Goal: Task Accomplishment & Management: Use online tool/utility

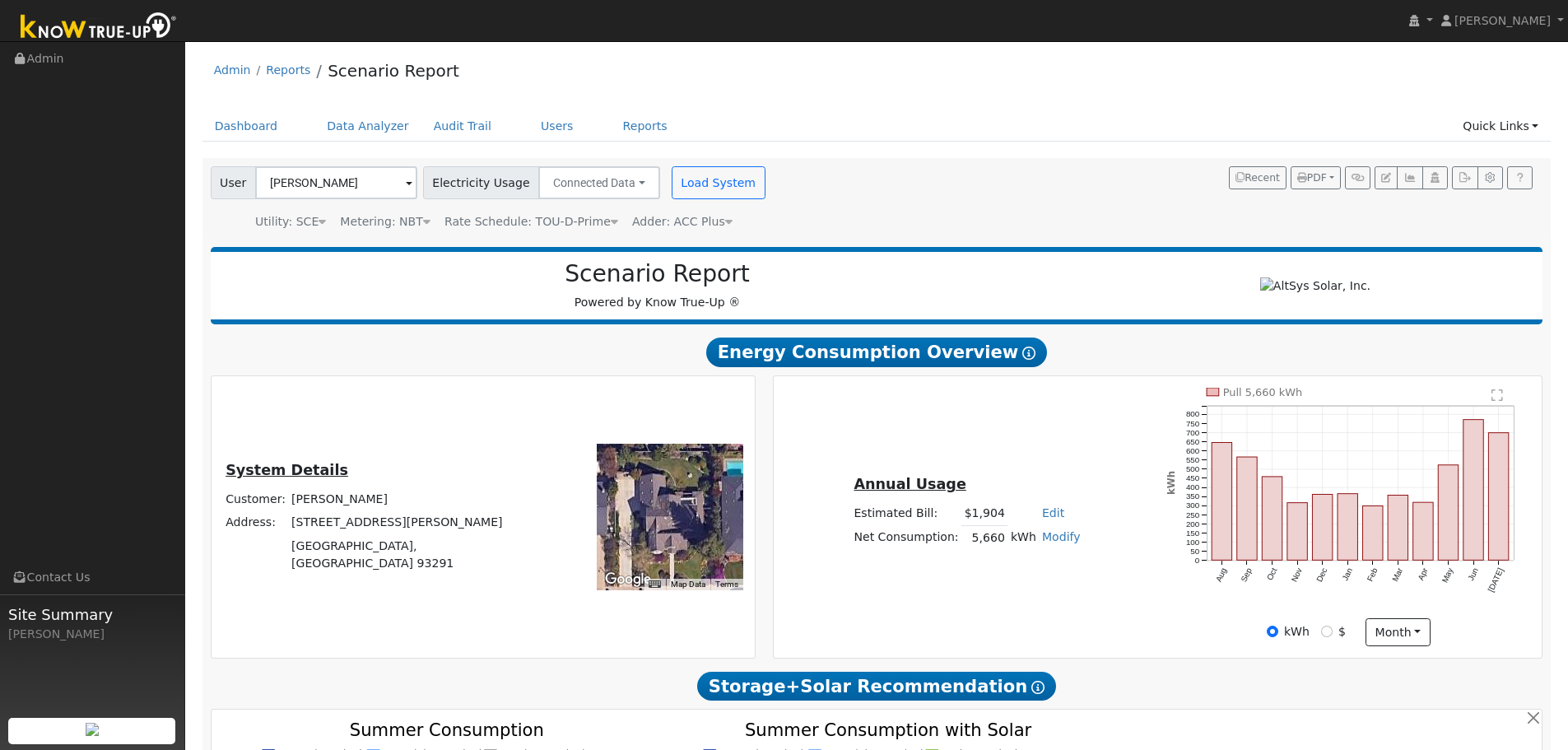
scroll to position [1406, 0]
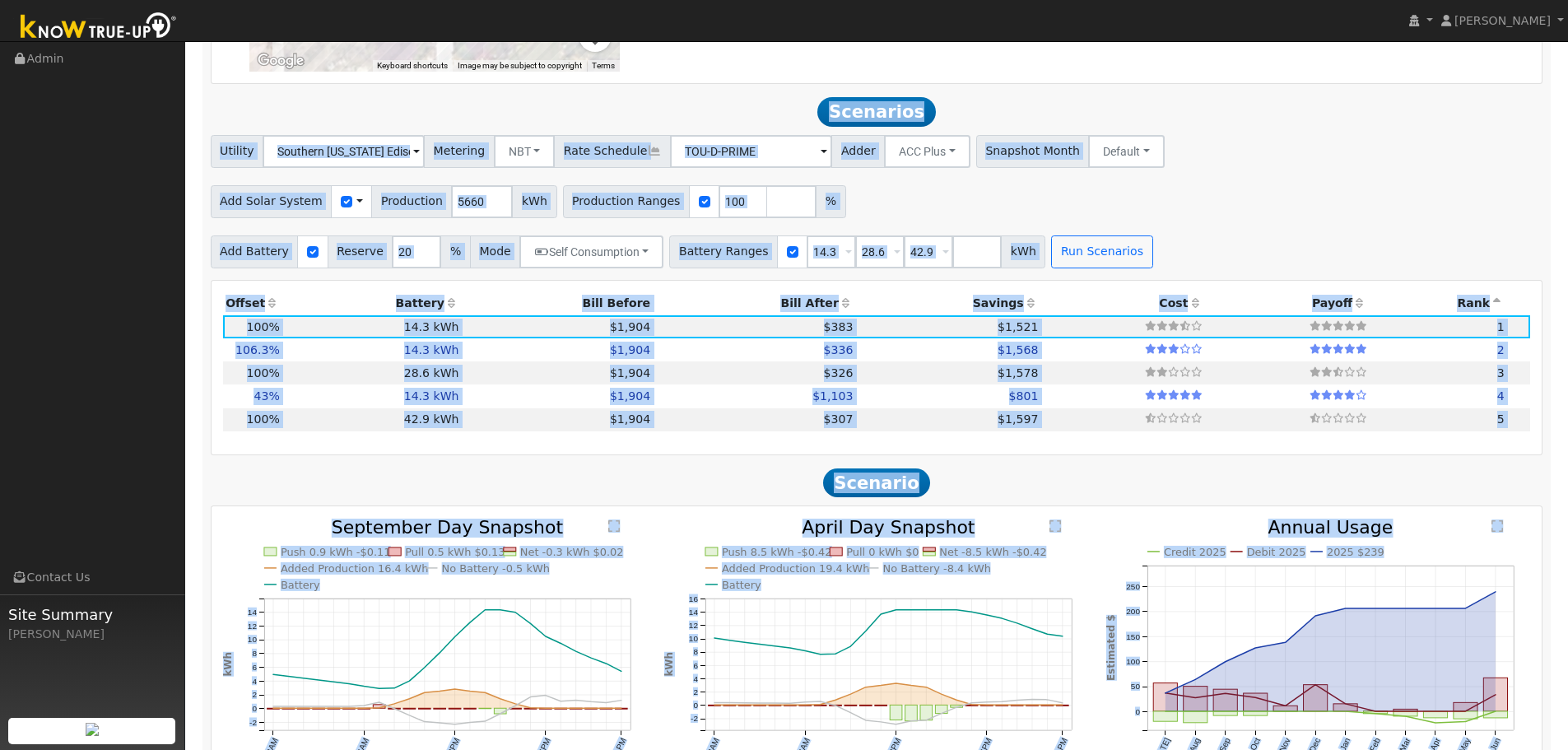
click at [230, 488] on h2 "Scenario" at bounding box center [877, 483] width 1333 height 31
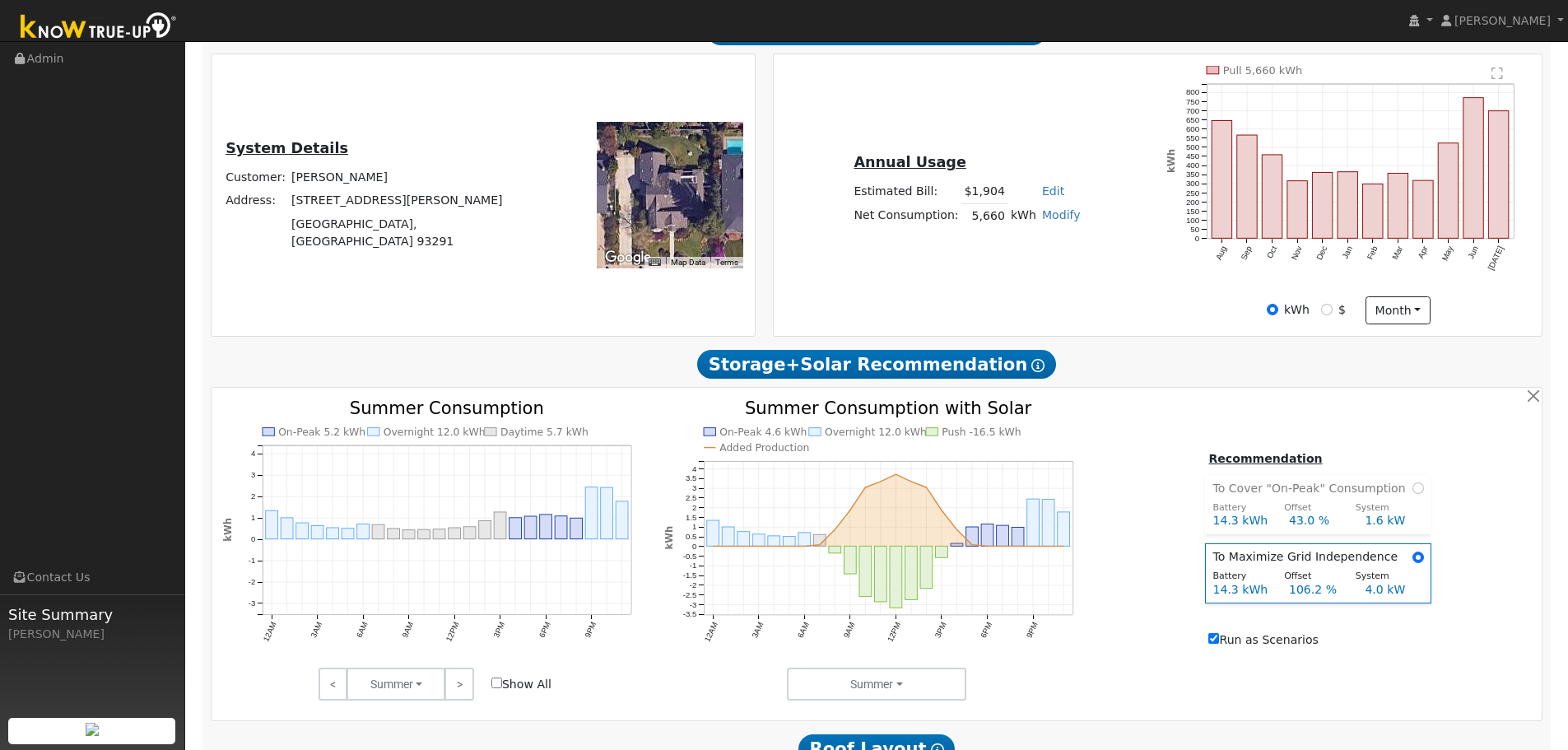
scroll to position [0, 0]
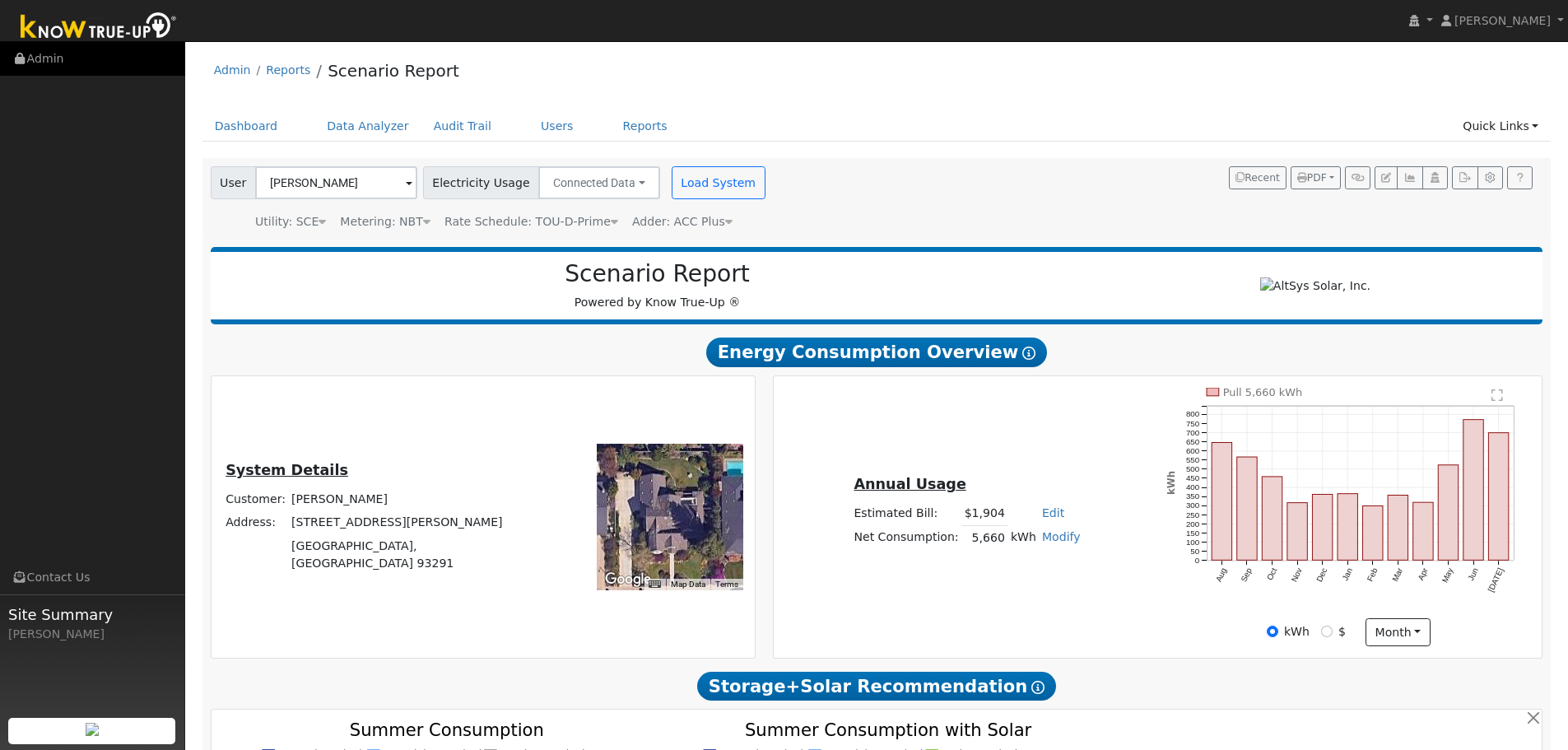
click at [39, 51] on link "Admin" at bounding box center [93, 58] width 185 height 33
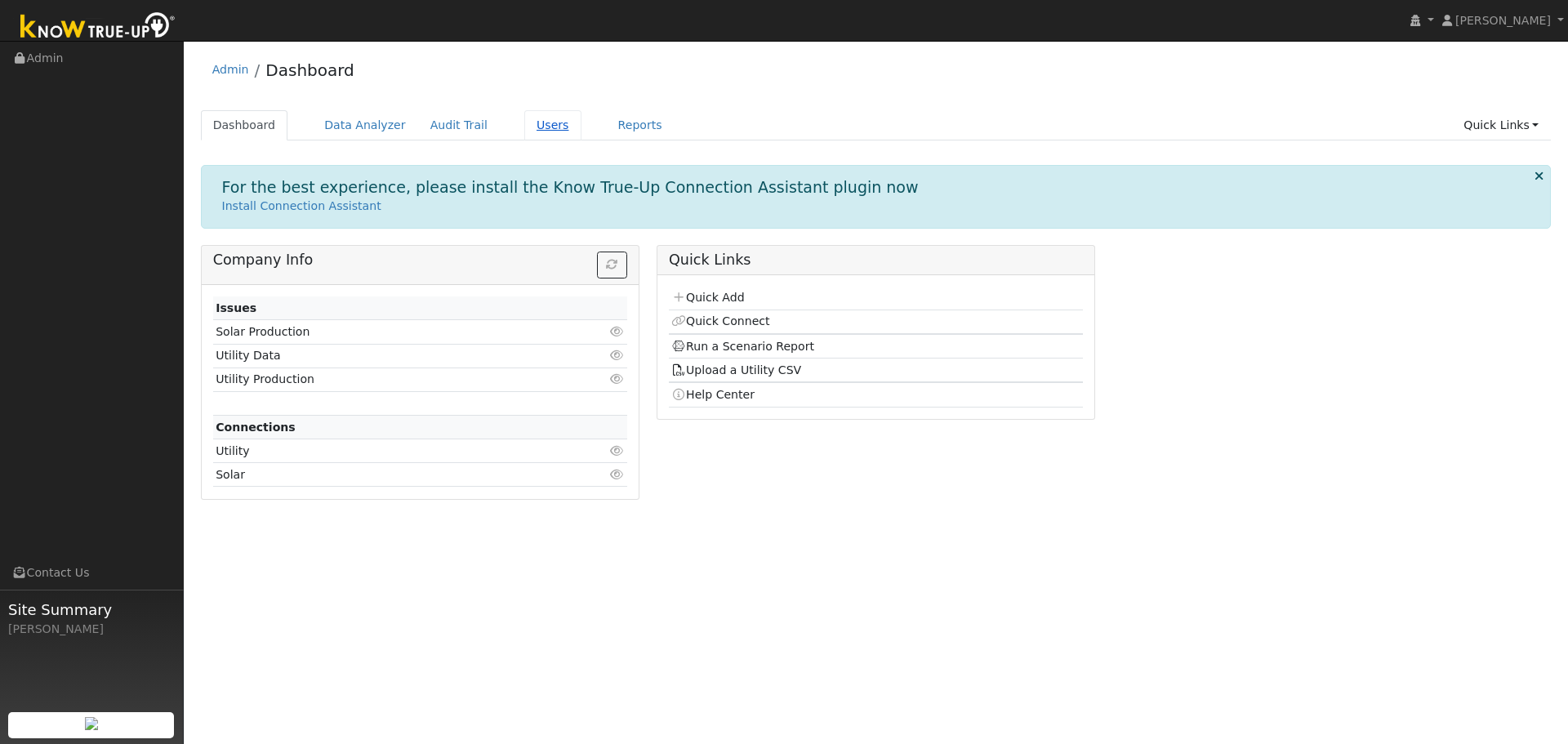
click at [525, 137] on link "Users" at bounding box center [552, 126] width 57 height 31
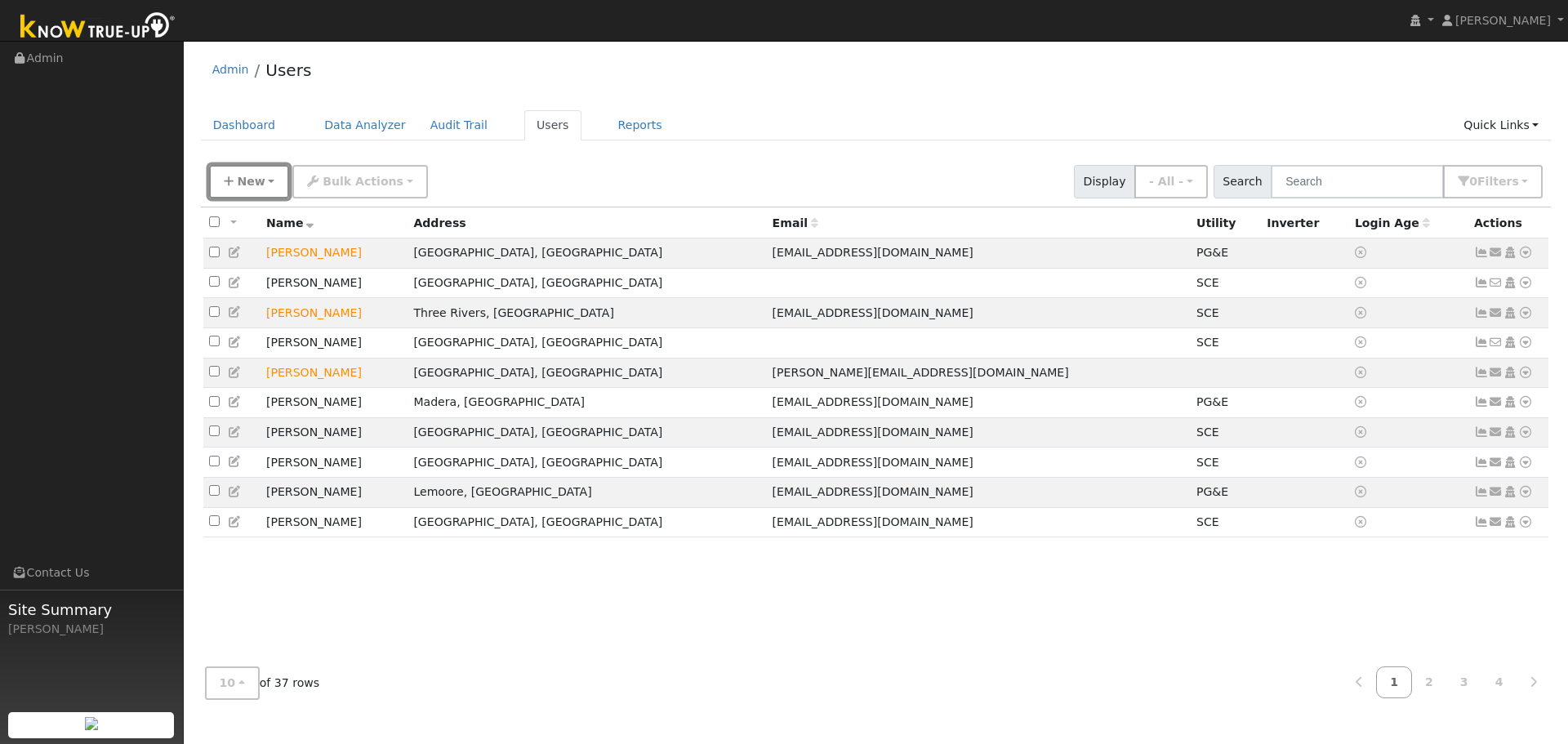
click at [232, 179] on icon "button" at bounding box center [229, 181] width 10 height 11
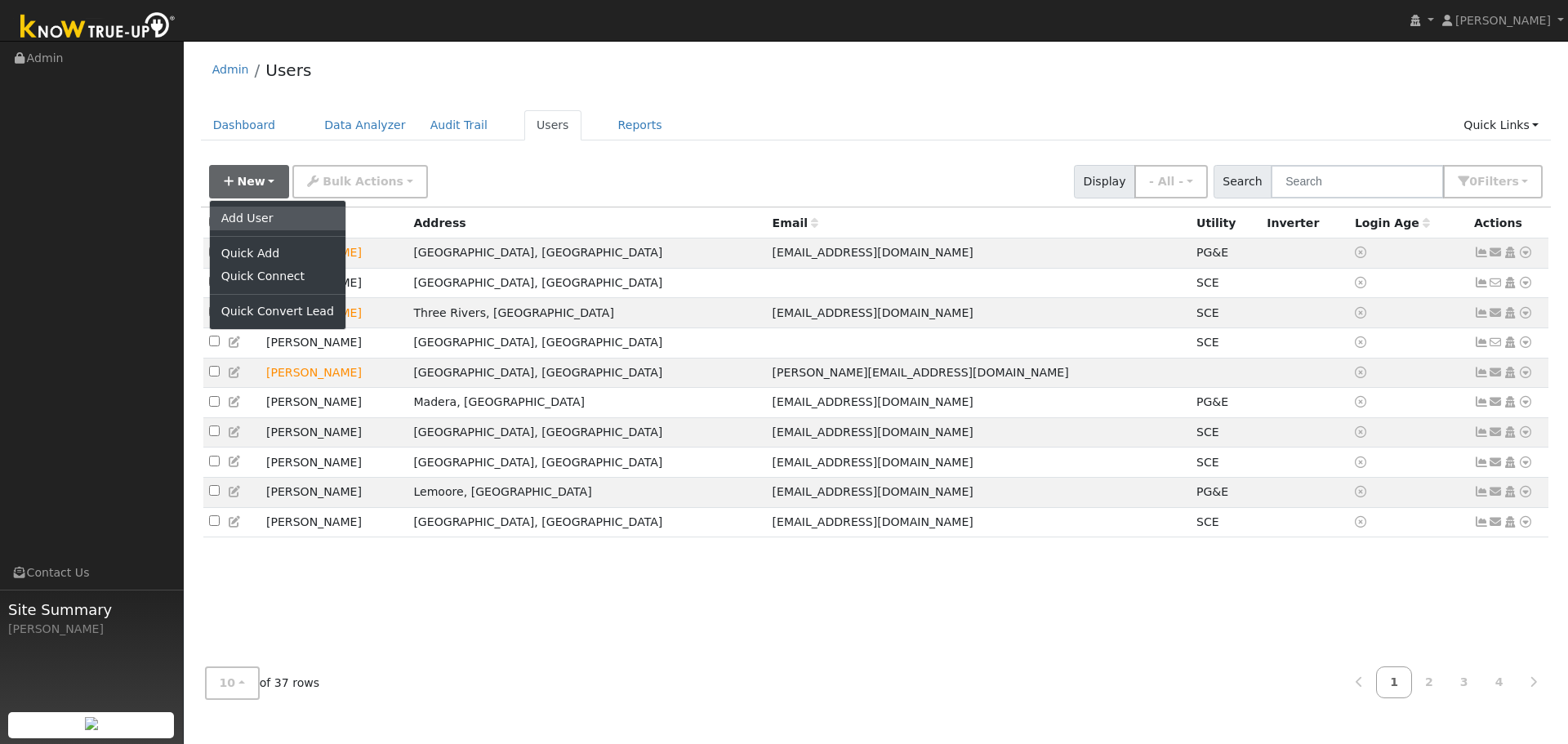
click at [245, 218] on link "Add User" at bounding box center [277, 218] width 135 height 23
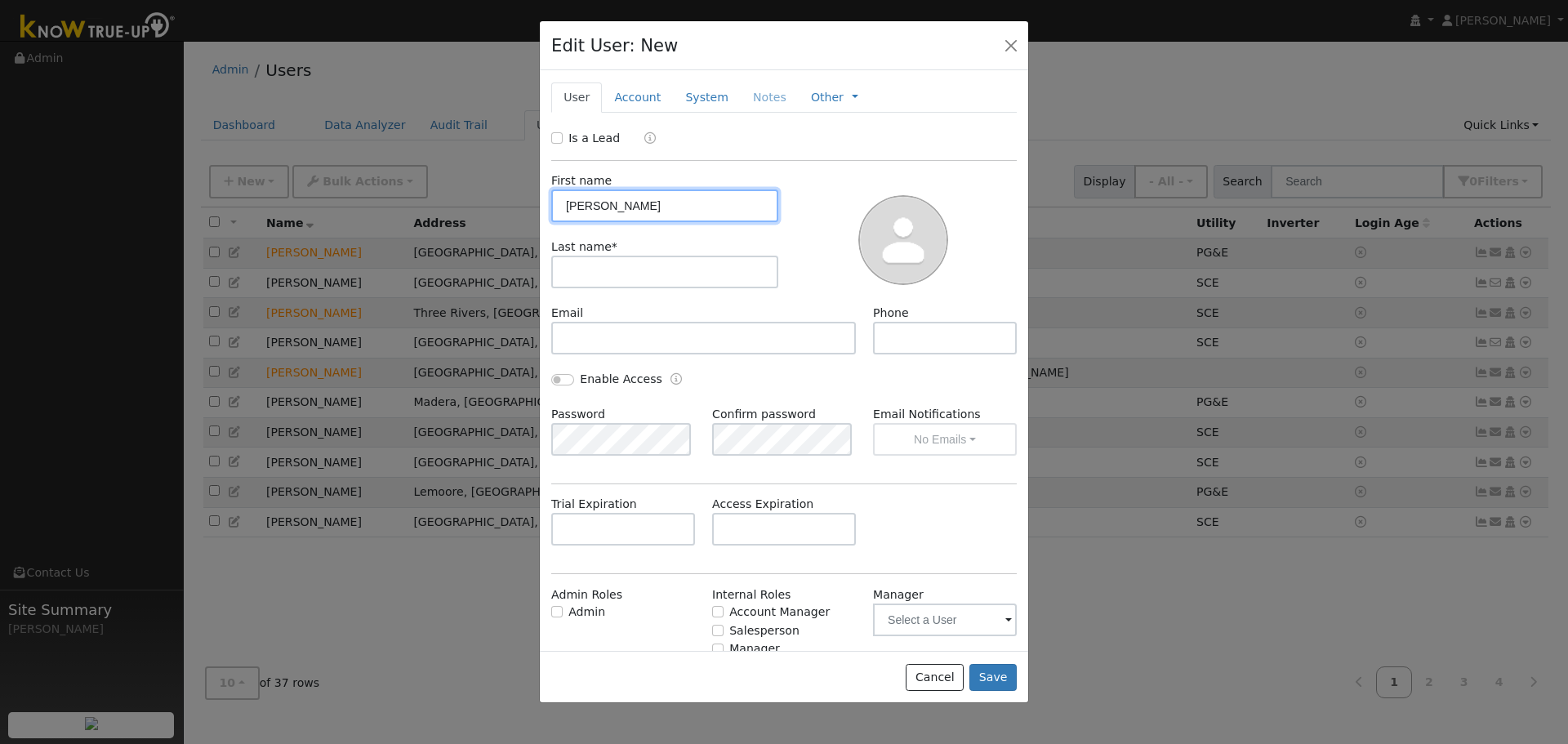
click at [600, 216] on input "Cathrine" at bounding box center [665, 206] width 227 height 32
type input "Catherine"
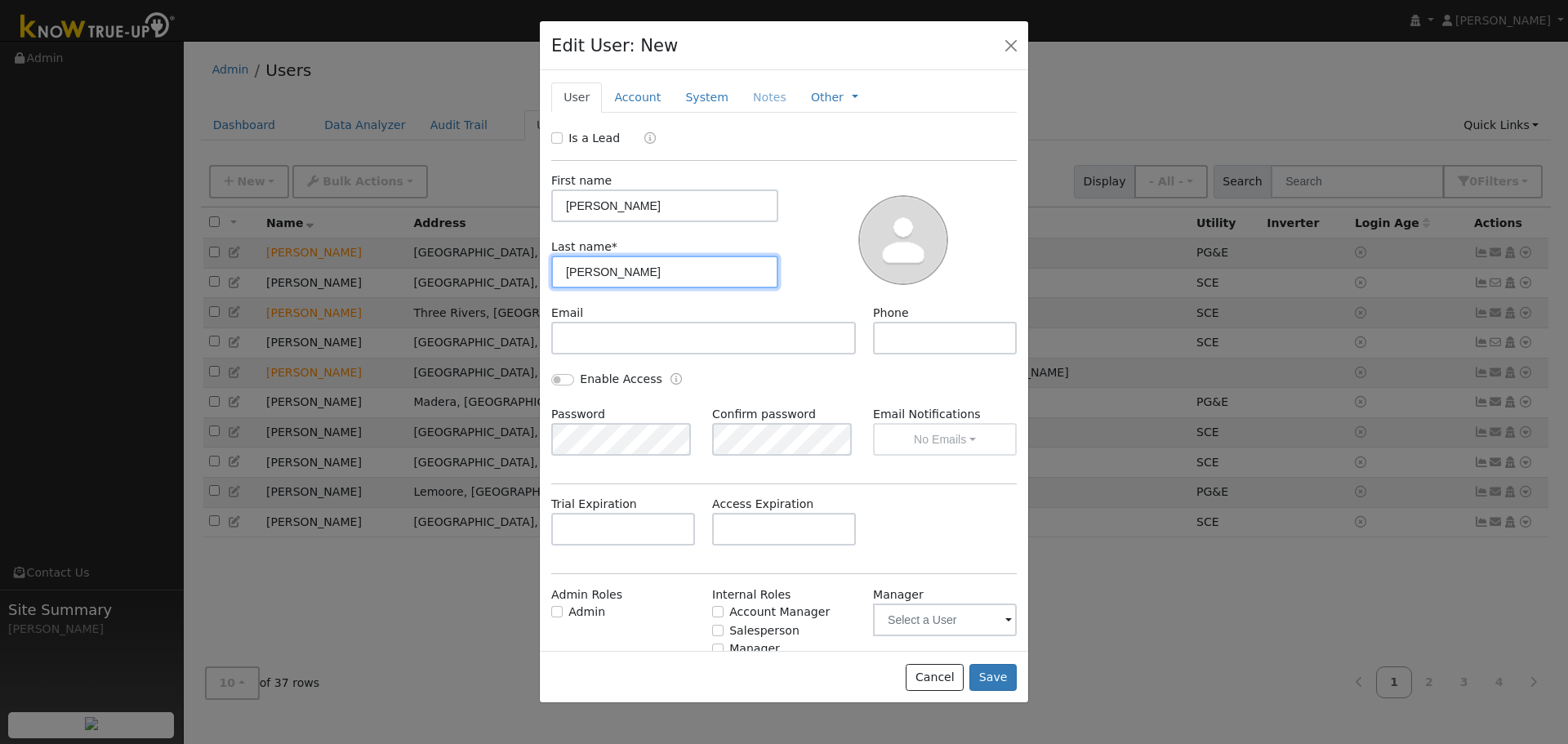
type input "Carlson"
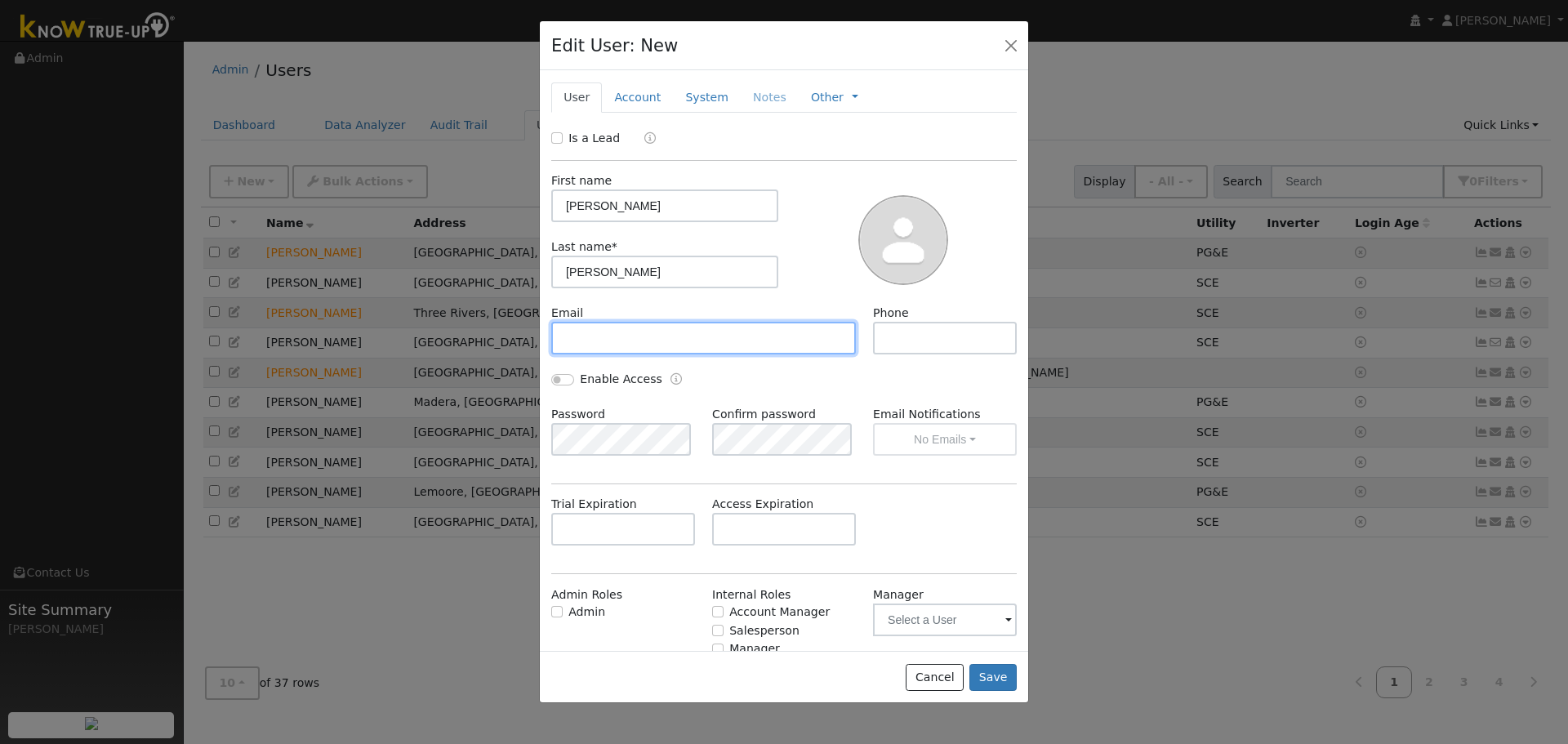
click at [624, 341] on input "text" at bounding box center [704, 338] width 304 height 32
paste input "catherinewoohoo@gmail.com"
type input "catherinewoohoo@gmail.com"
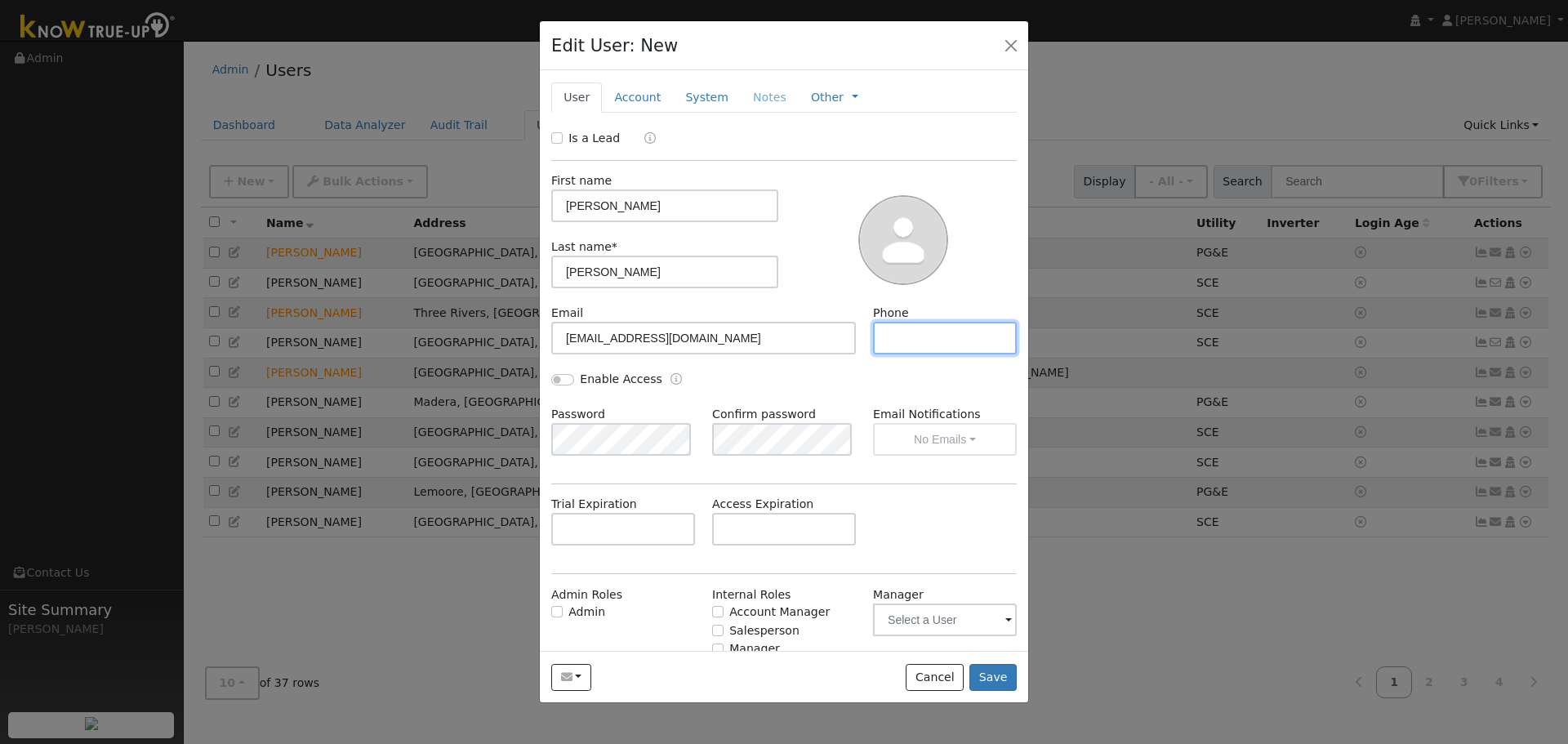
click at [890, 355] on input "text" at bounding box center [944, 338] width 144 height 32
paste input "[PHONE_NUMBER]"
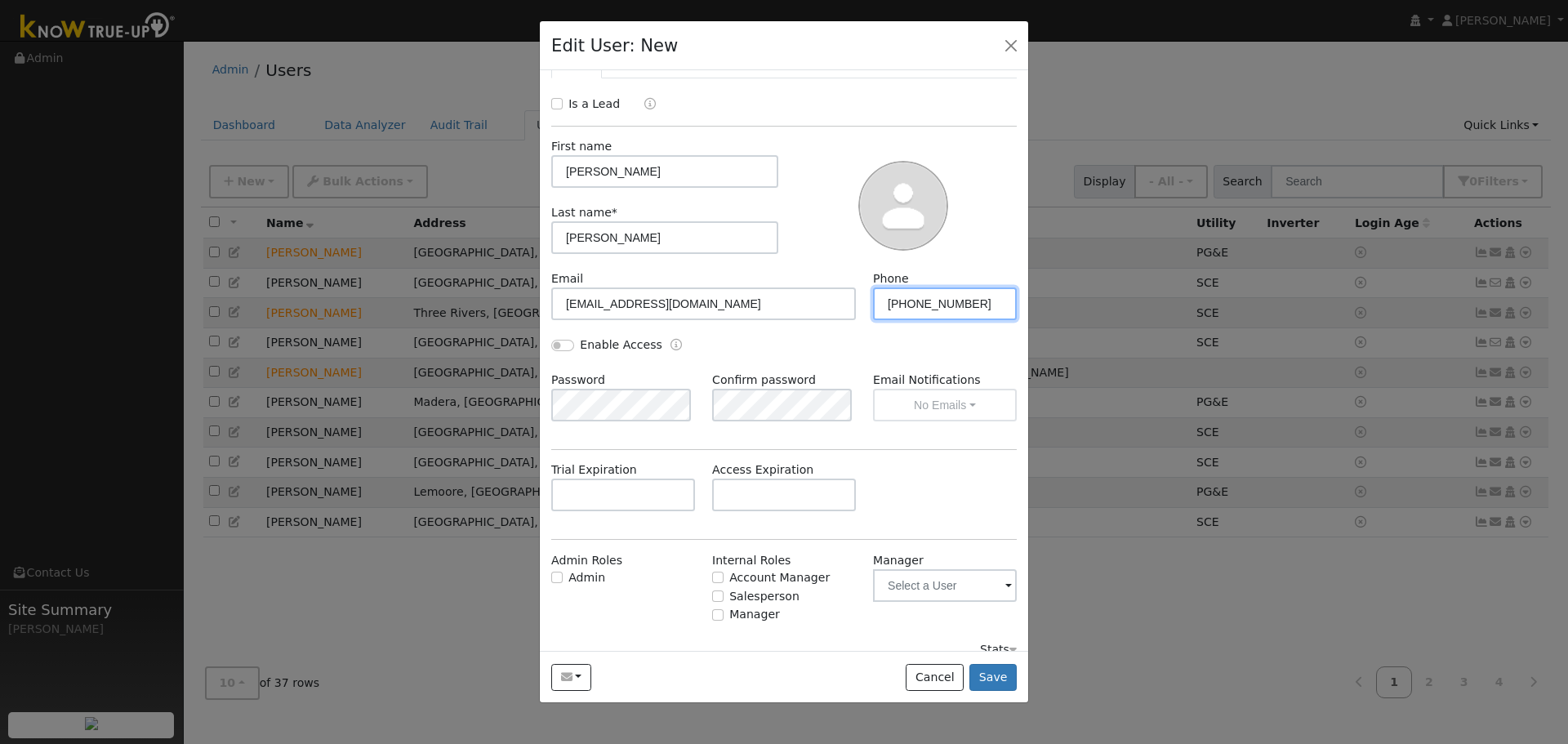
scroll to position [53, 0]
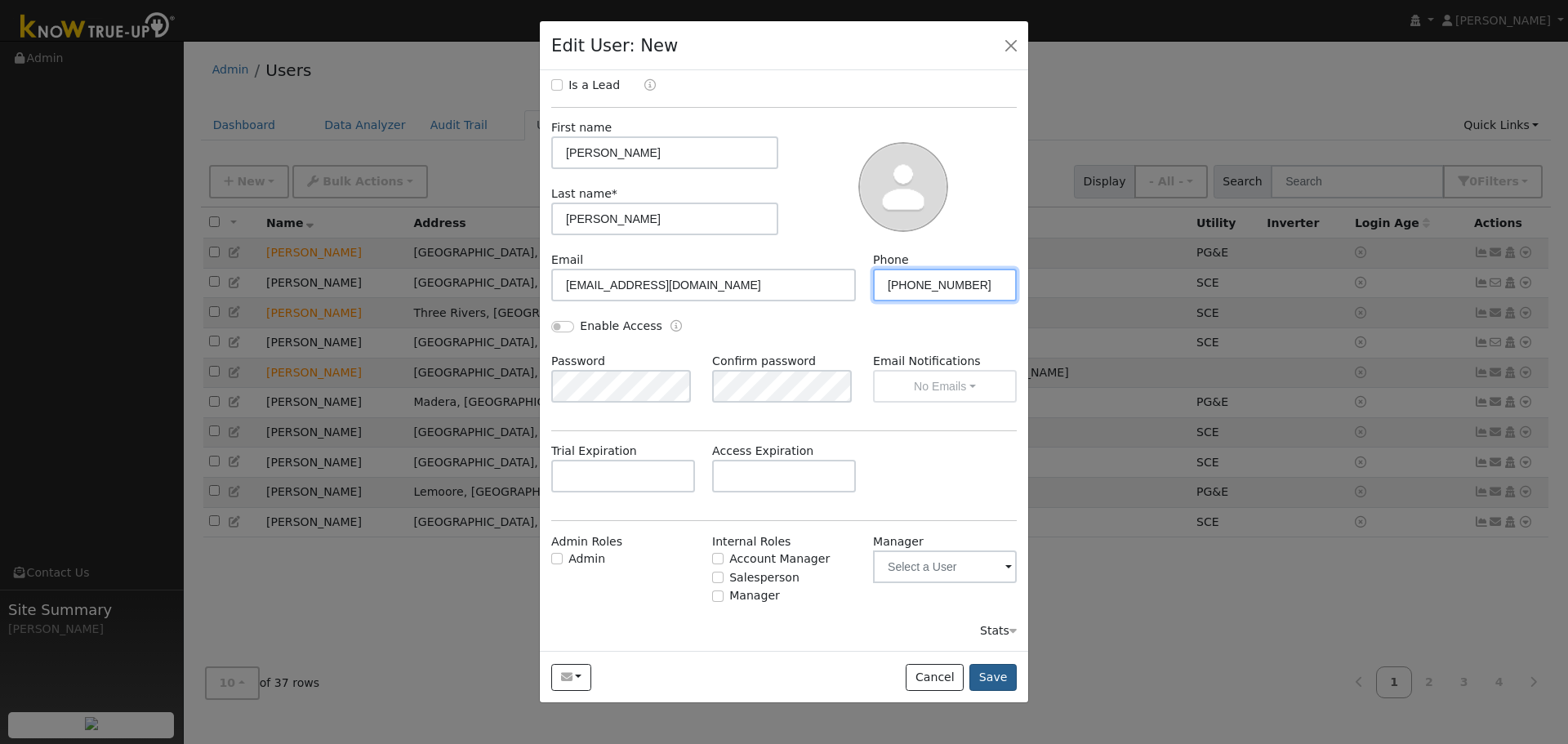
type input "[PHONE_NUMBER]"
click at [997, 676] on button "Save" at bounding box center [993, 678] width 48 height 28
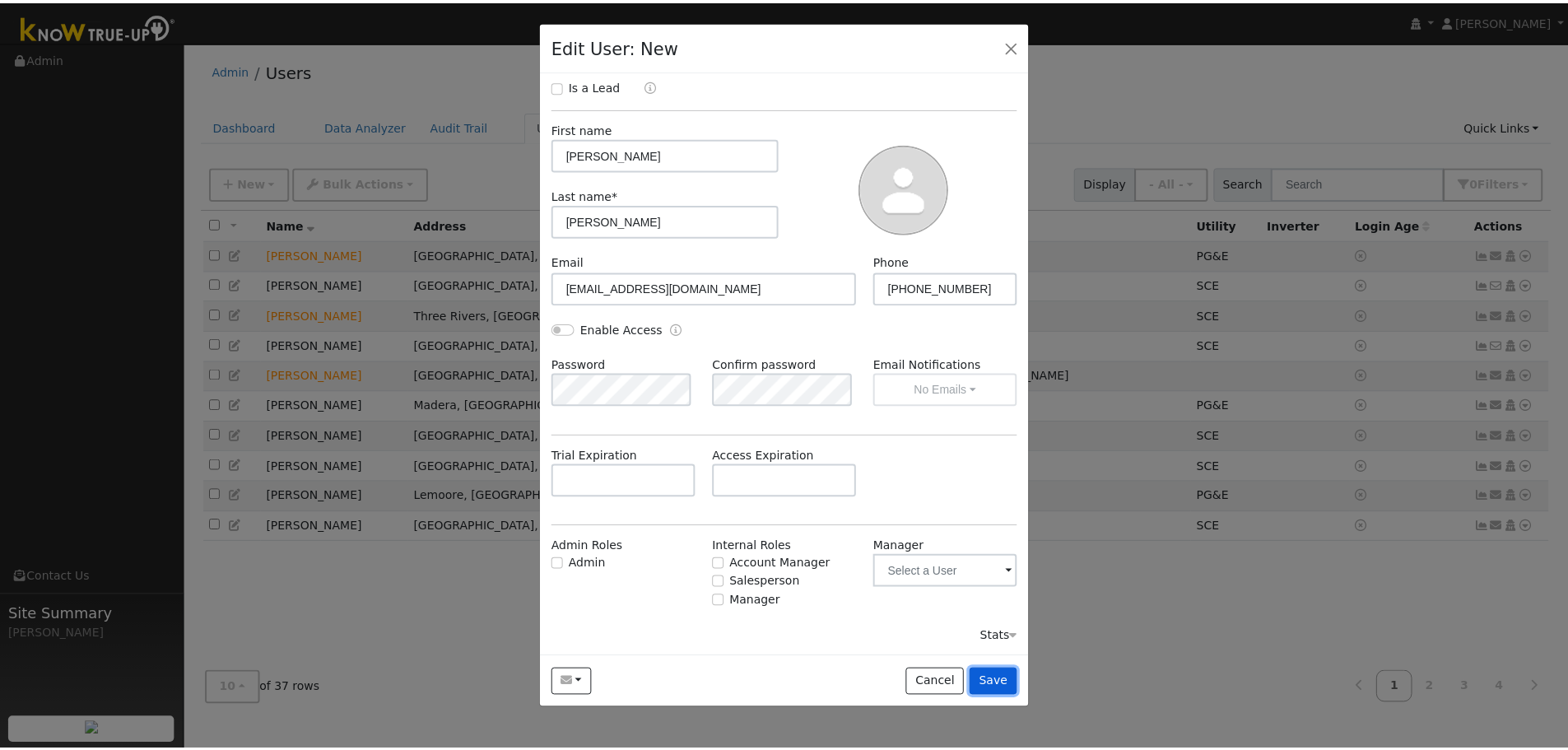
scroll to position [0, 0]
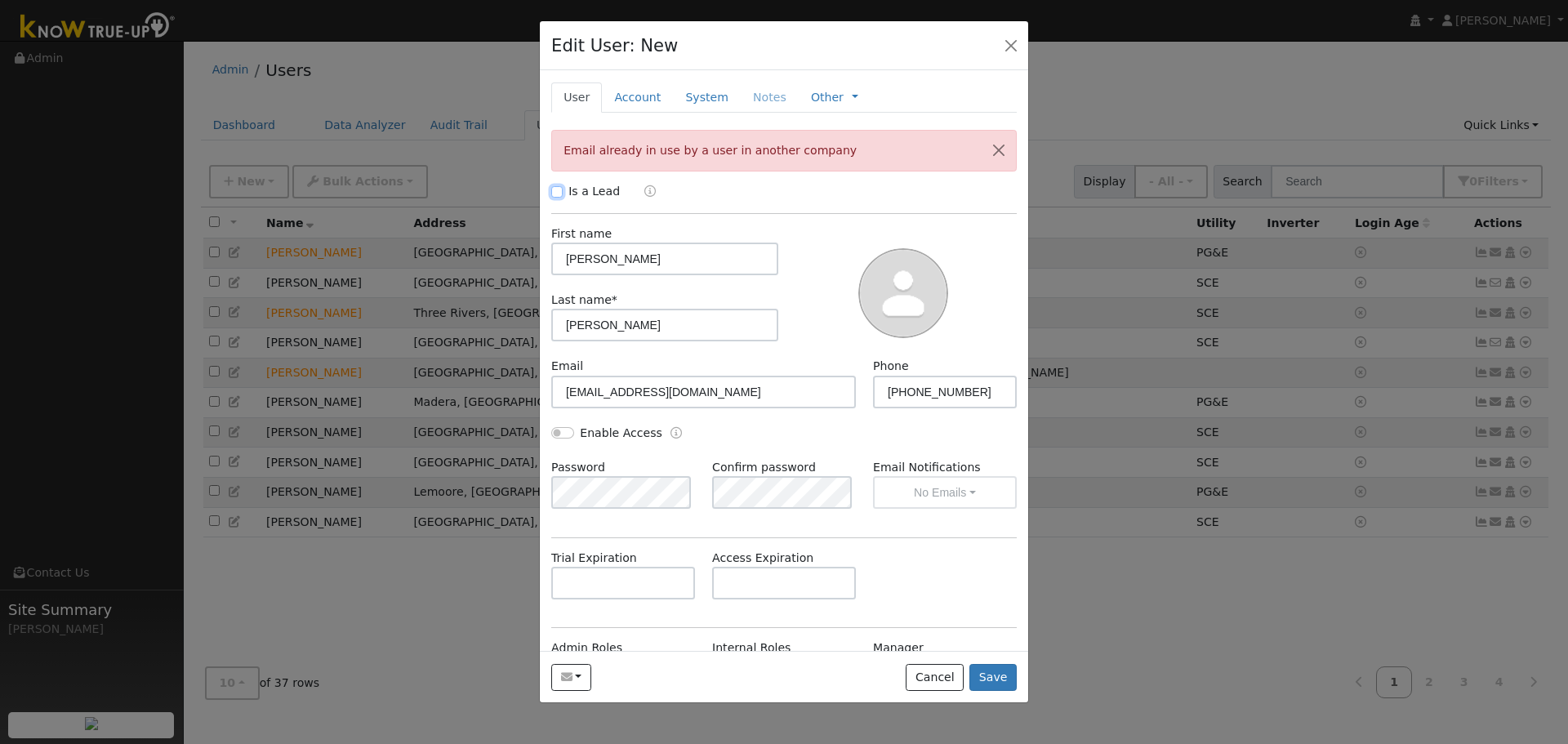
click at [558, 196] on input "Is a Lead" at bounding box center [557, 191] width 11 height 11
checkbox input "true"
click at [993, 678] on button "Save" at bounding box center [993, 678] width 48 height 28
click at [660, 397] on input "catherinewoohoo@gmail.com" at bounding box center [704, 392] width 304 height 32
click at [660, 401] on input "catherinewoohoo@gmail.com" at bounding box center [704, 392] width 304 height 32
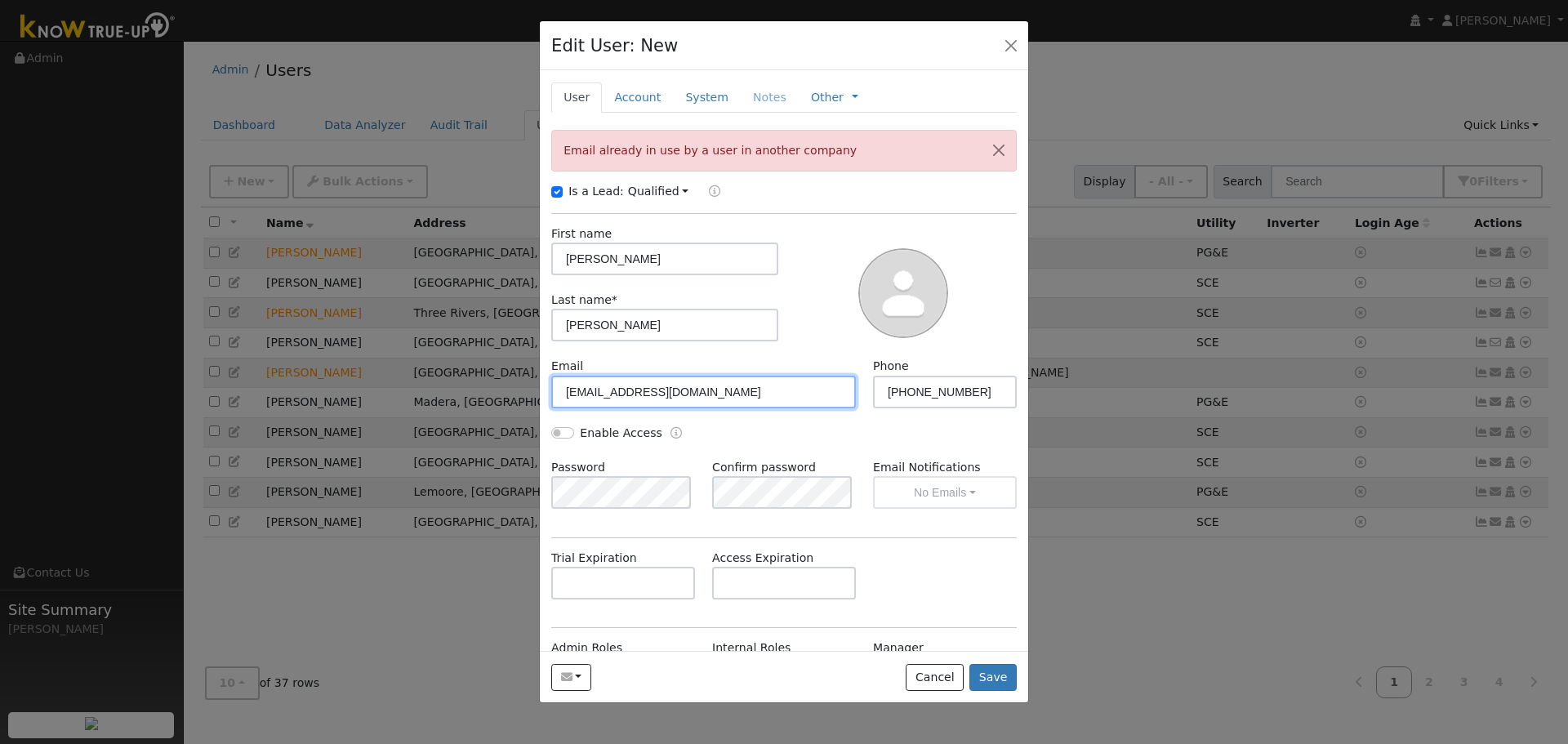
click at [660, 401] on input "catherinewoohoo@gmail.com" at bounding box center [704, 392] width 304 height 32
click at [657, 404] on input "catherinewoohoo@gmail.com" at bounding box center [704, 392] width 304 height 32
type input "catherinewoohoo+X@gmail.com"
click at [993, 681] on button "Save" at bounding box center [993, 678] width 48 height 28
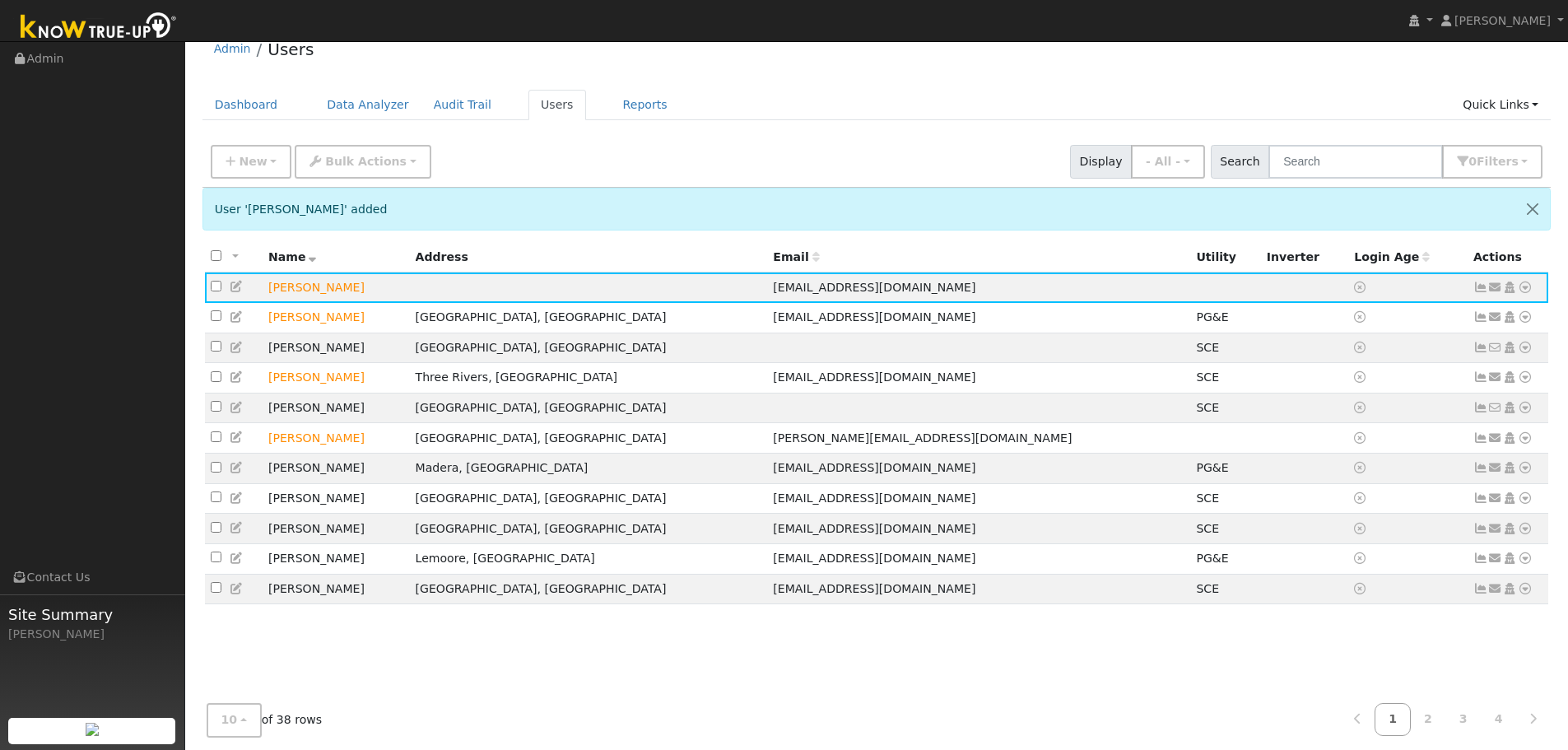
scroll to position [31, 0]
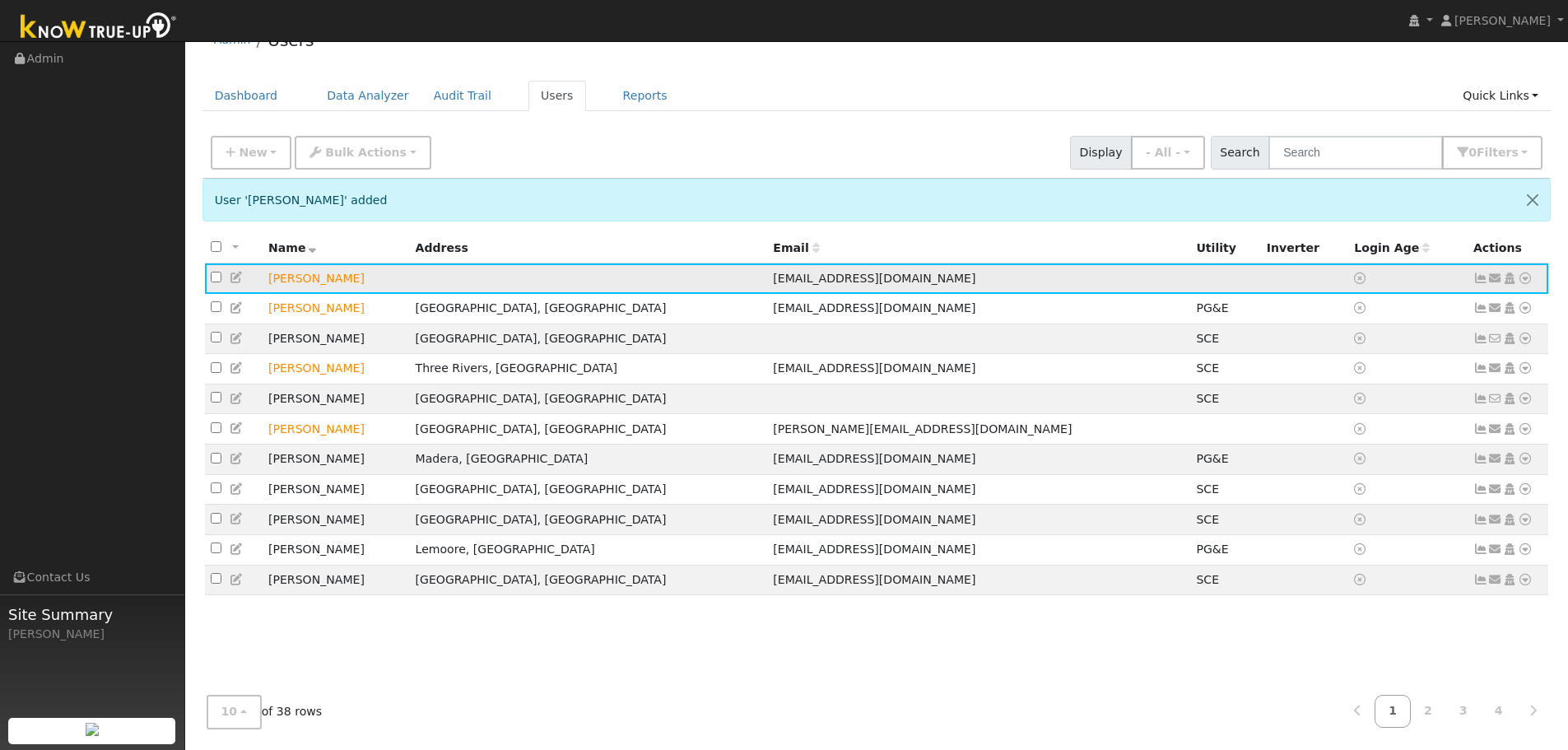
click at [1526, 281] on icon at bounding box center [1525, 278] width 15 height 11
click at [1384, 340] on link "Scenario" at bounding box center [1350, 344] width 123 height 23
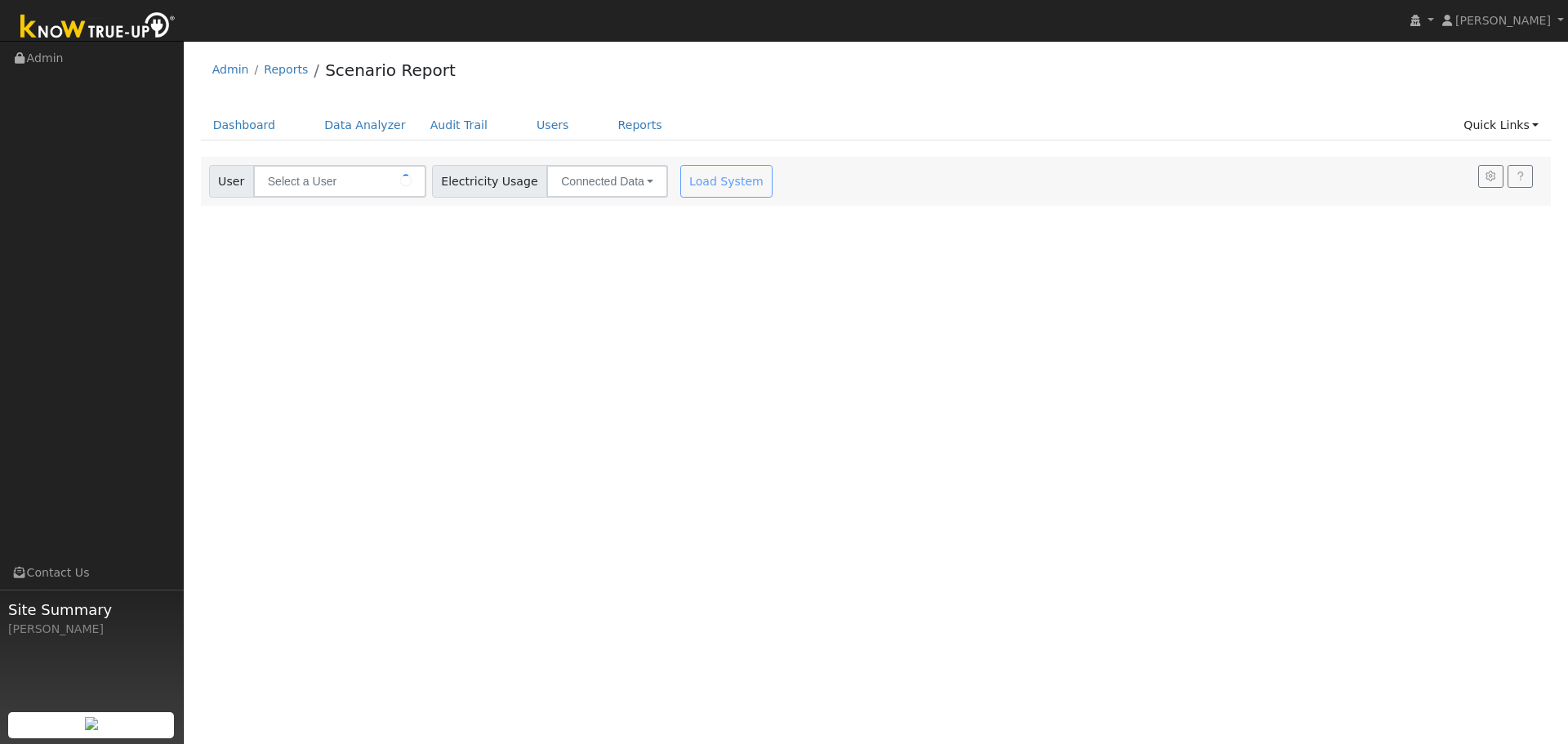
type input "[PERSON_NAME]"
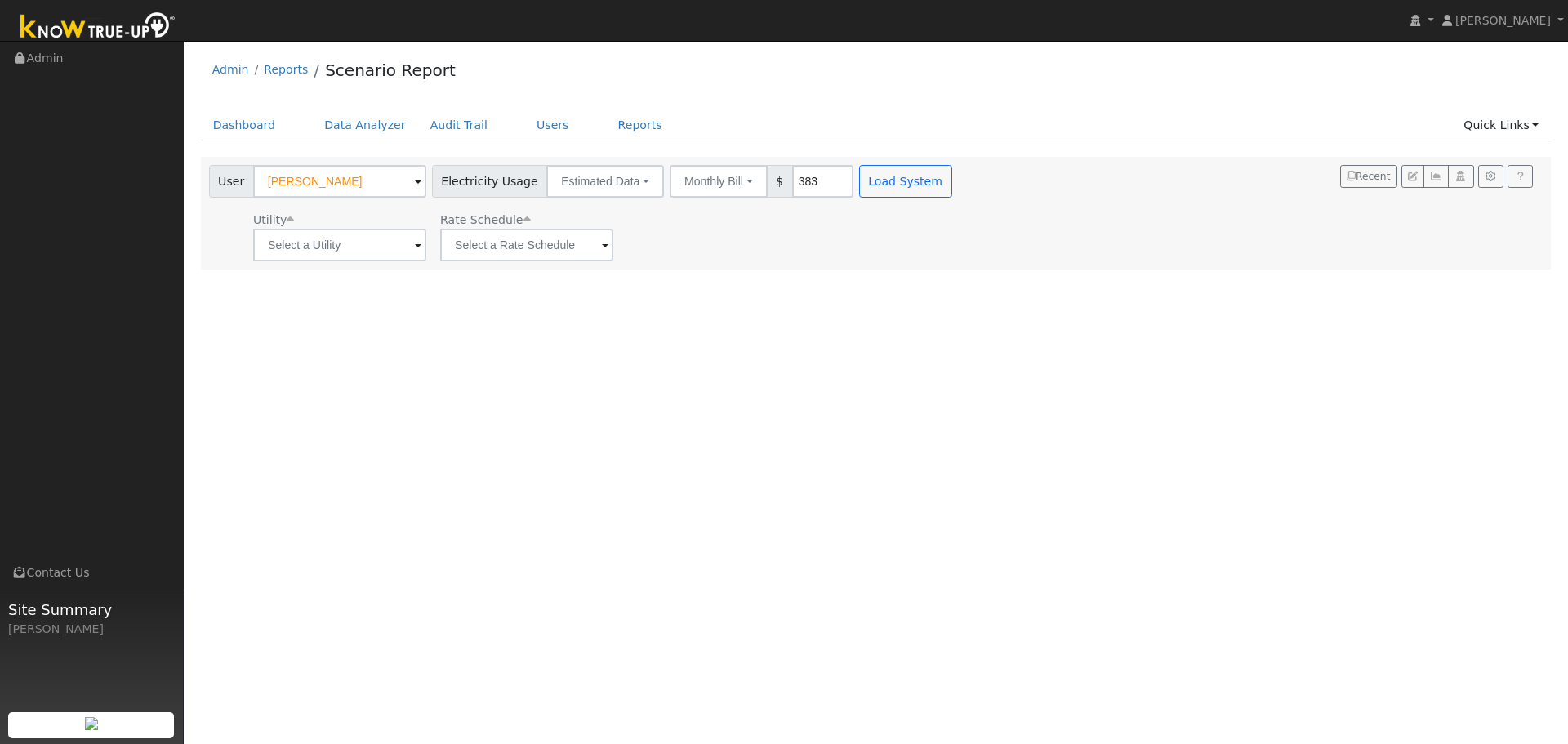
click at [753, 311] on div "User Profile First name Last name Email Email Notifications No Emails No Emails…" at bounding box center [875, 392] width 1384 height 703
click at [245, 116] on link "Dashboard" at bounding box center [244, 126] width 88 height 31
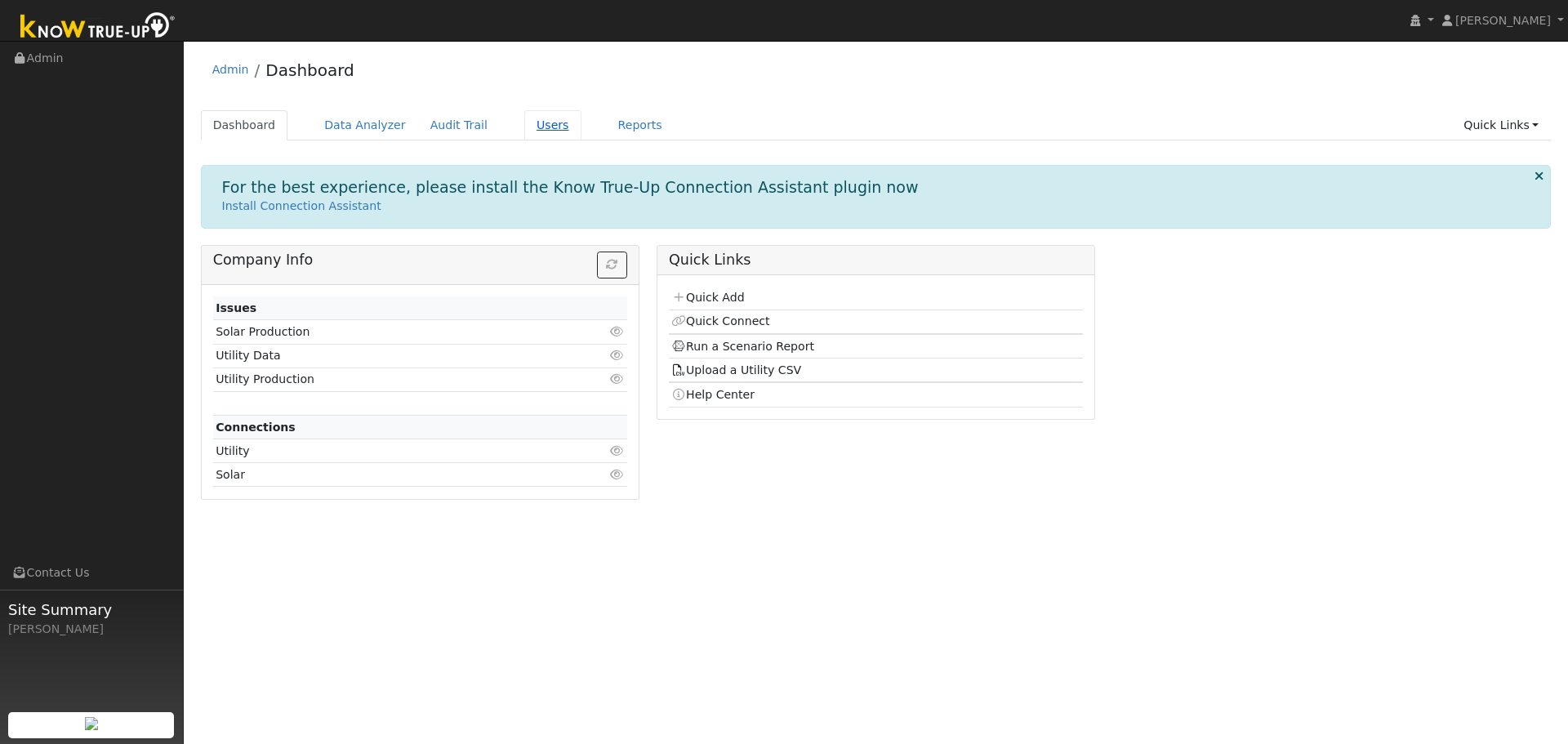
click at [524, 120] on link "Users" at bounding box center [552, 126] width 57 height 31
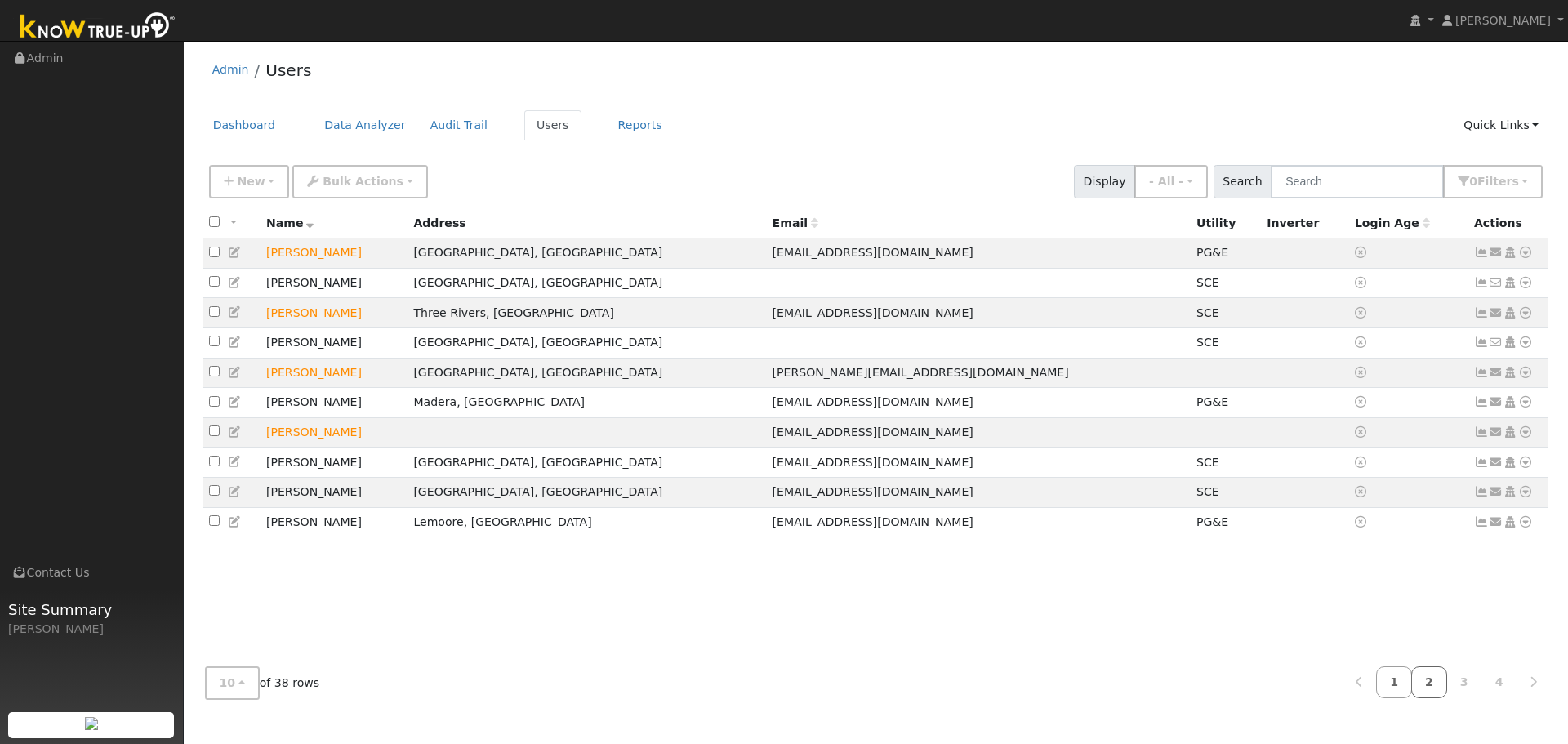
click at [1439, 685] on link "2" at bounding box center [1429, 682] width 36 height 31
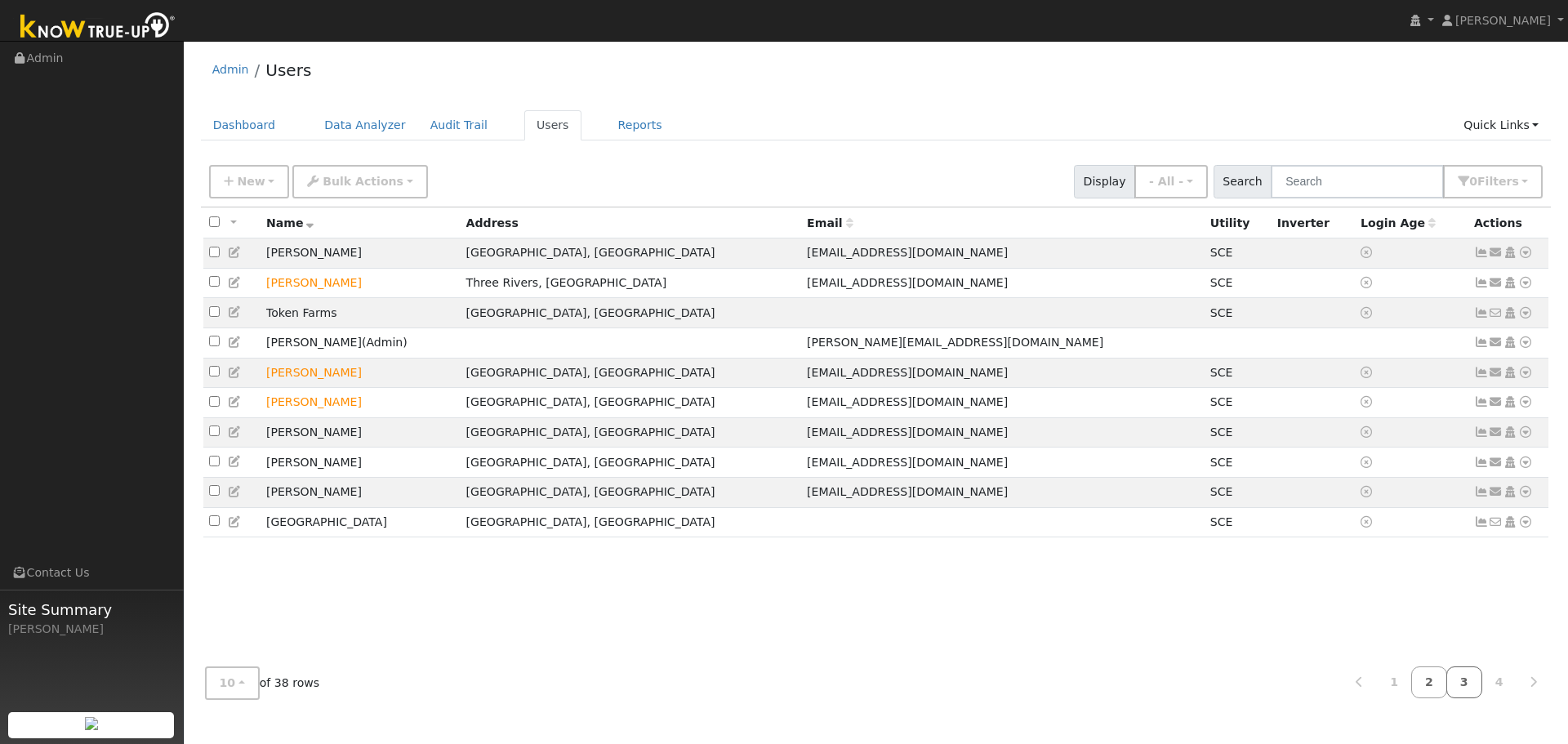
click at [1475, 689] on link "3" at bounding box center [1464, 682] width 36 height 31
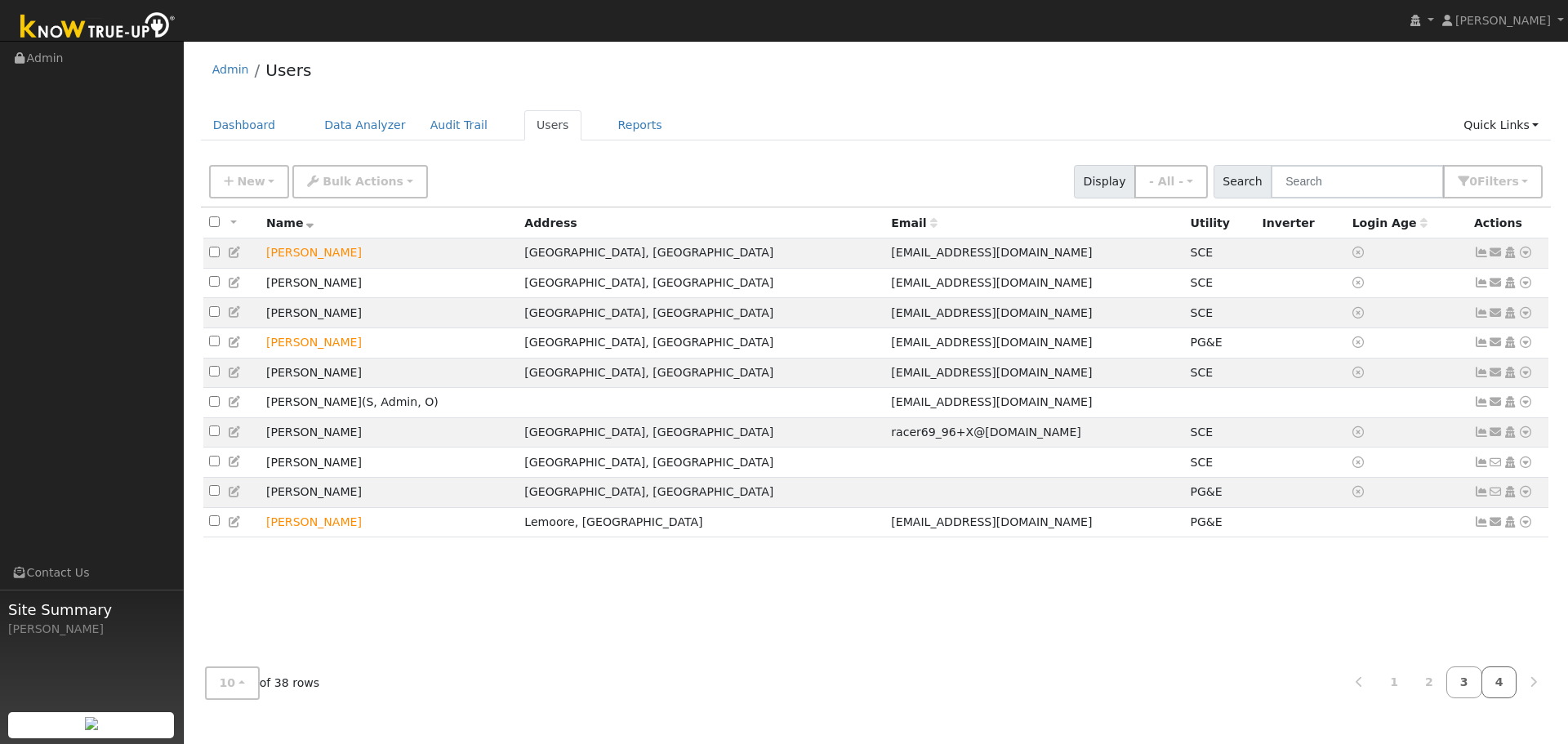
click at [1496, 690] on link "4" at bounding box center [1499, 682] width 36 height 31
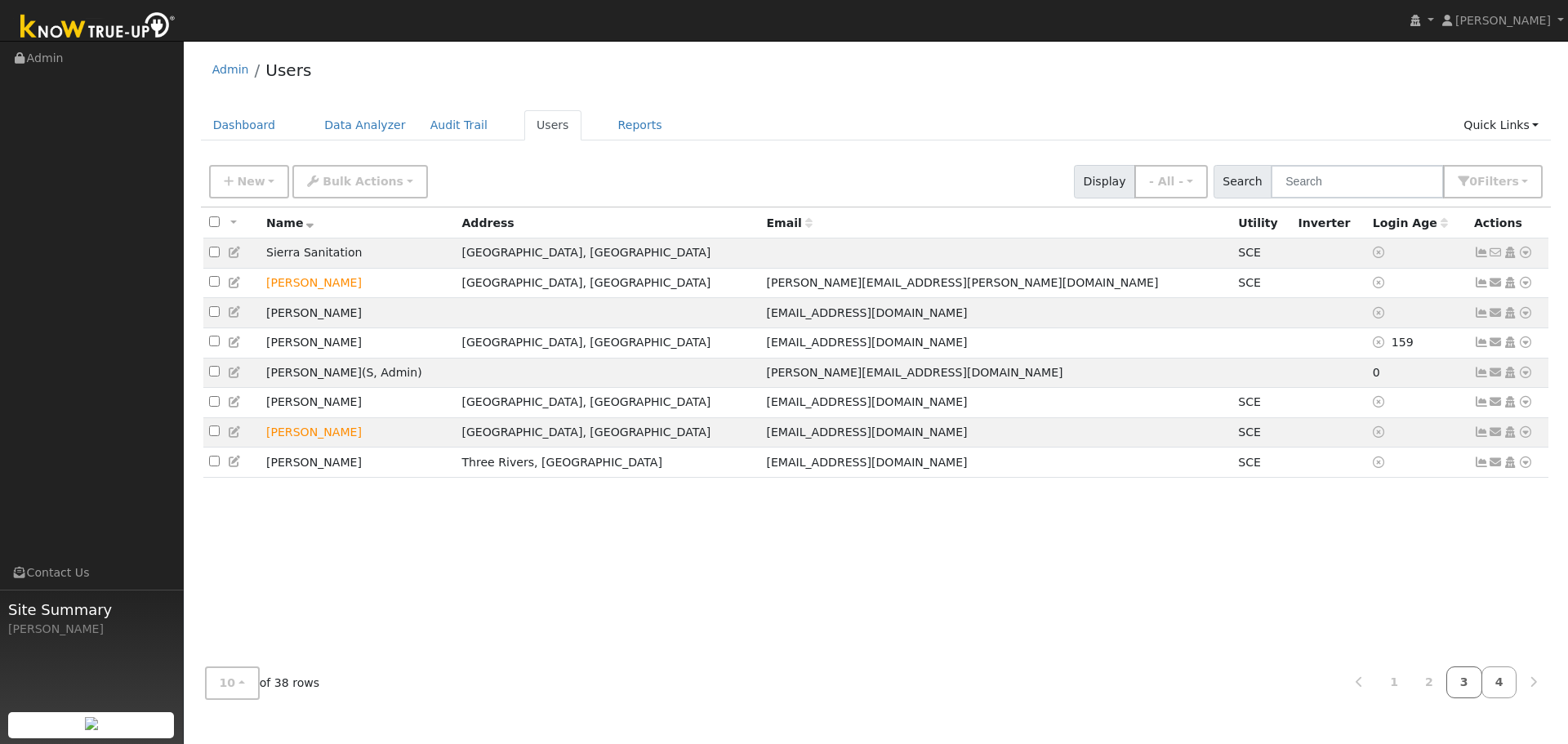
click at [1476, 690] on link "3" at bounding box center [1464, 682] width 36 height 31
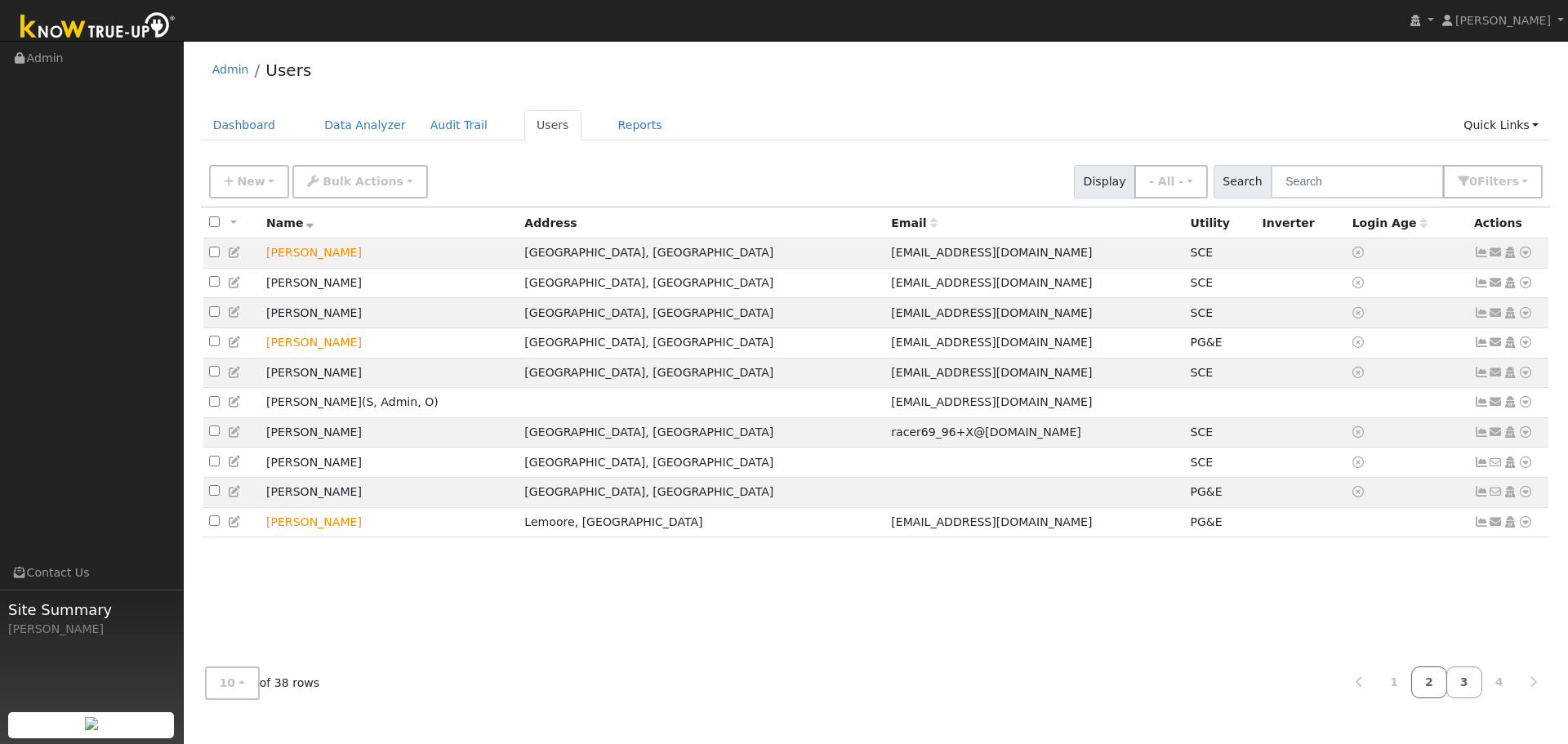
click at [1434, 698] on link "2" at bounding box center [1429, 682] width 36 height 31
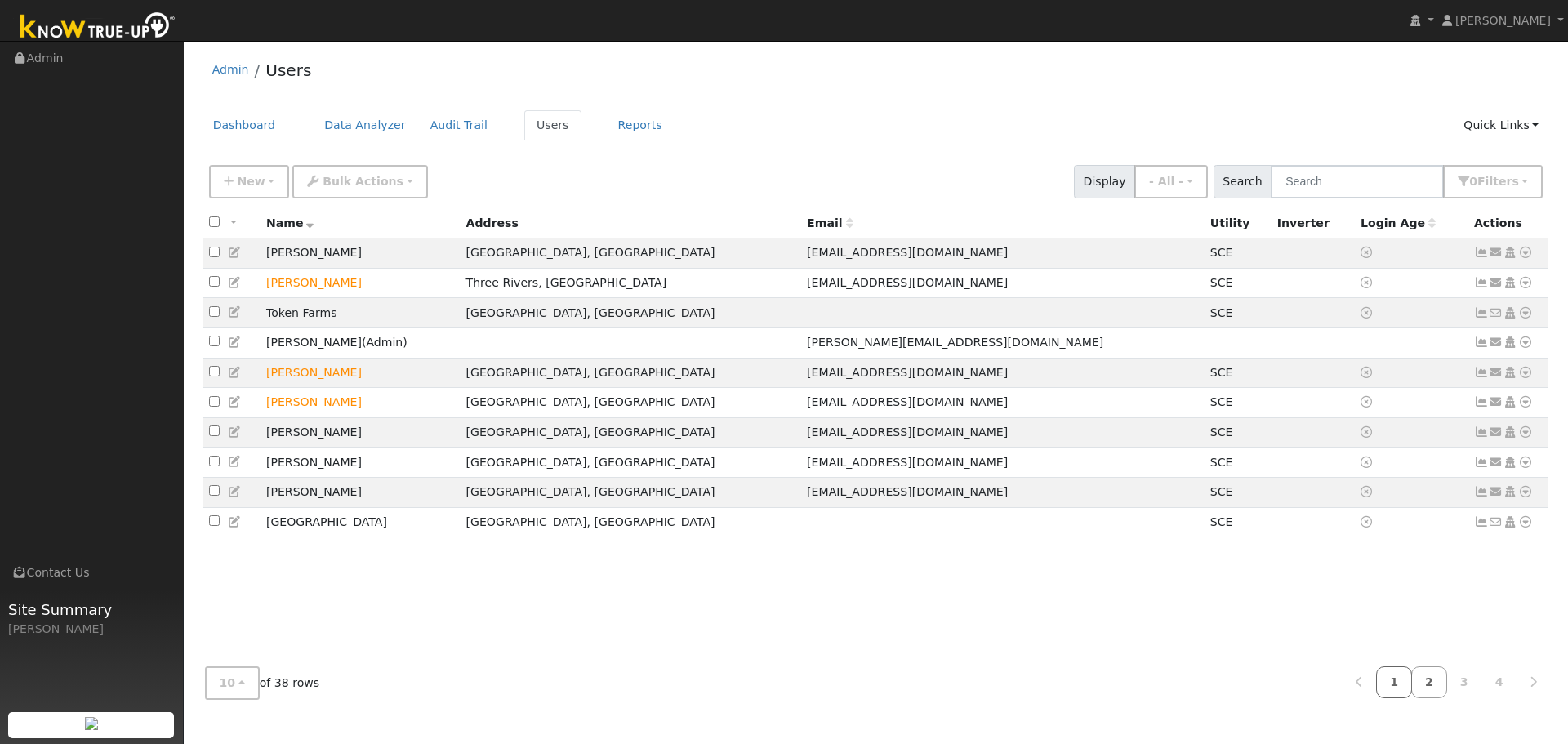
click at [1404, 692] on link "1" at bounding box center [1394, 682] width 36 height 31
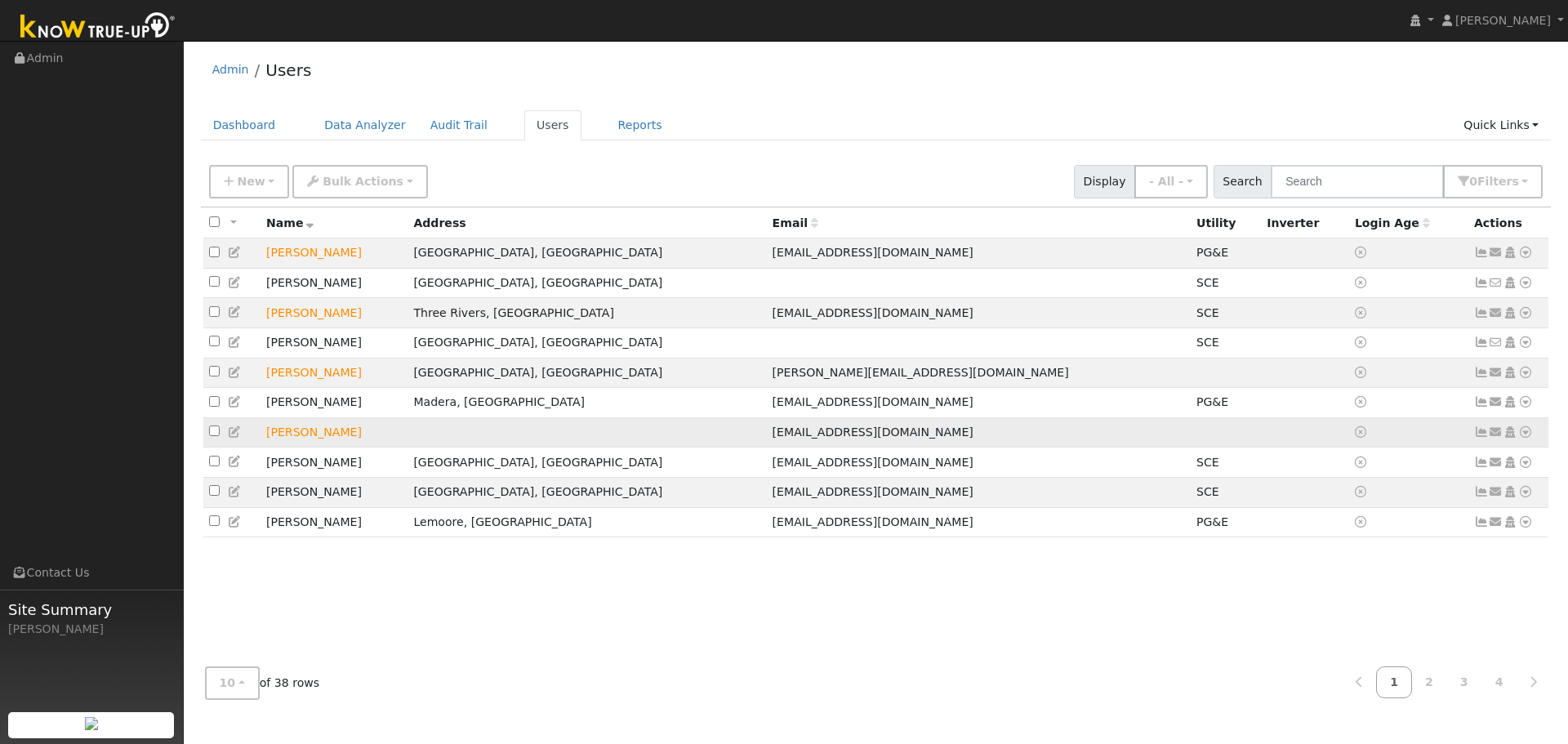
click at [1528, 438] on icon at bounding box center [1525, 432] width 14 height 11
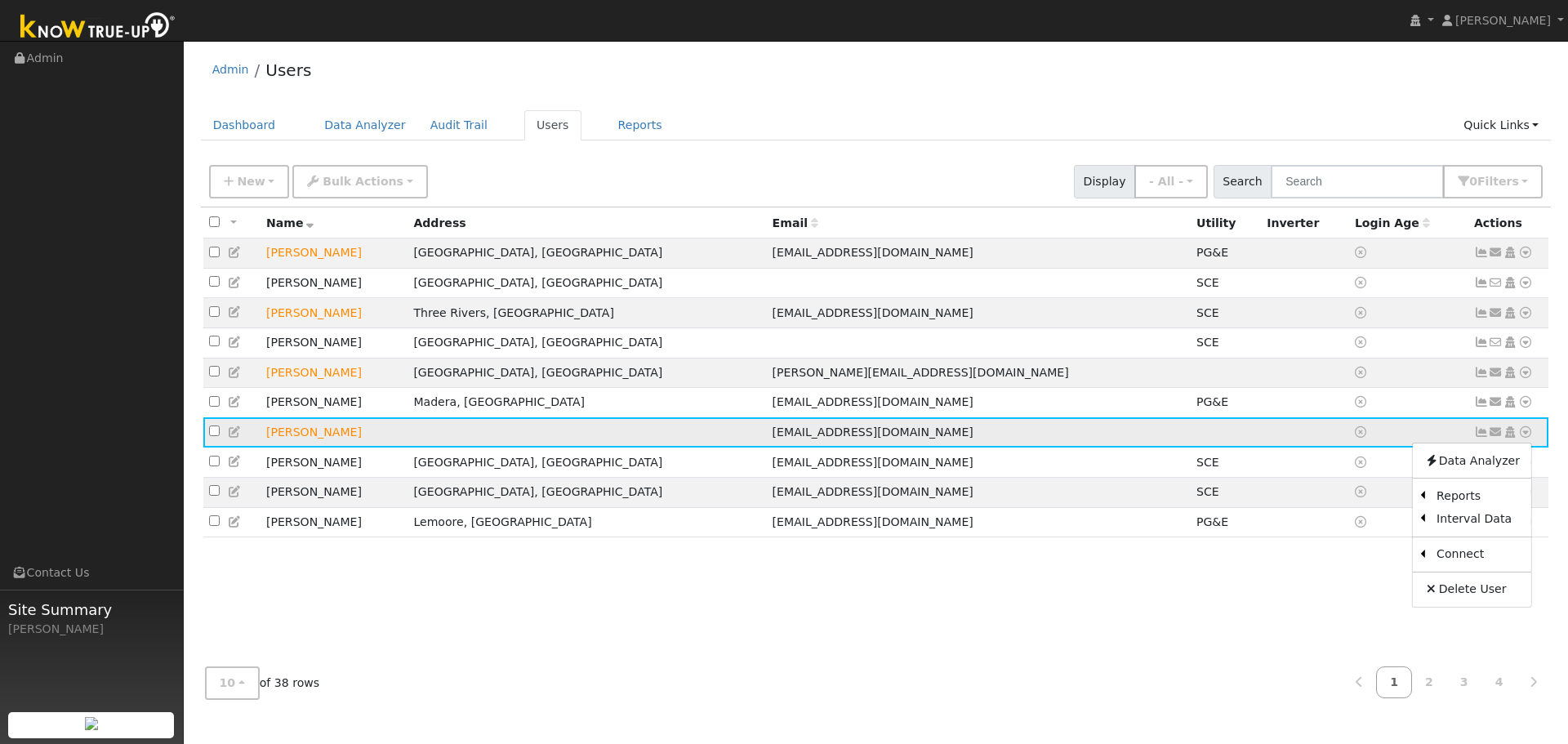
click at [237, 438] on icon at bounding box center [235, 432] width 14 height 11
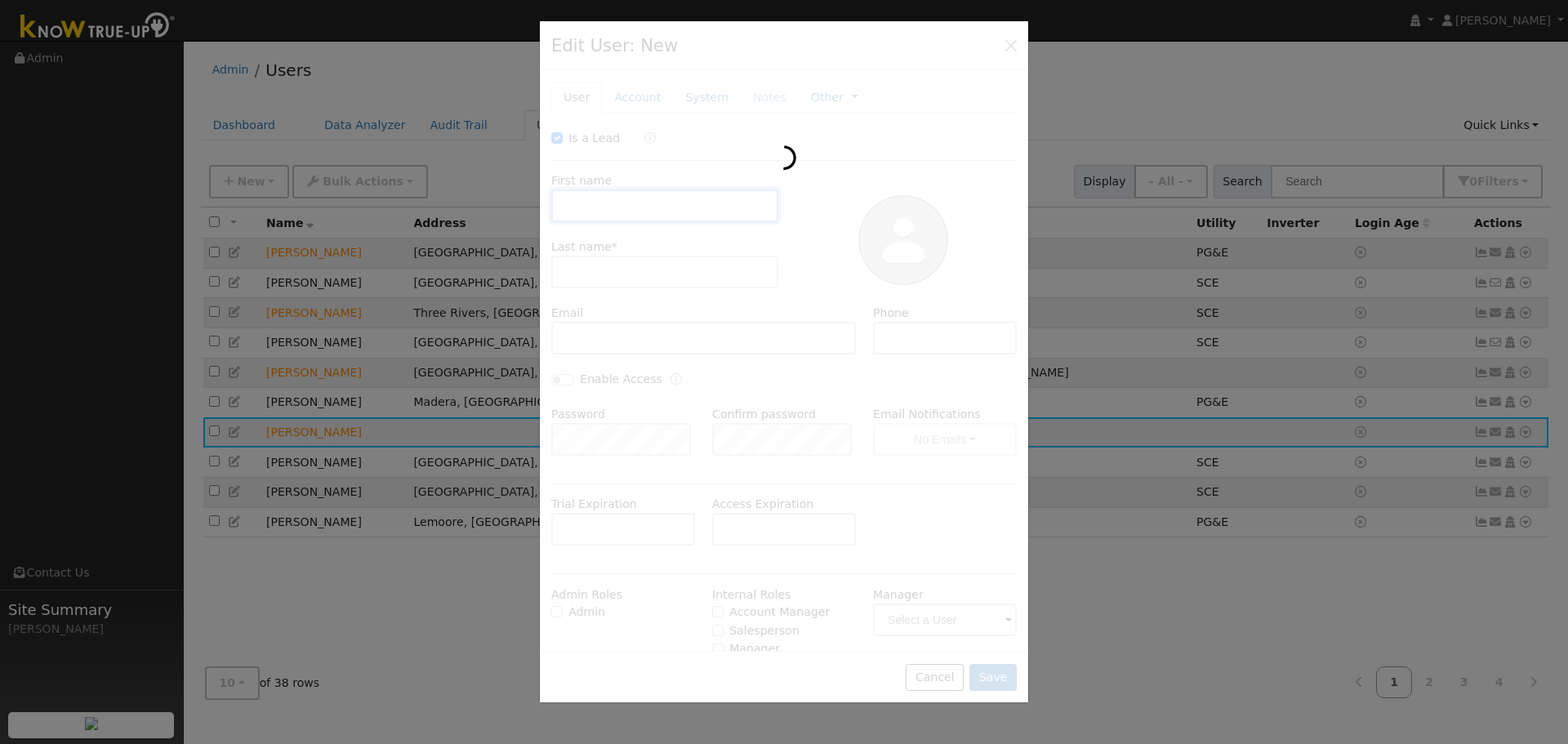
checkbox input "true"
type input "Catherine"
type input "Carlson"
type input "catherinewoohoo+X@gmail.com"
type input "(559) 303-9100"
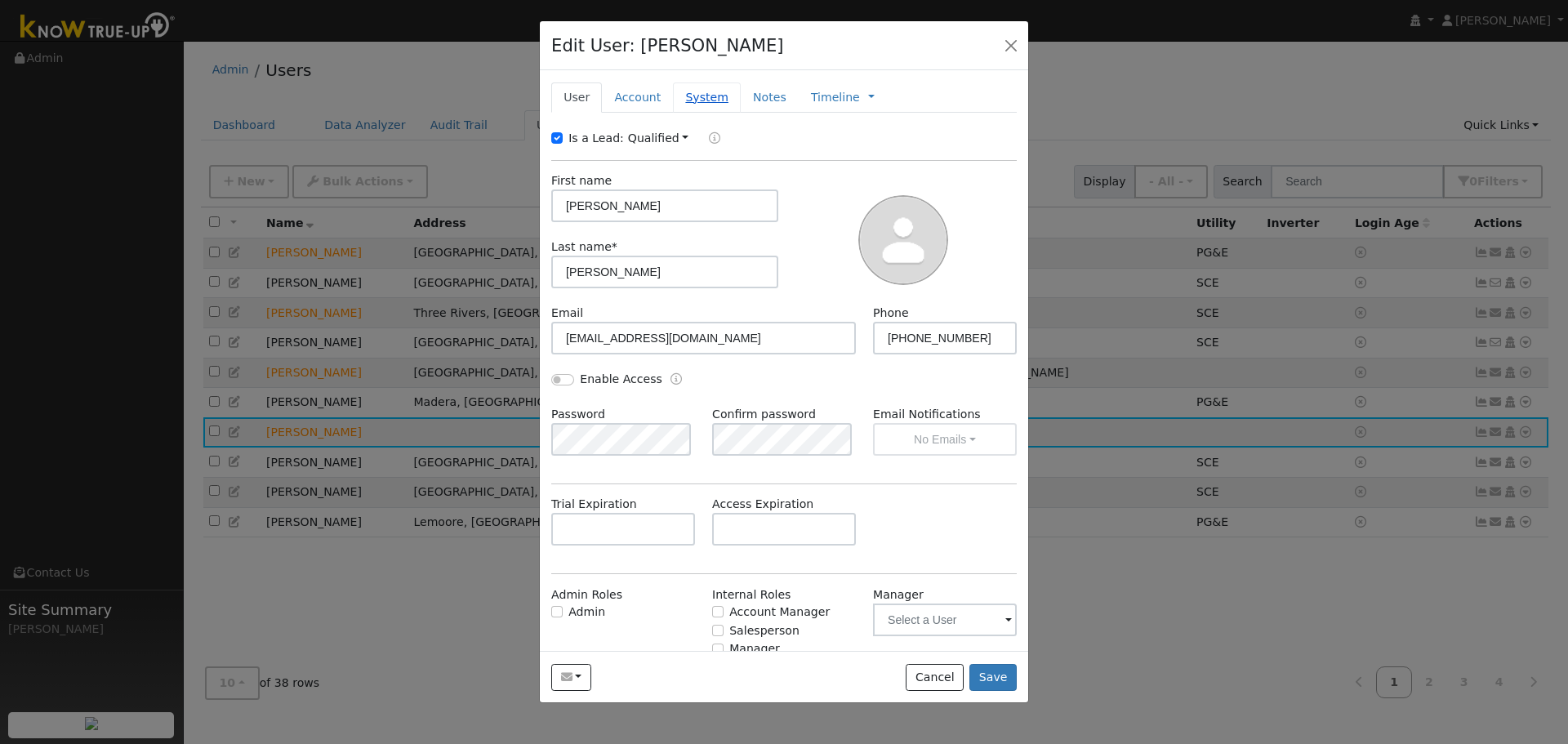
click at [680, 96] on link "System" at bounding box center [707, 98] width 68 height 31
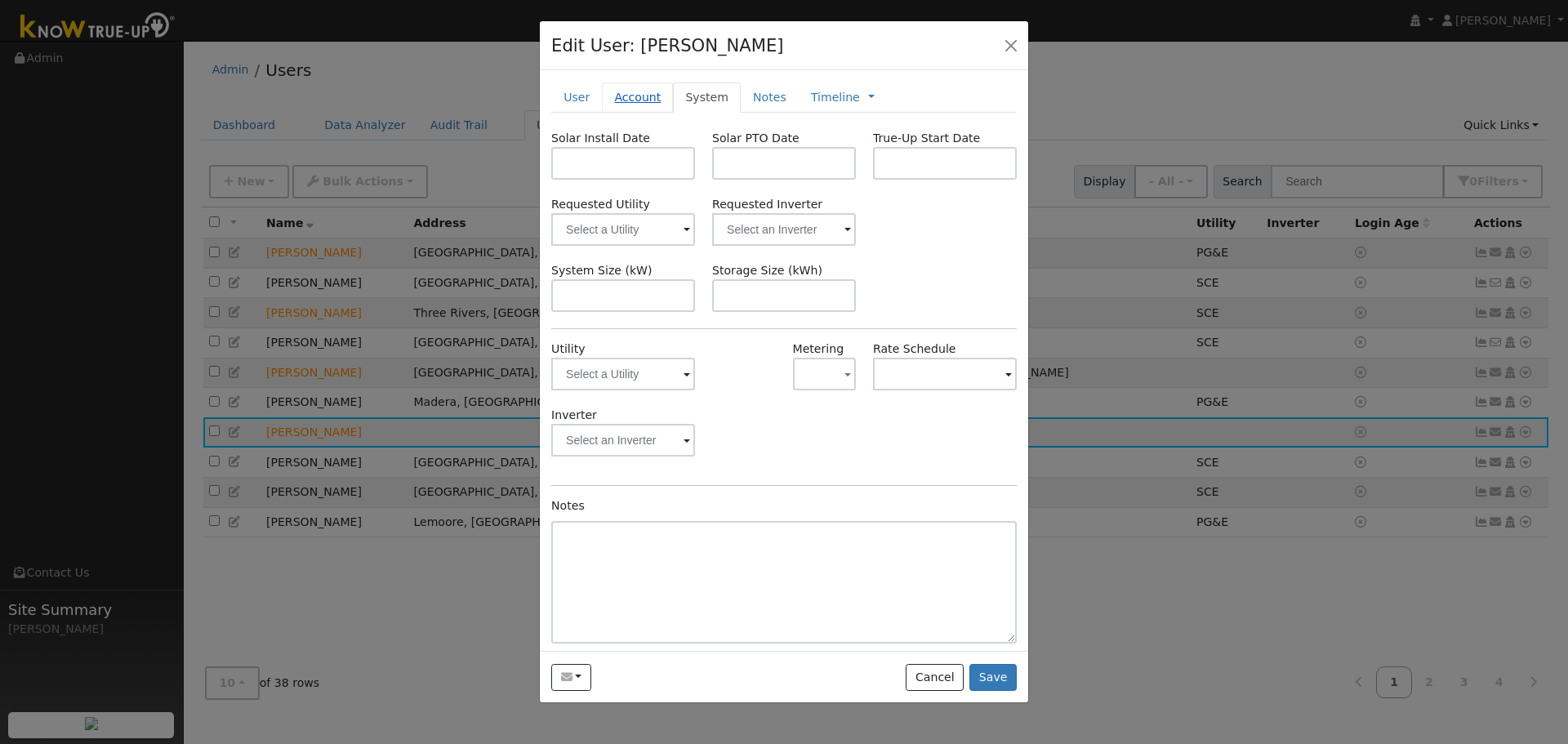
click at [626, 105] on link "Account" at bounding box center [637, 98] width 71 height 31
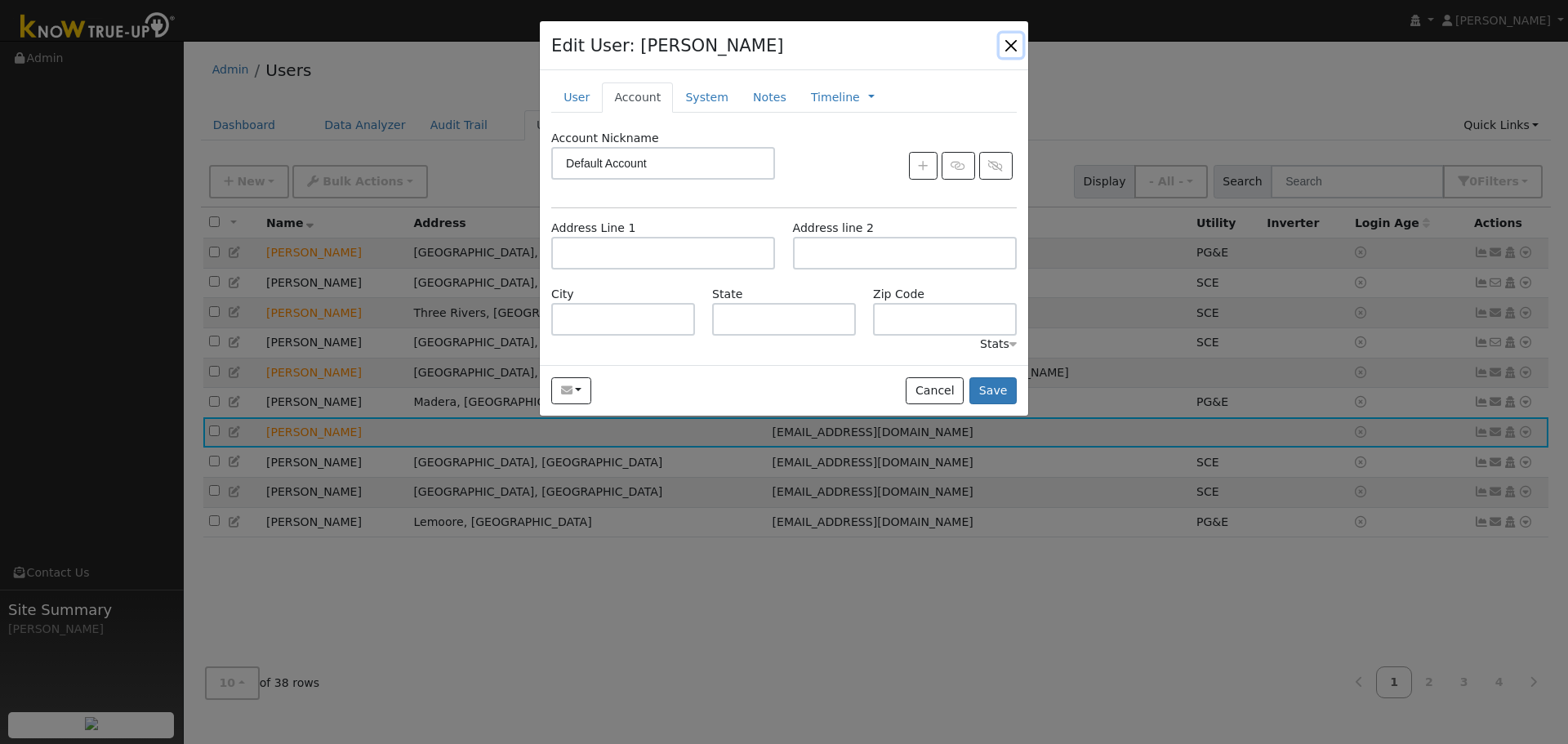
click at [1006, 44] on button "button" at bounding box center [1010, 44] width 23 height 23
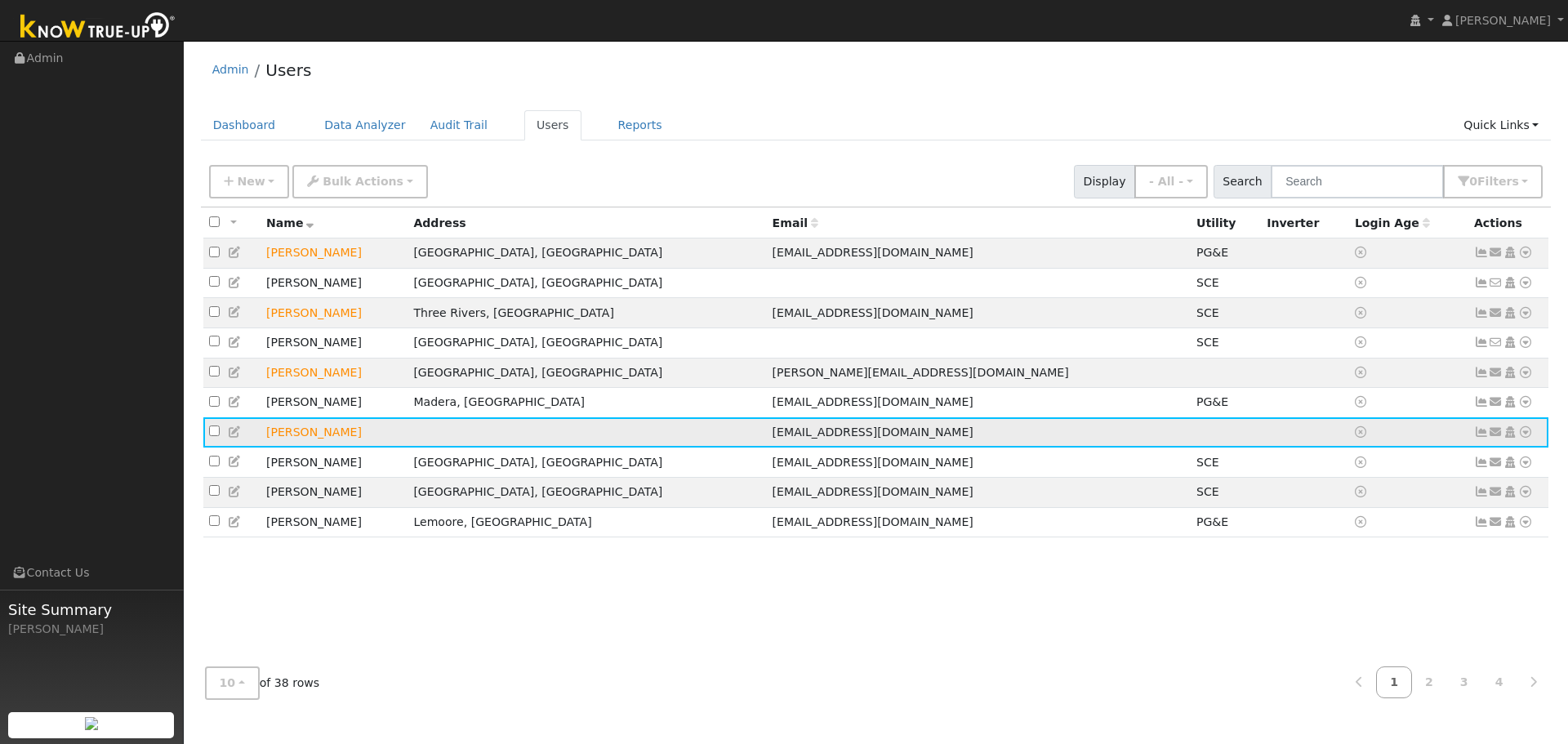
click at [1531, 438] on icon at bounding box center [1525, 432] width 14 height 11
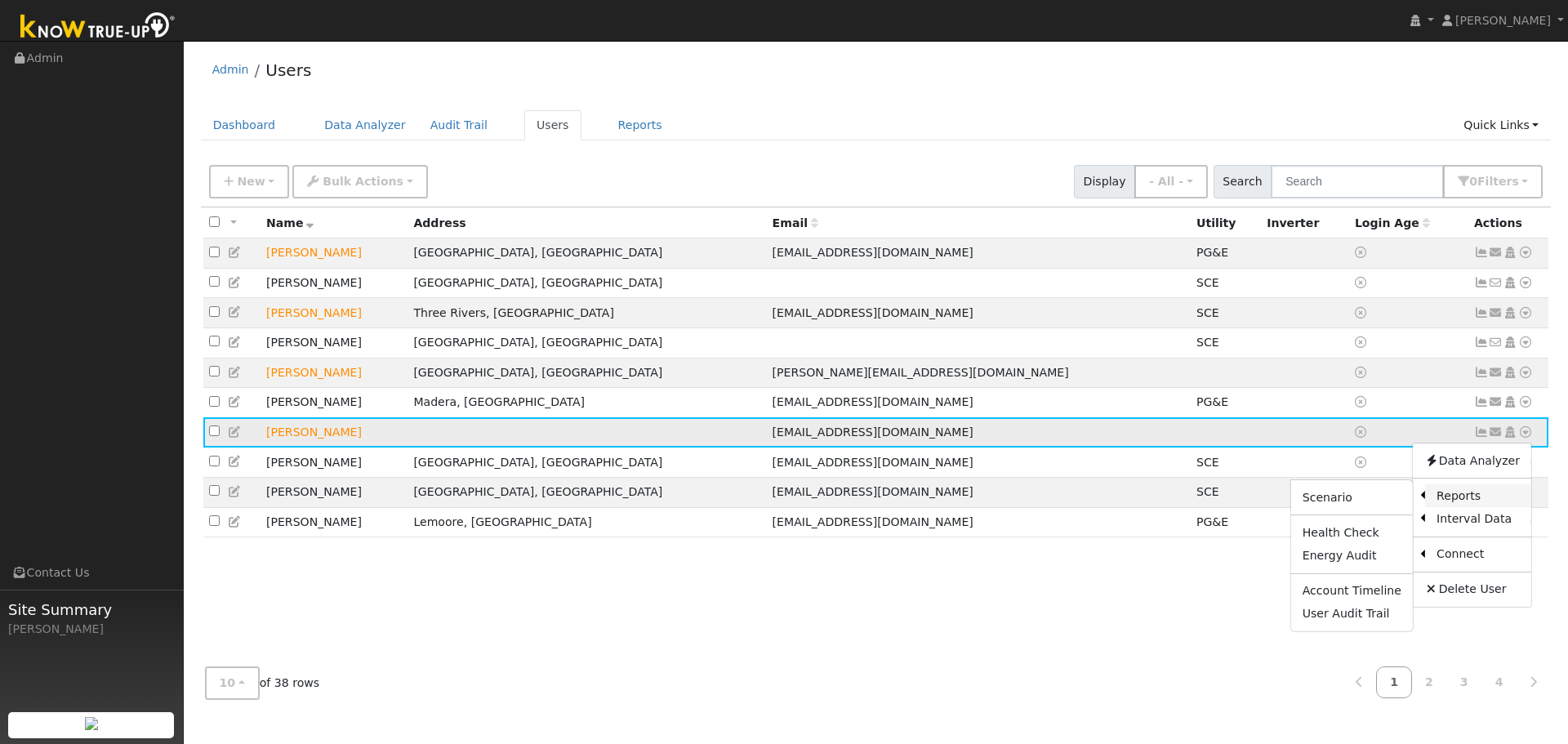
click at [1464, 498] on link "Reports" at bounding box center [1478, 496] width 106 height 23
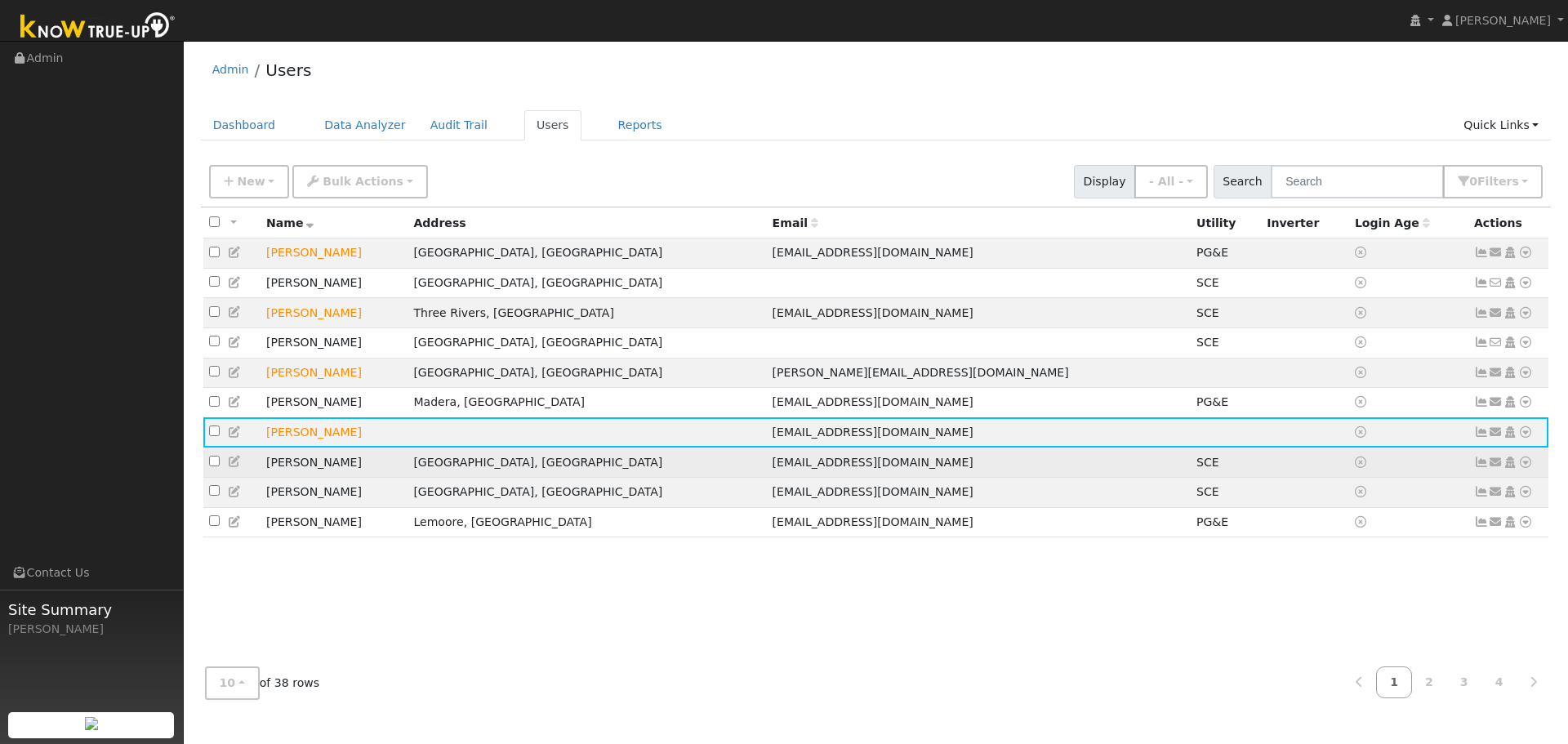
click at [1525, 469] on icon at bounding box center [1525, 462] width 14 height 11
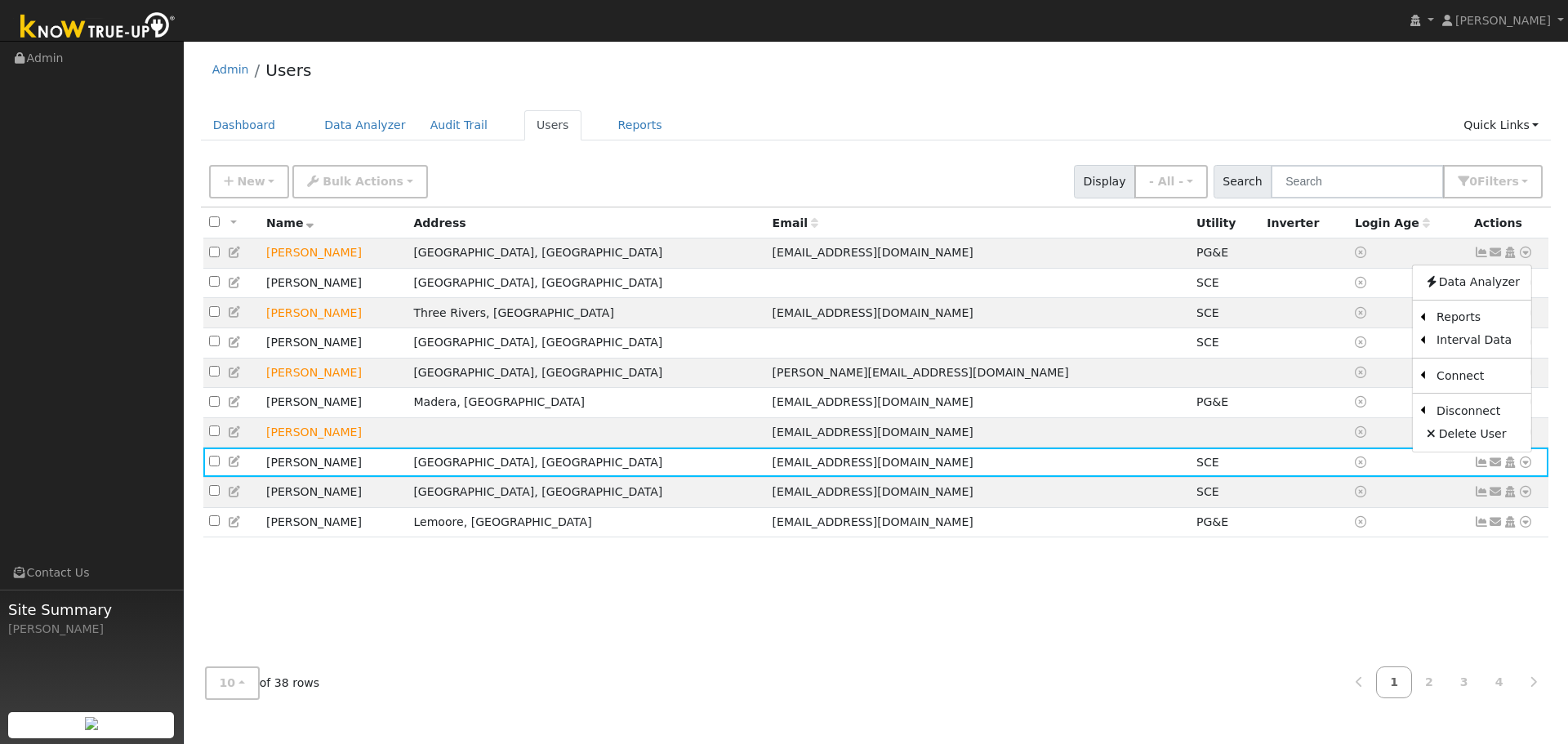
click at [1350, 644] on div "All None All on page None on page Name Address Email Utility Inverter Login Age…" at bounding box center [875, 431] width 1350 height 447
click at [1523, 438] on icon at bounding box center [1525, 432] width 14 height 11
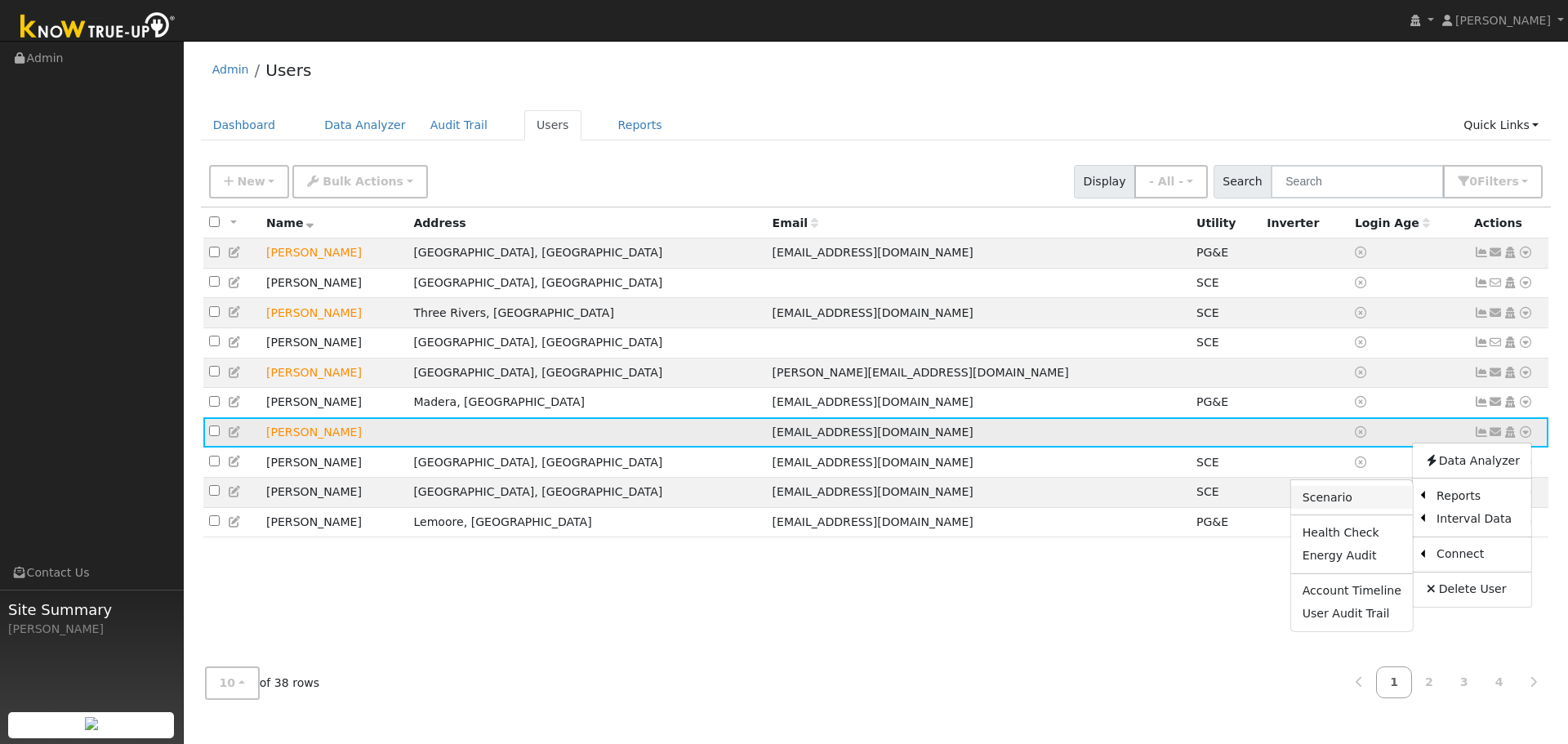
click at [1393, 509] on link "Scenario" at bounding box center [1351, 497] width 122 height 23
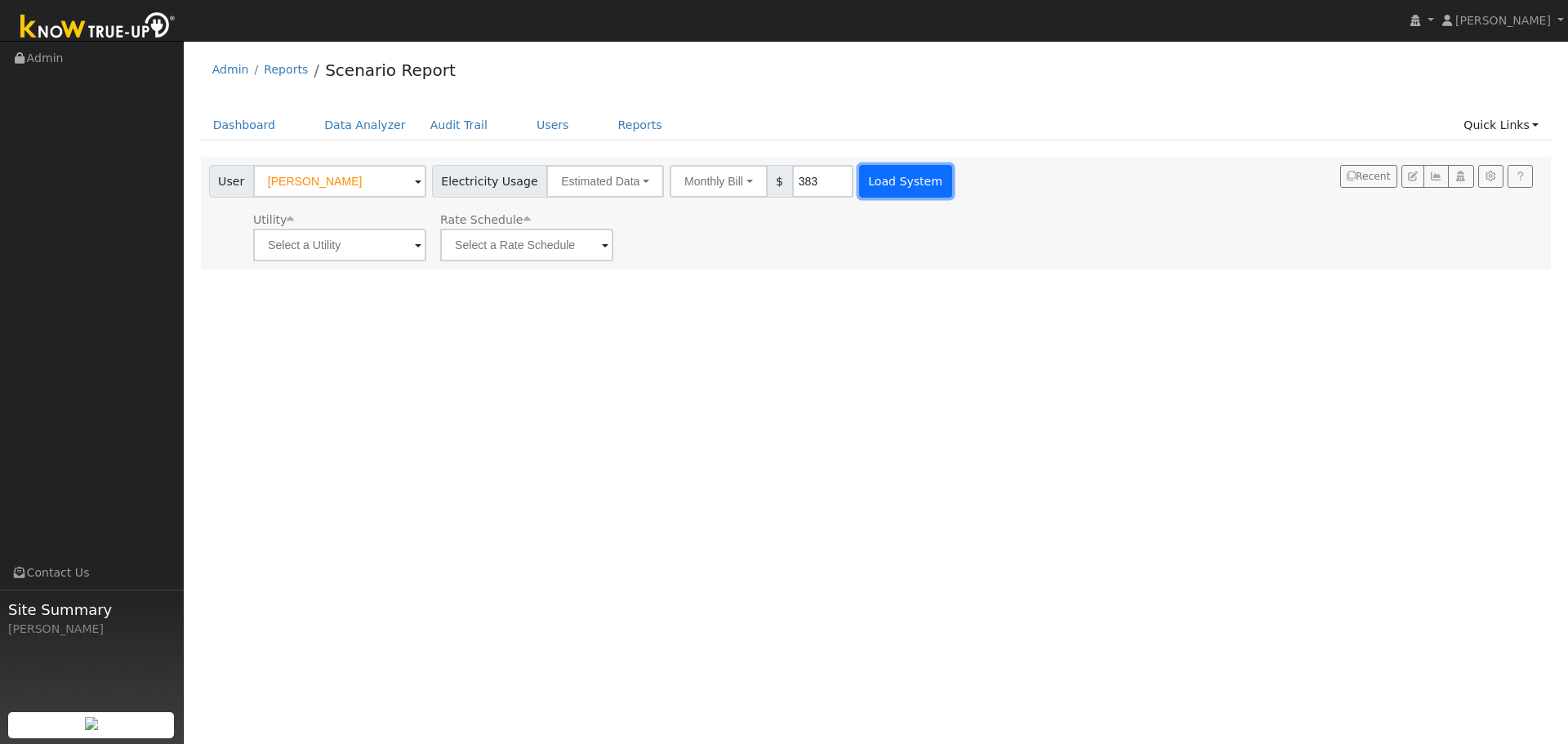
click at [879, 182] on button "Load System" at bounding box center [906, 181] width 93 height 32
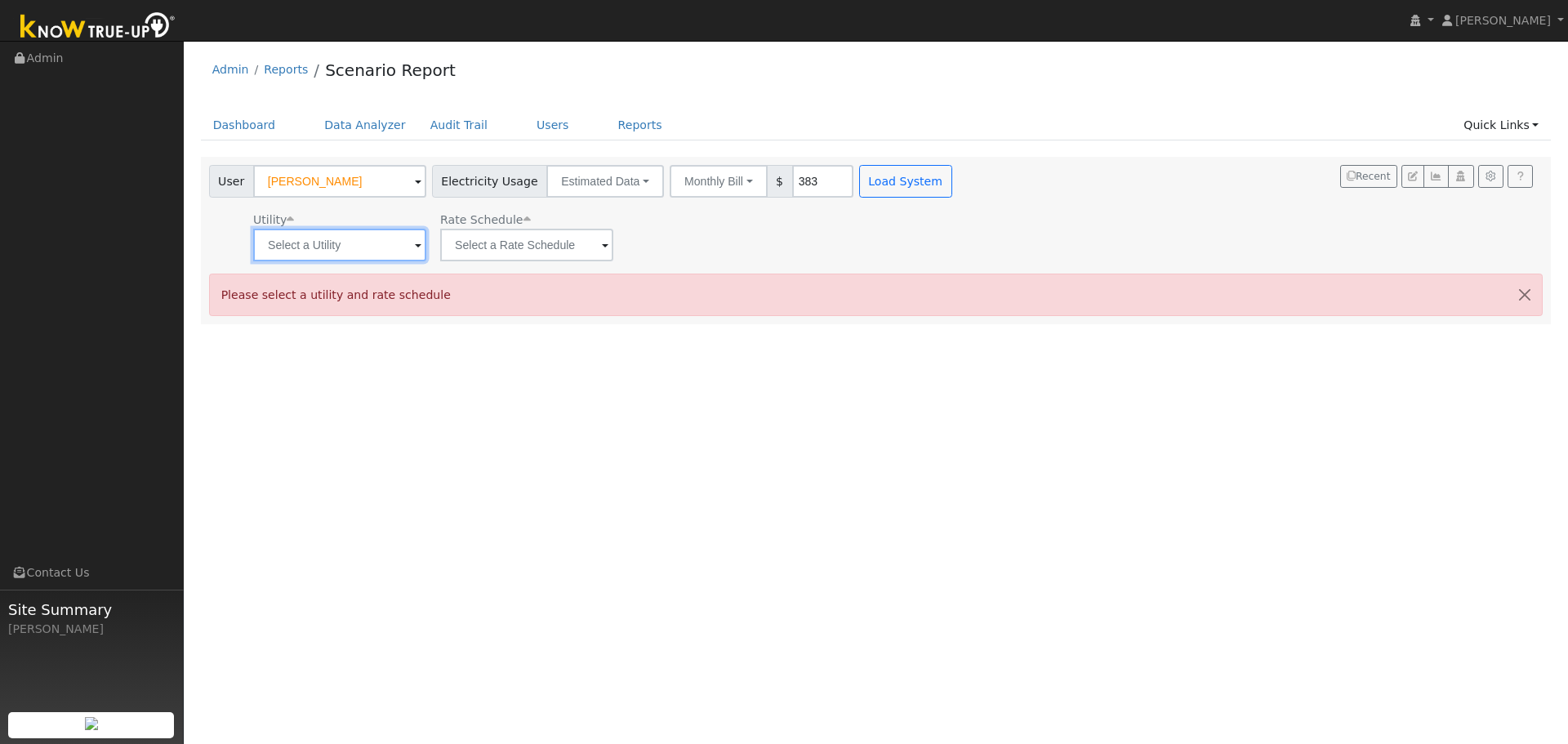
click at [343, 247] on input "text" at bounding box center [340, 245] width 173 height 32
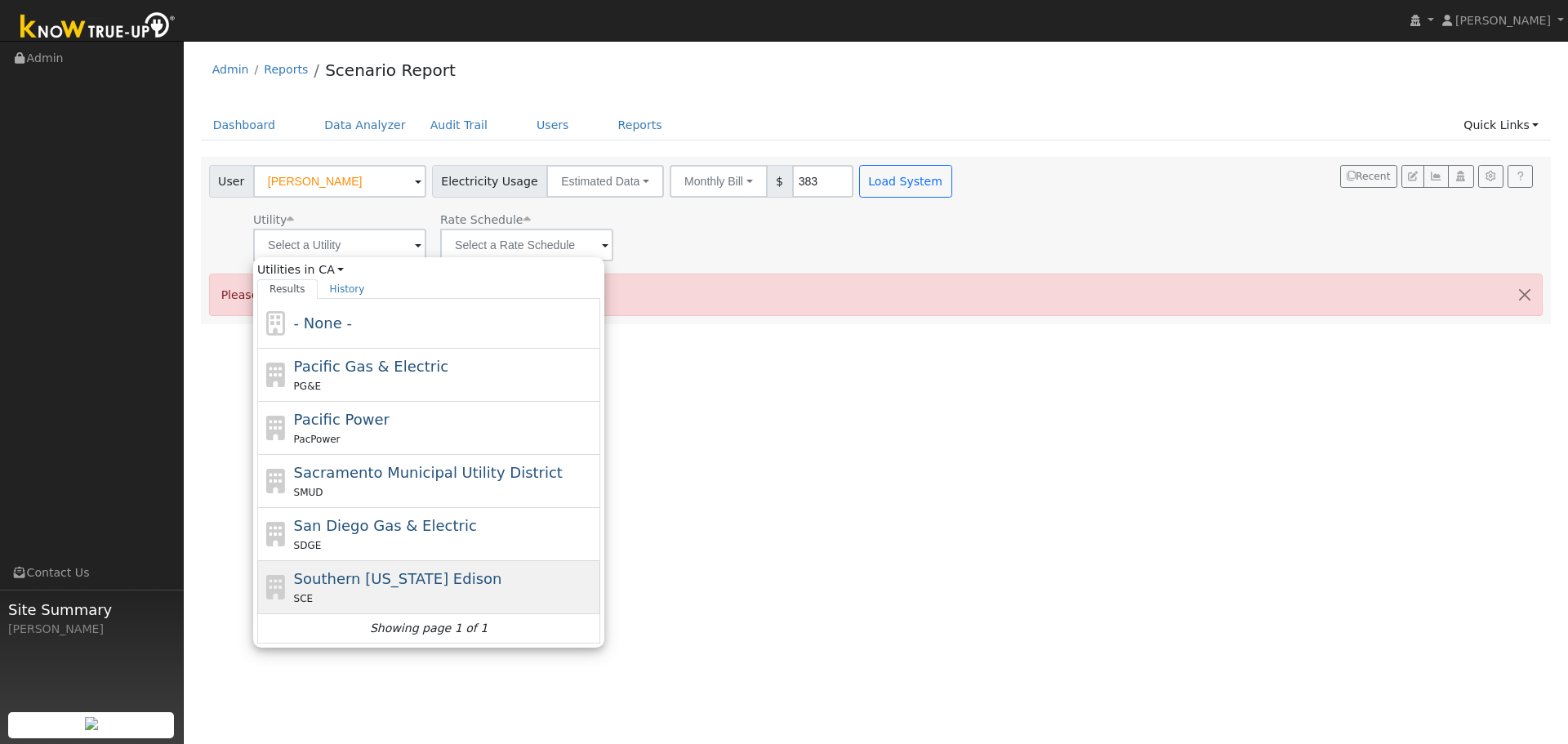
click at [365, 582] on span "Southern [US_STATE] Edison" at bounding box center [398, 579] width 208 height 17
type input "Southern [US_STATE] Edison"
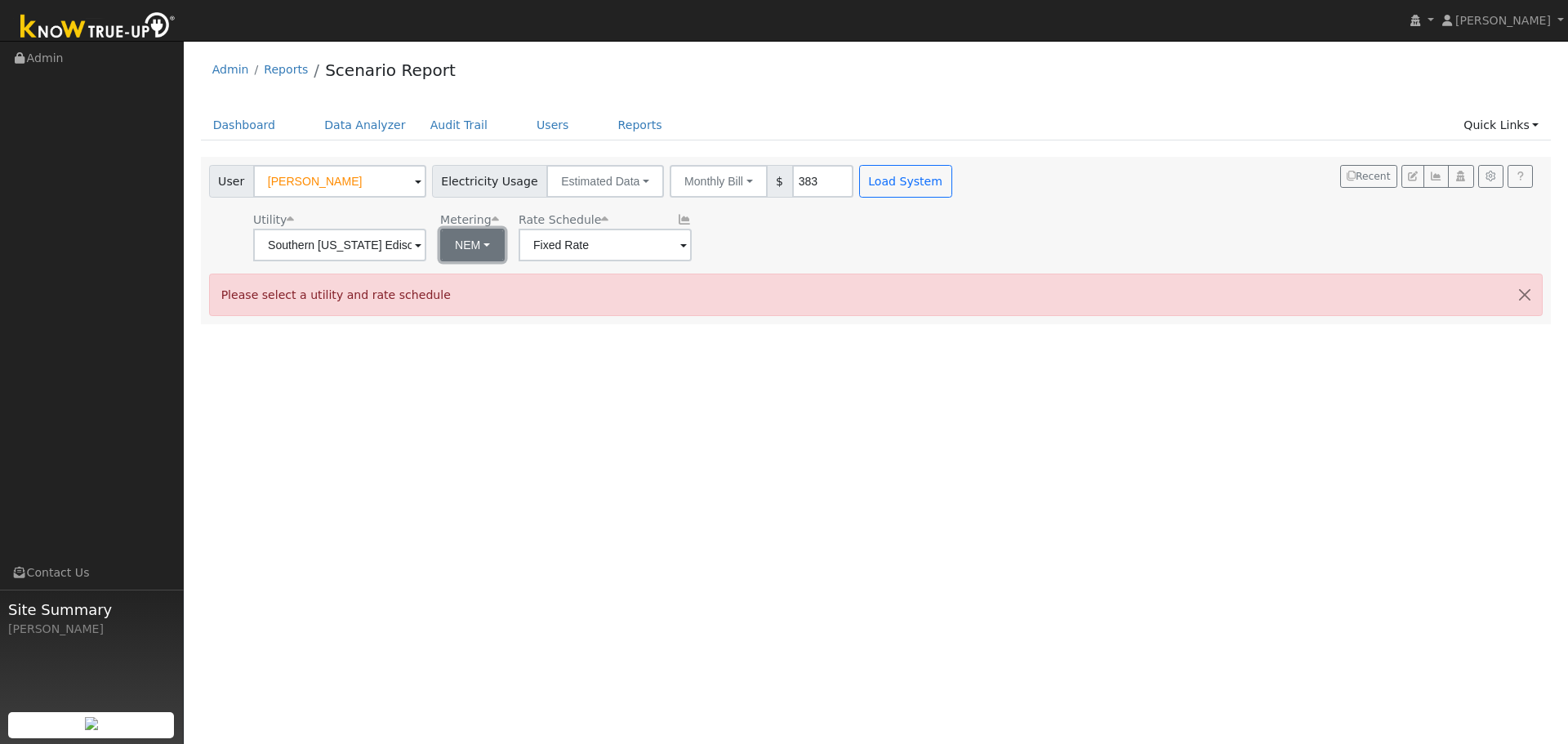
click at [489, 250] on button "NEM" at bounding box center [473, 245] width 65 height 32
click at [495, 315] on link "NBT" at bounding box center [495, 304] width 114 height 23
type input "TOU-D-PRIME"
click at [1412, 178] on icon "button" at bounding box center [1412, 177] width 10 height 10
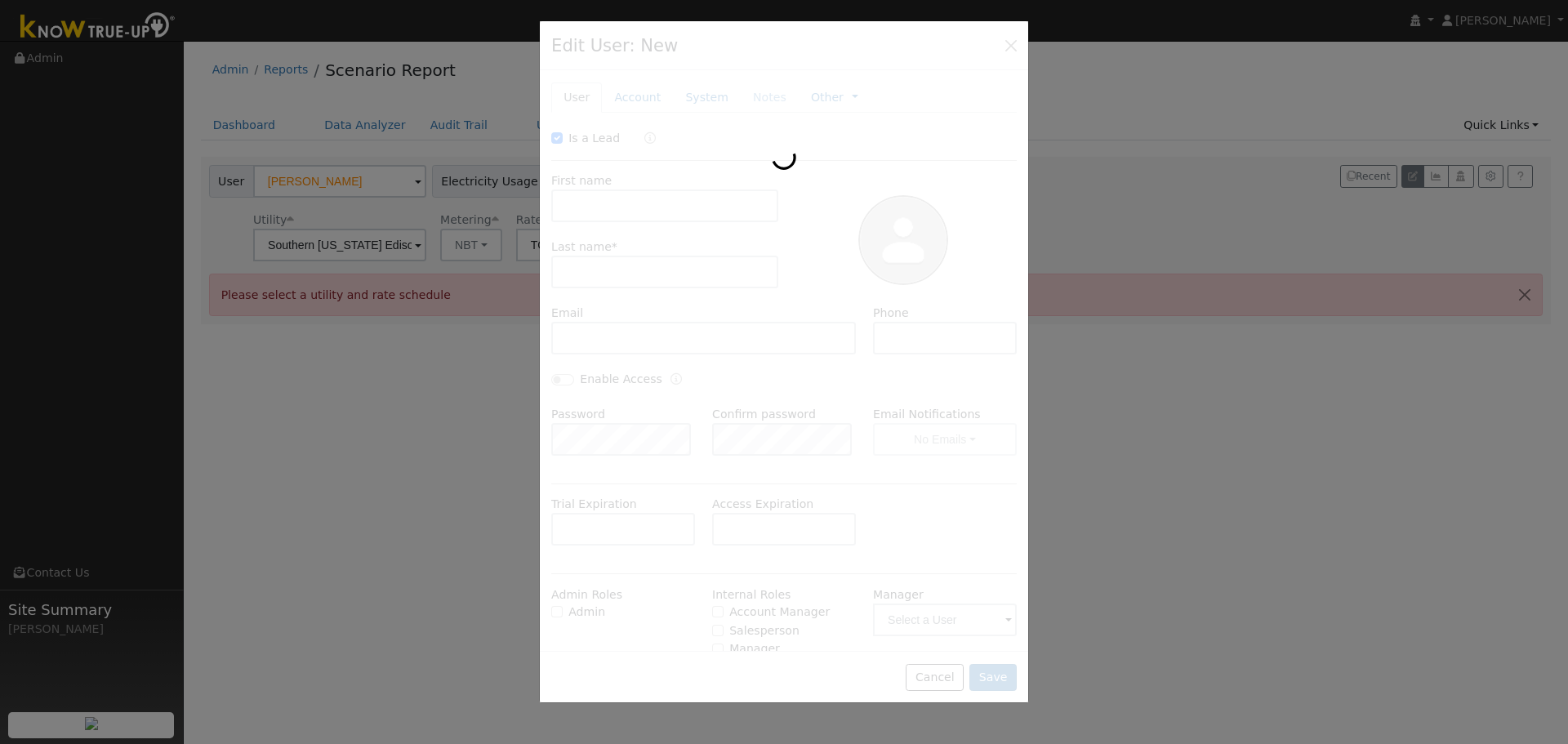
checkbox input "true"
type input "[PERSON_NAME]"
type input "[EMAIL_ADDRESS][DOMAIN_NAME]"
type input "(559) 303-9100"
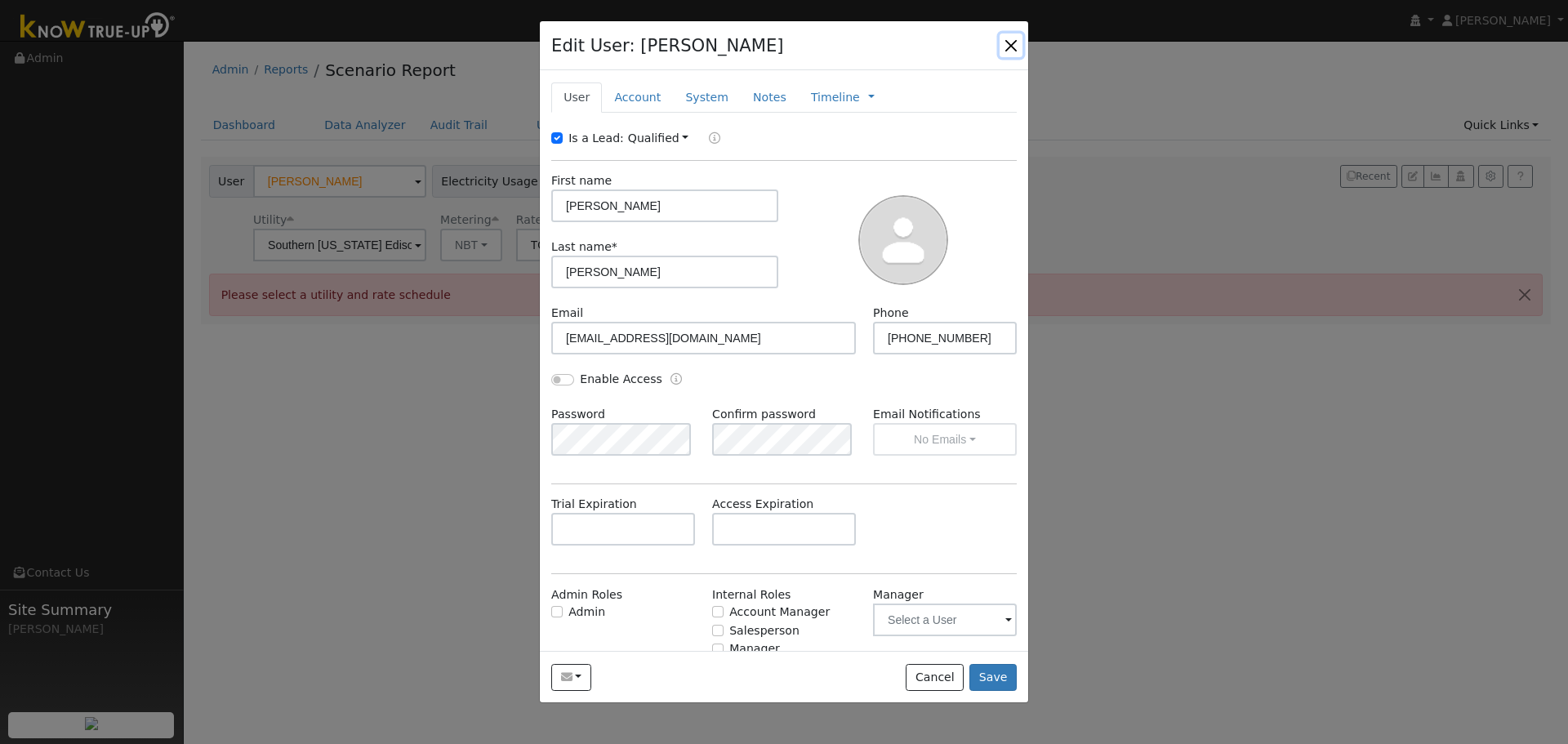
click at [1014, 43] on button "button" at bounding box center [1010, 44] width 23 height 23
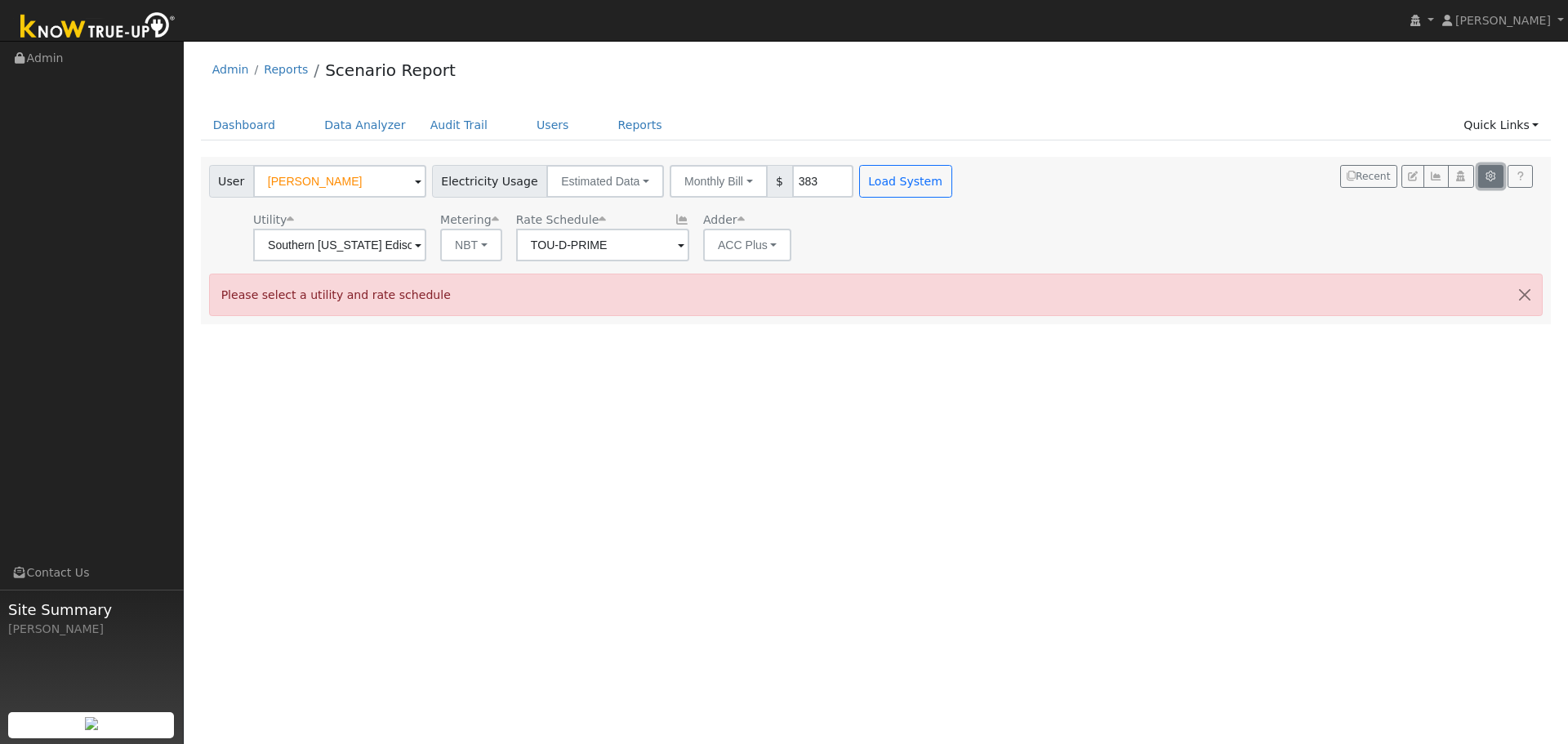
click at [1500, 179] on button "button" at bounding box center [1491, 176] width 25 height 23
type input "20"
type input "3.39"
type input "5505"
type input "415"
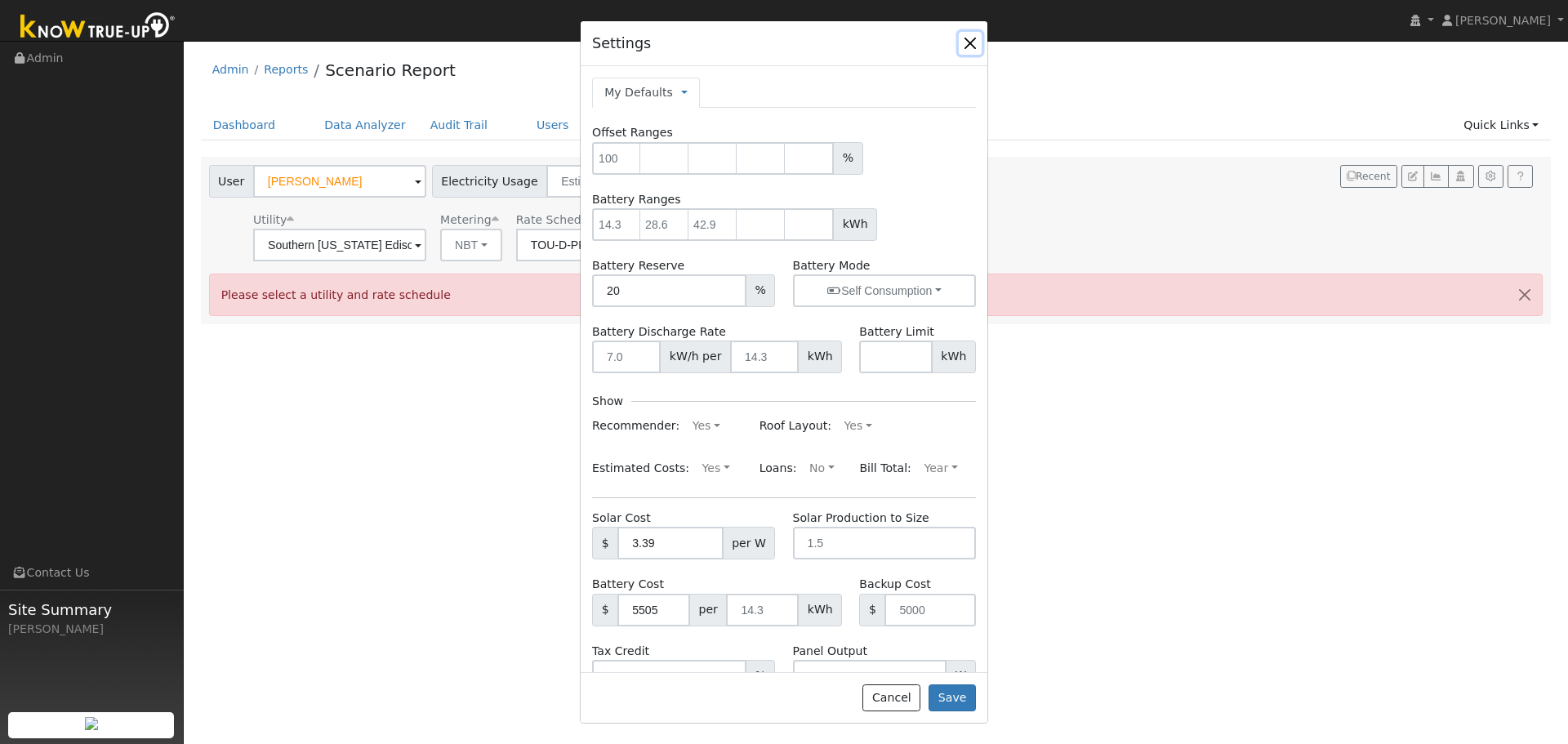
click at [975, 48] on button "button" at bounding box center [970, 43] width 23 height 23
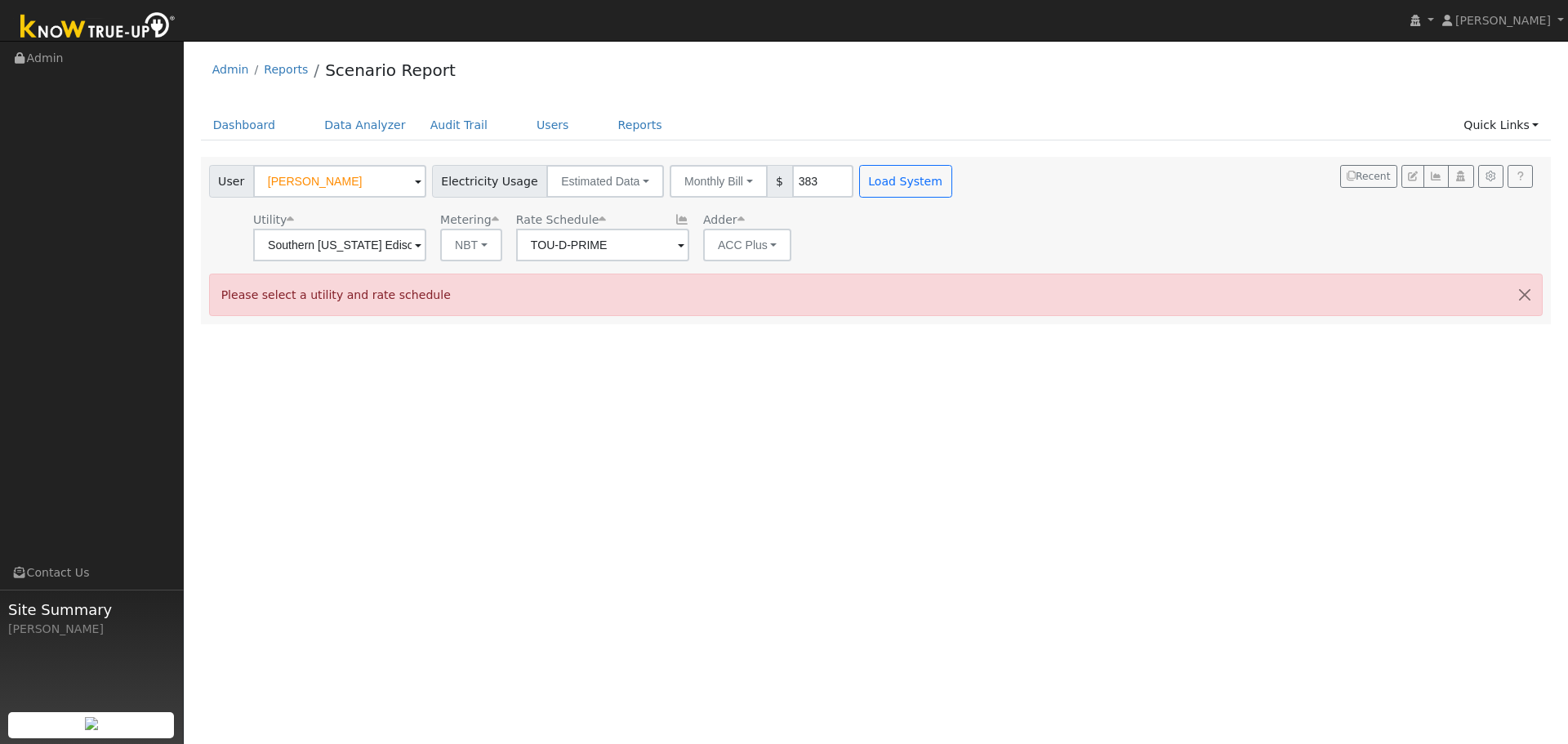
click at [499, 116] on ul "Dashboard Data Analyzer Audit Trail Users Reports Quick Links Quick Add Quick C…" at bounding box center [875, 126] width 1350 height 31
click at [526, 115] on link "Users" at bounding box center [552, 126] width 57 height 31
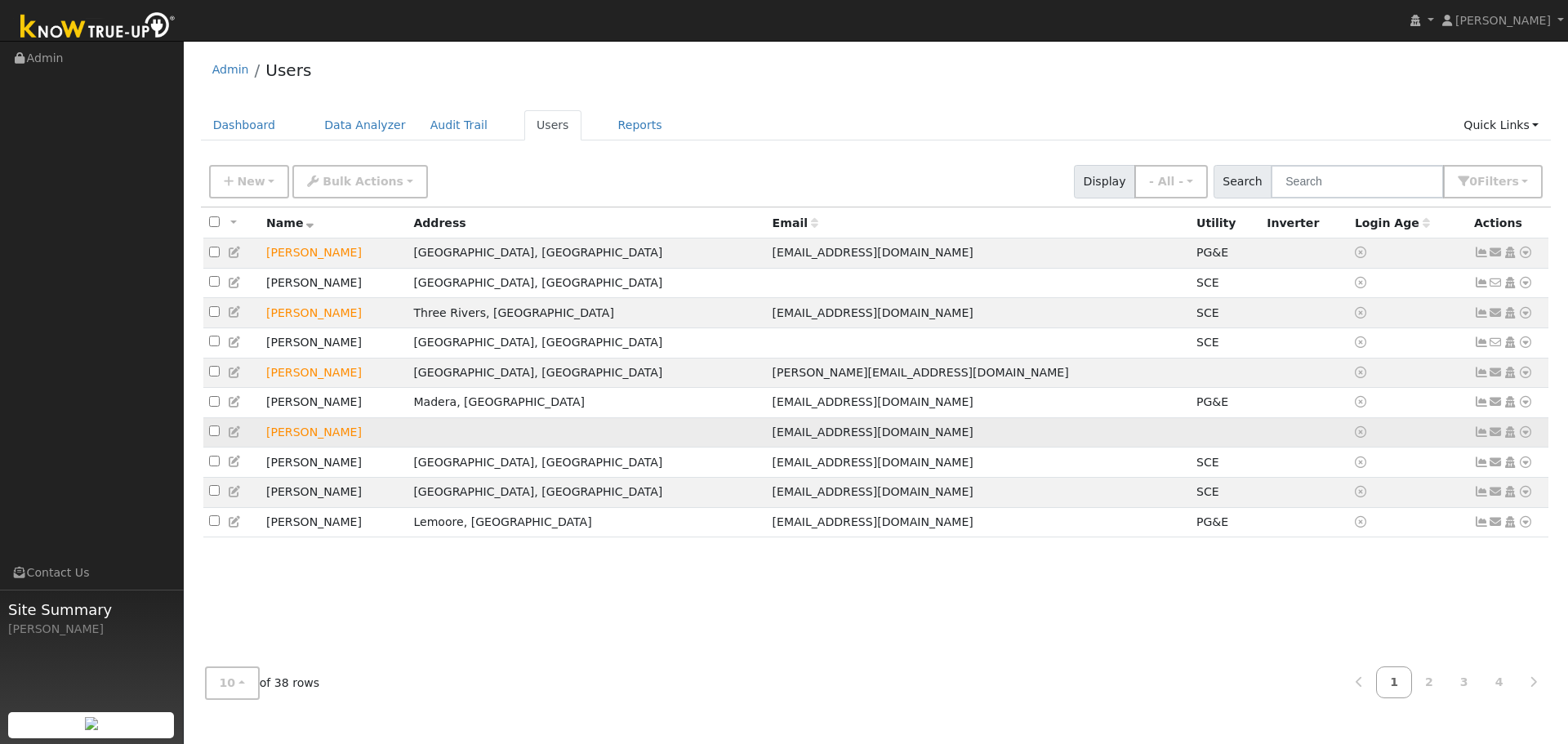
click at [1532, 438] on icon at bounding box center [1525, 432] width 14 height 11
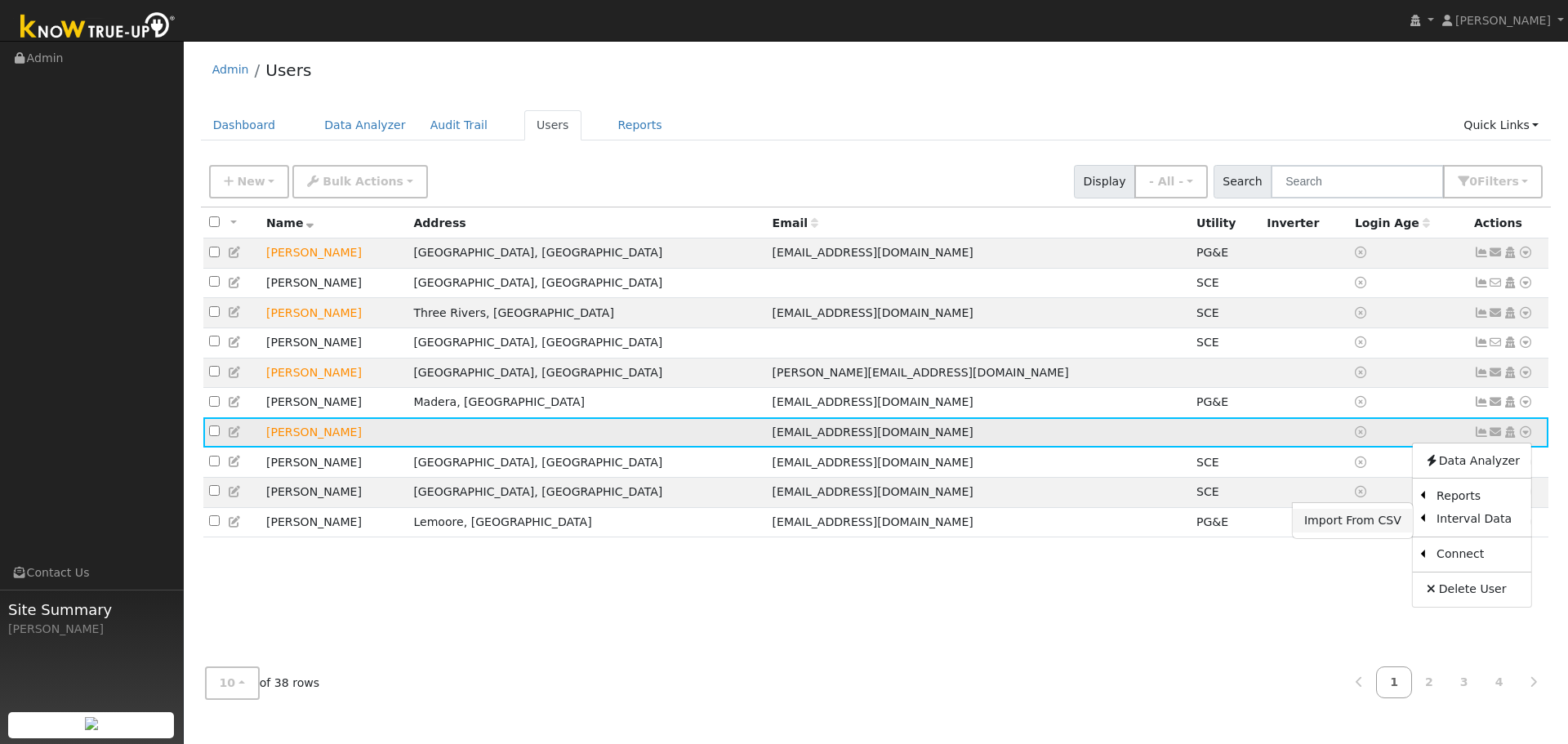
click at [1364, 532] on link "Import From CSV" at bounding box center [1352, 520] width 120 height 23
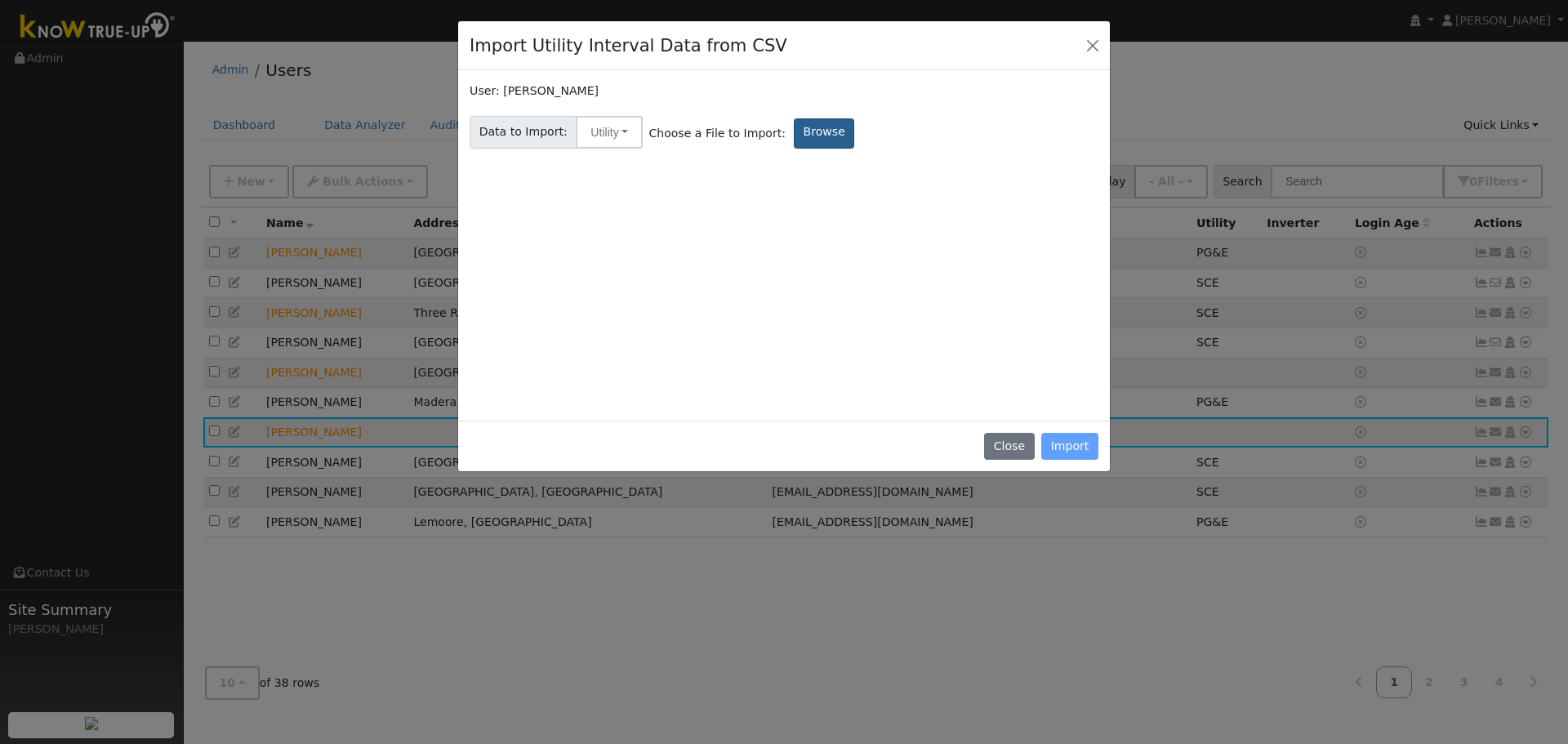
click at [817, 139] on label "Browse" at bounding box center [824, 133] width 60 height 31
click at [0, 0] on input "Browse" at bounding box center [0, 0] width 0 height 0
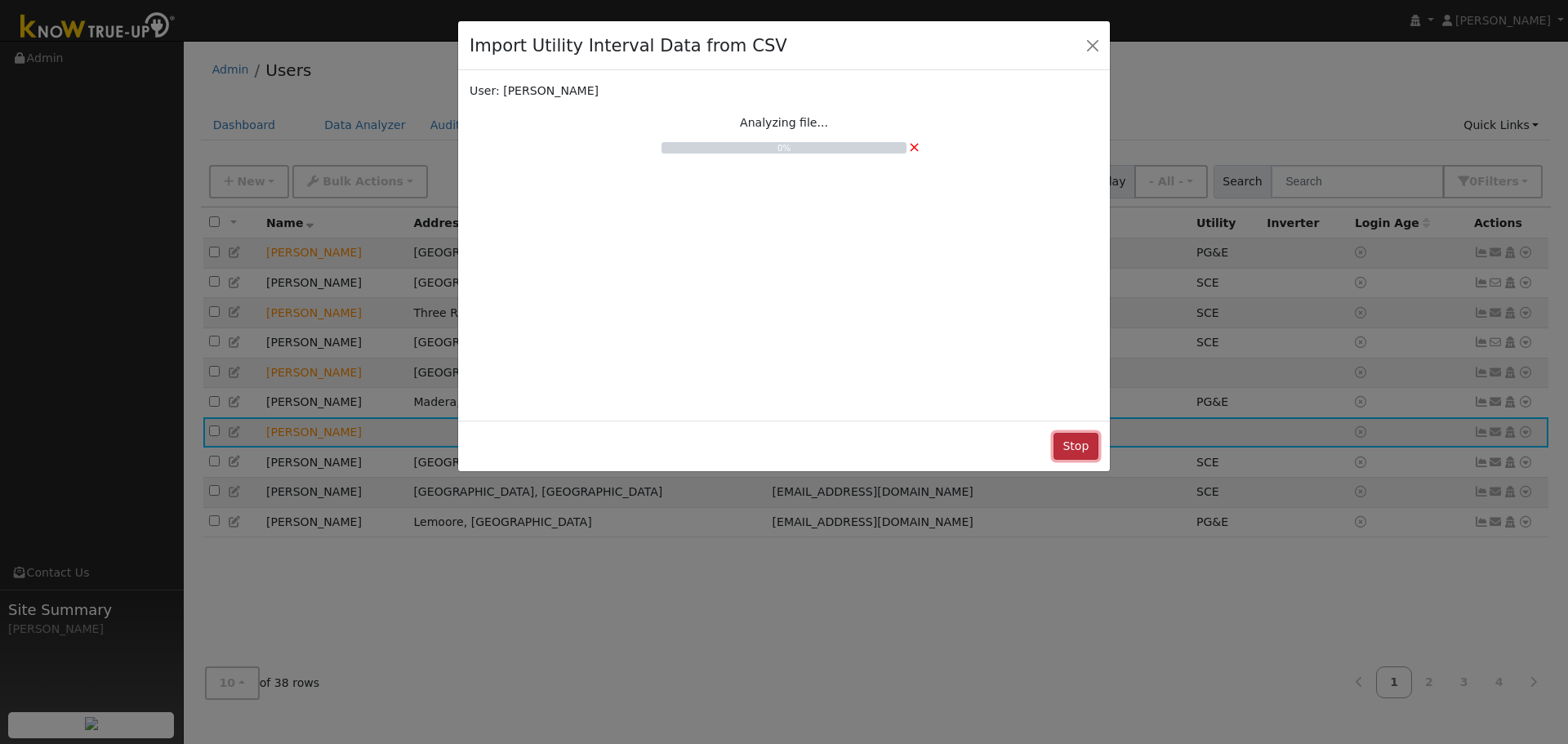
click at [1085, 447] on button "Stop" at bounding box center [1075, 446] width 45 height 28
click at [1093, 49] on button "Close" at bounding box center [1092, 44] width 23 height 23
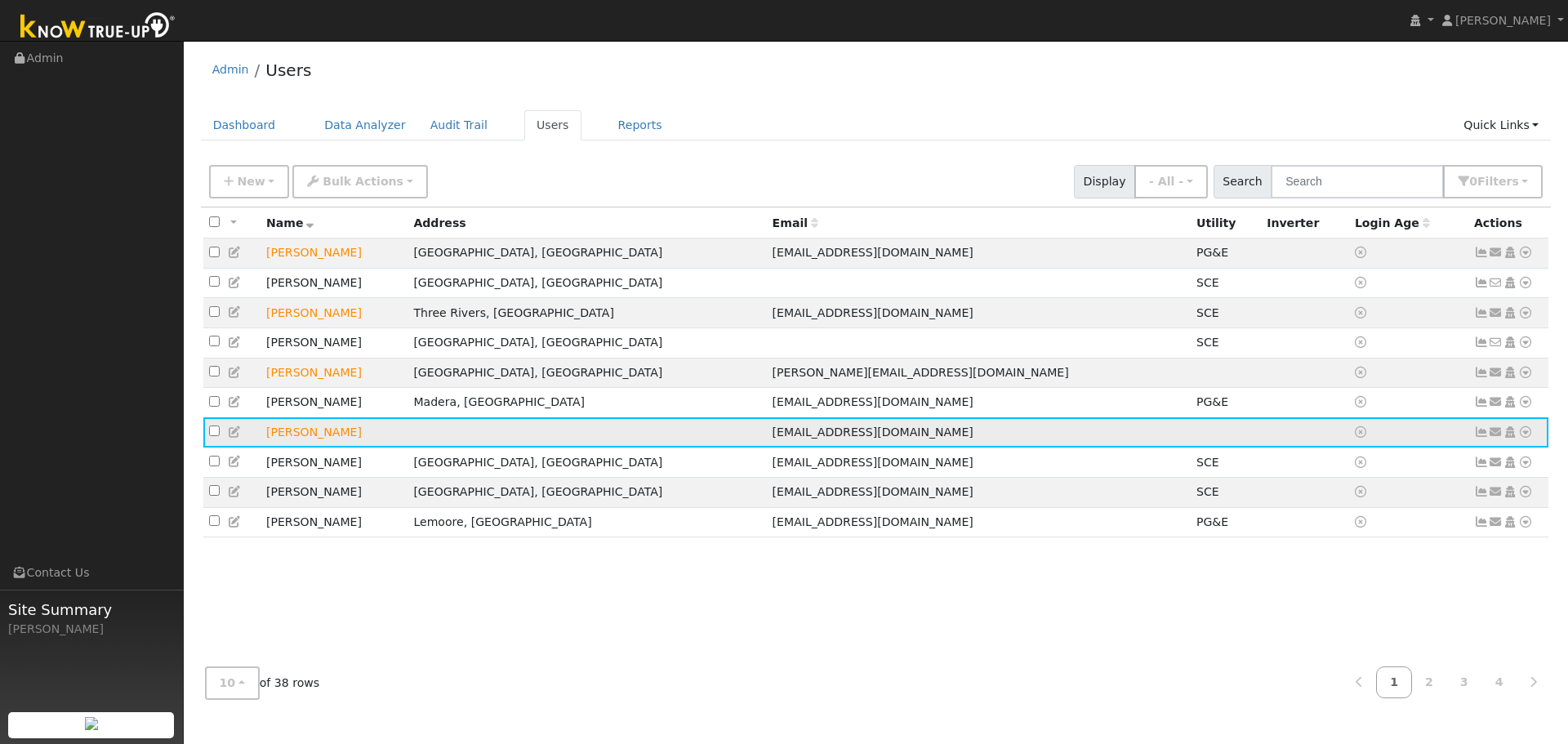
click at [1528, 438] on icon at bounding box center [1525, 432] width 14 height 11
click at [1350, 532] on link "Import From CSV" at bounding box center [1352, 520] width 120 height 23
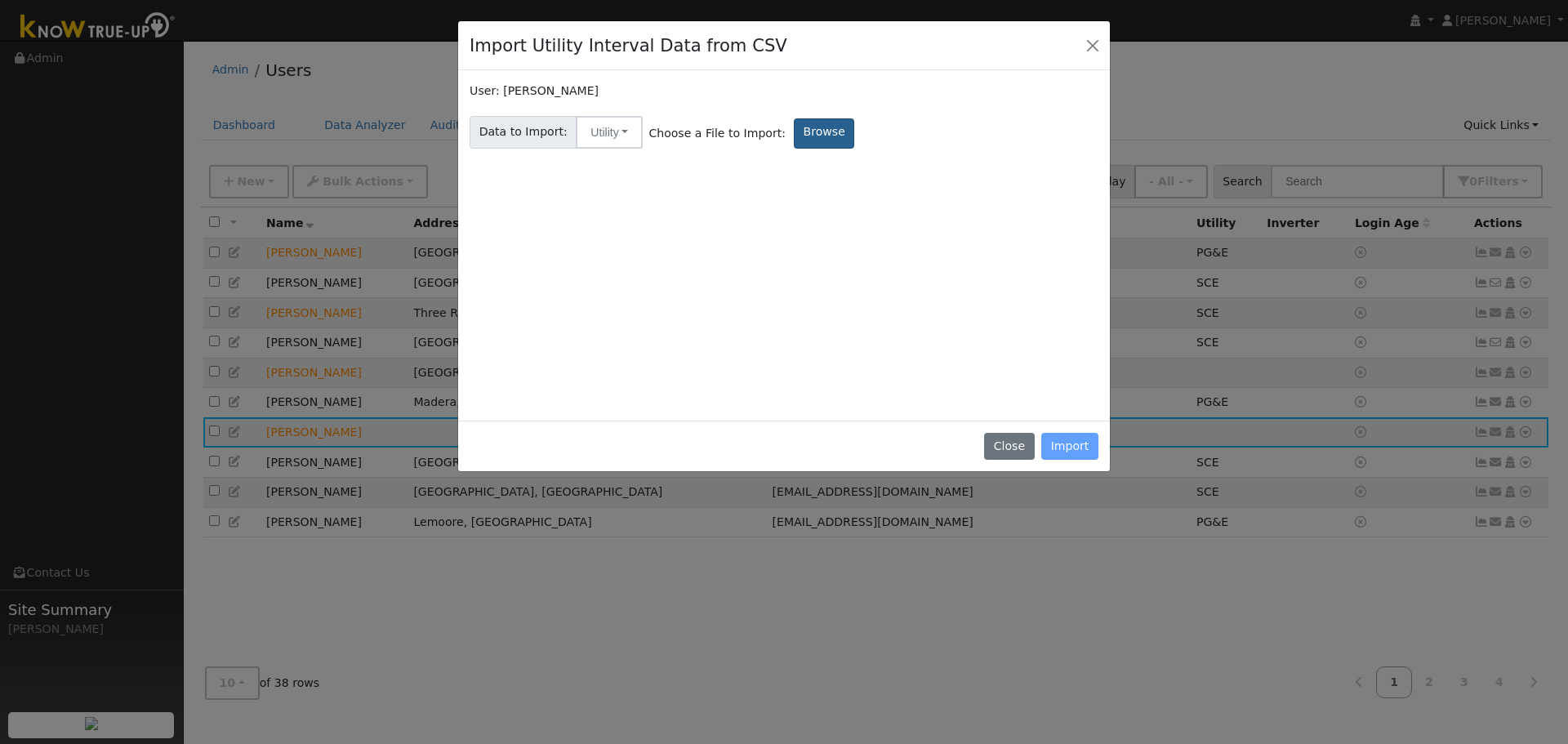
click at [801, 129] on label "Browse" at bounding box center [824, 133] width 60 height 31
click at [0, 0] on input "Browse" at bounding box center [0, 0] width 0 height 0
click at [804, 135] on label "Browse" at bounding box center [824, 133] width 60 height 31
click at [0, 0] on input "Browse" at bounding box center [0, 0] width 0 height 0
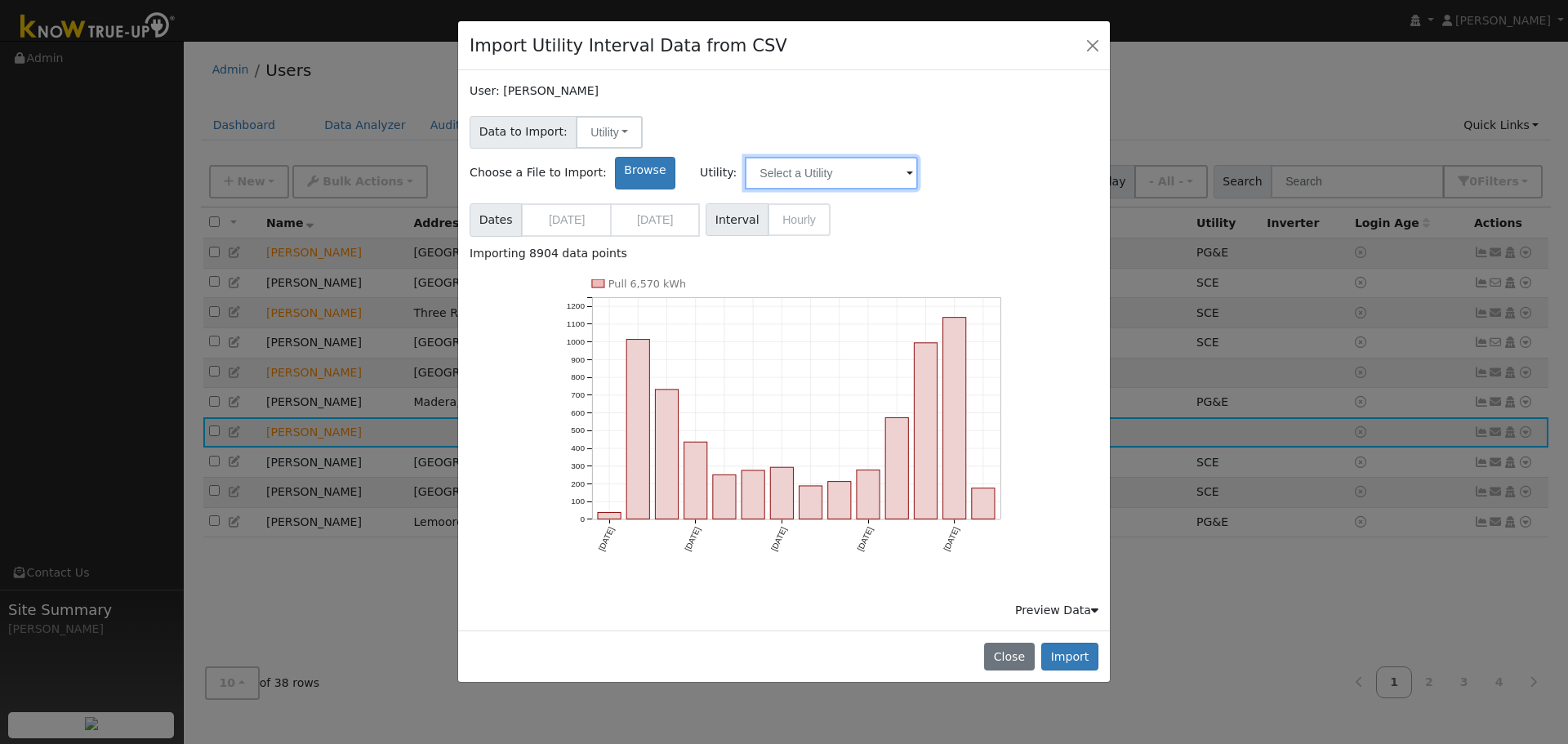
click at [918, 156] on input "text" at bounding box center [831, 173] width 173 height 32
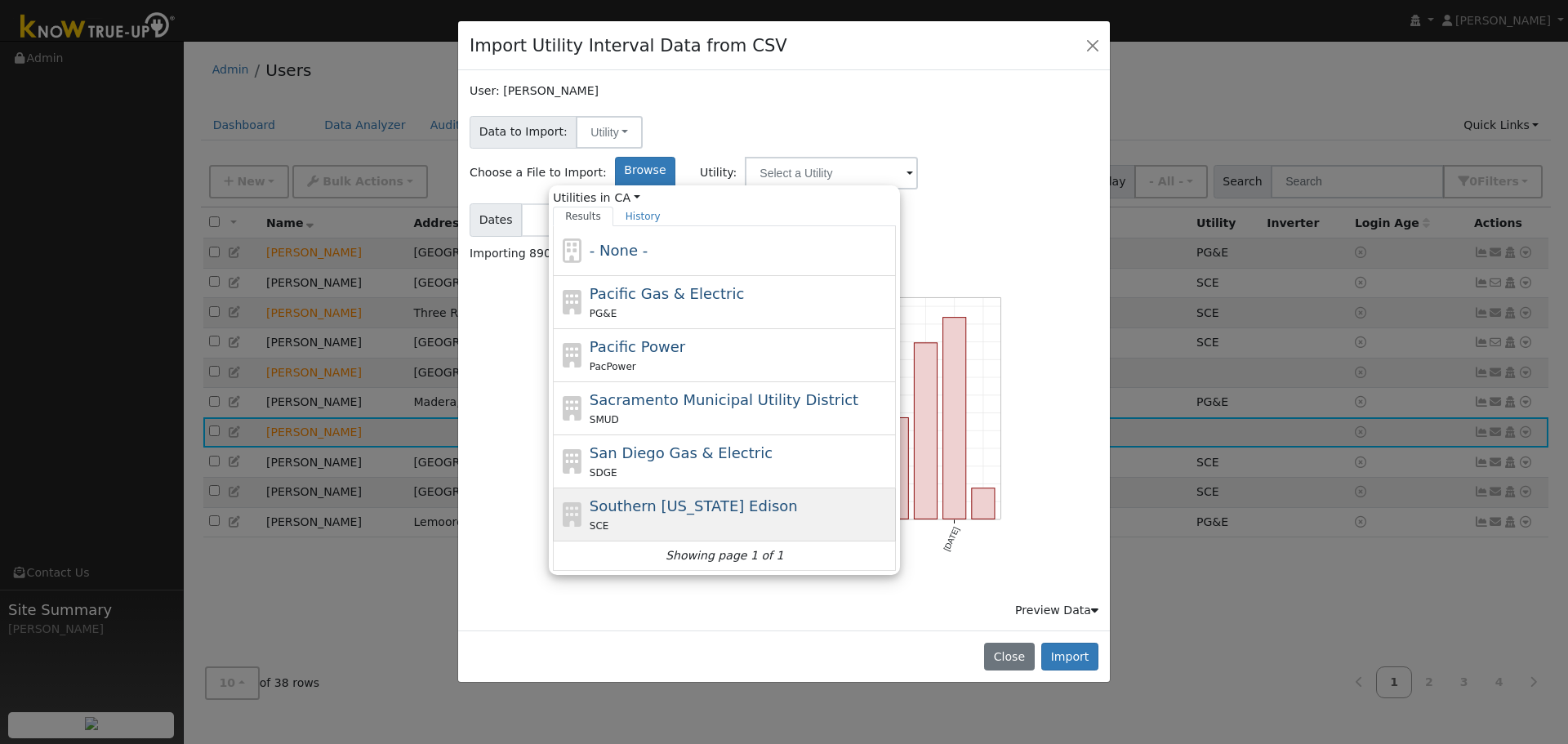
click at [798, 497] on span "Southern [US_STATE] Edison" at bounding box center [693, 506] width 208 height 17
type input "Southern [US_STATE] Edison"
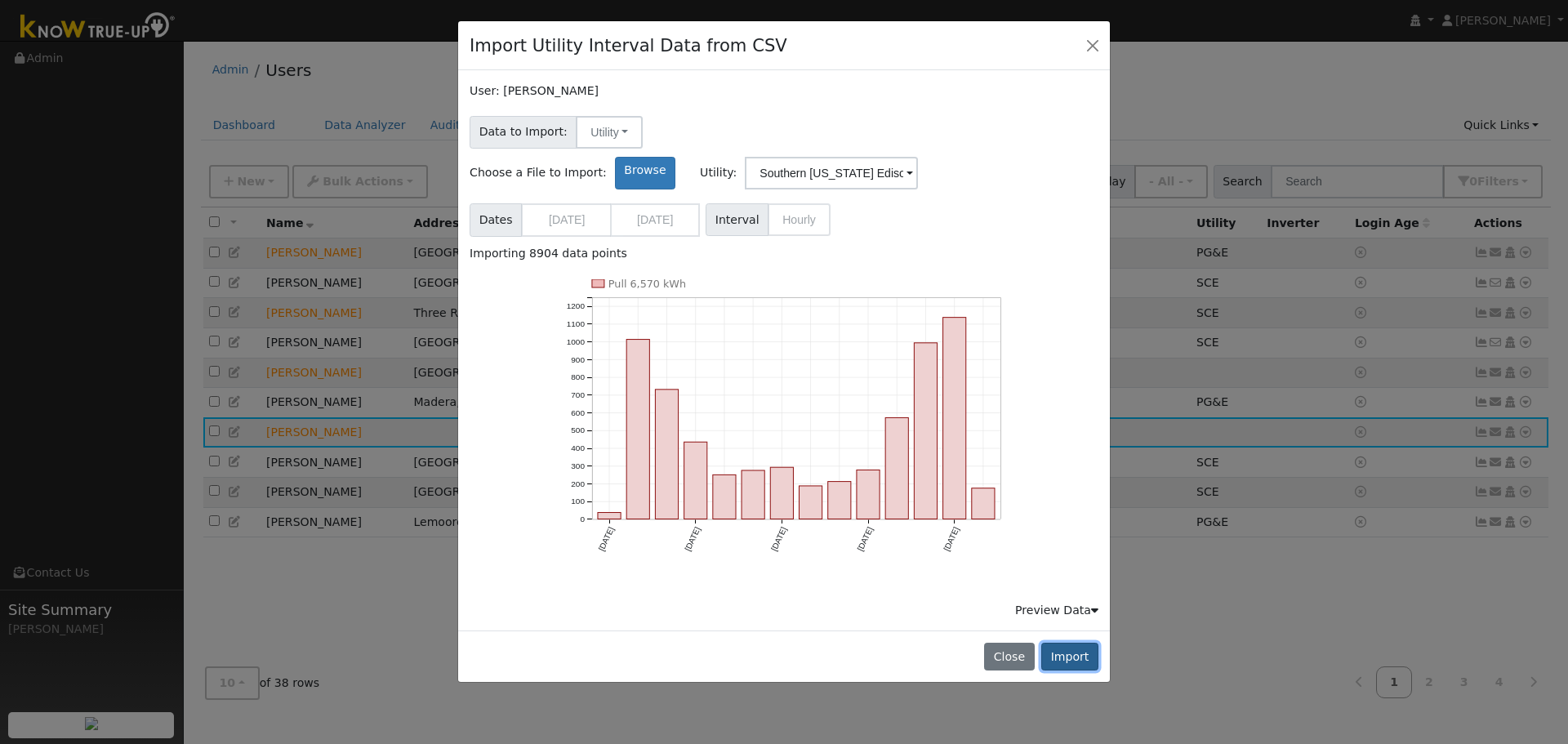
click at [1064, 643] on button "Import" at bounding box center [1069, 656] width 57 height 28
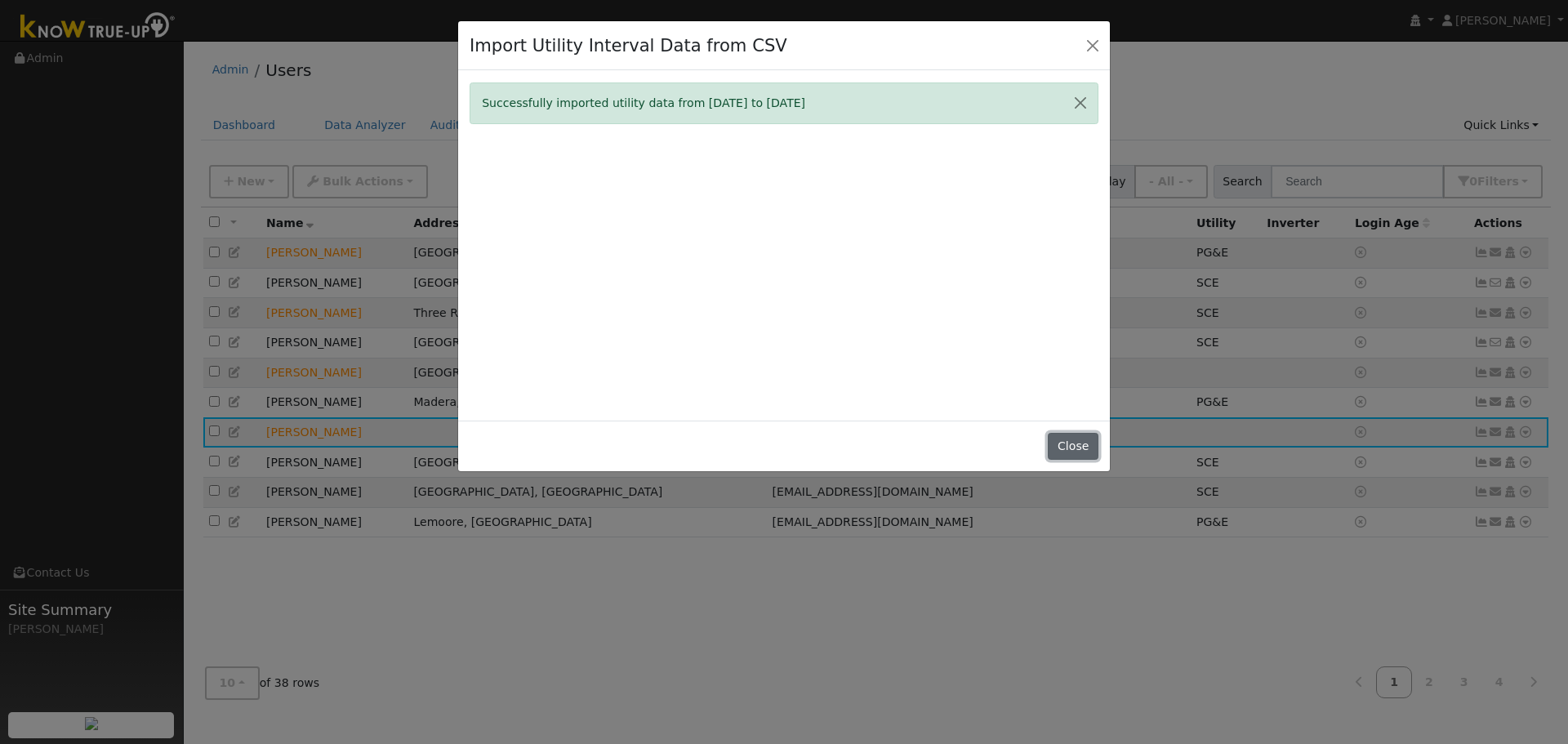
click at [1067, 456] on button "Close" at bounding box center [1073, 446] width 50 height 28
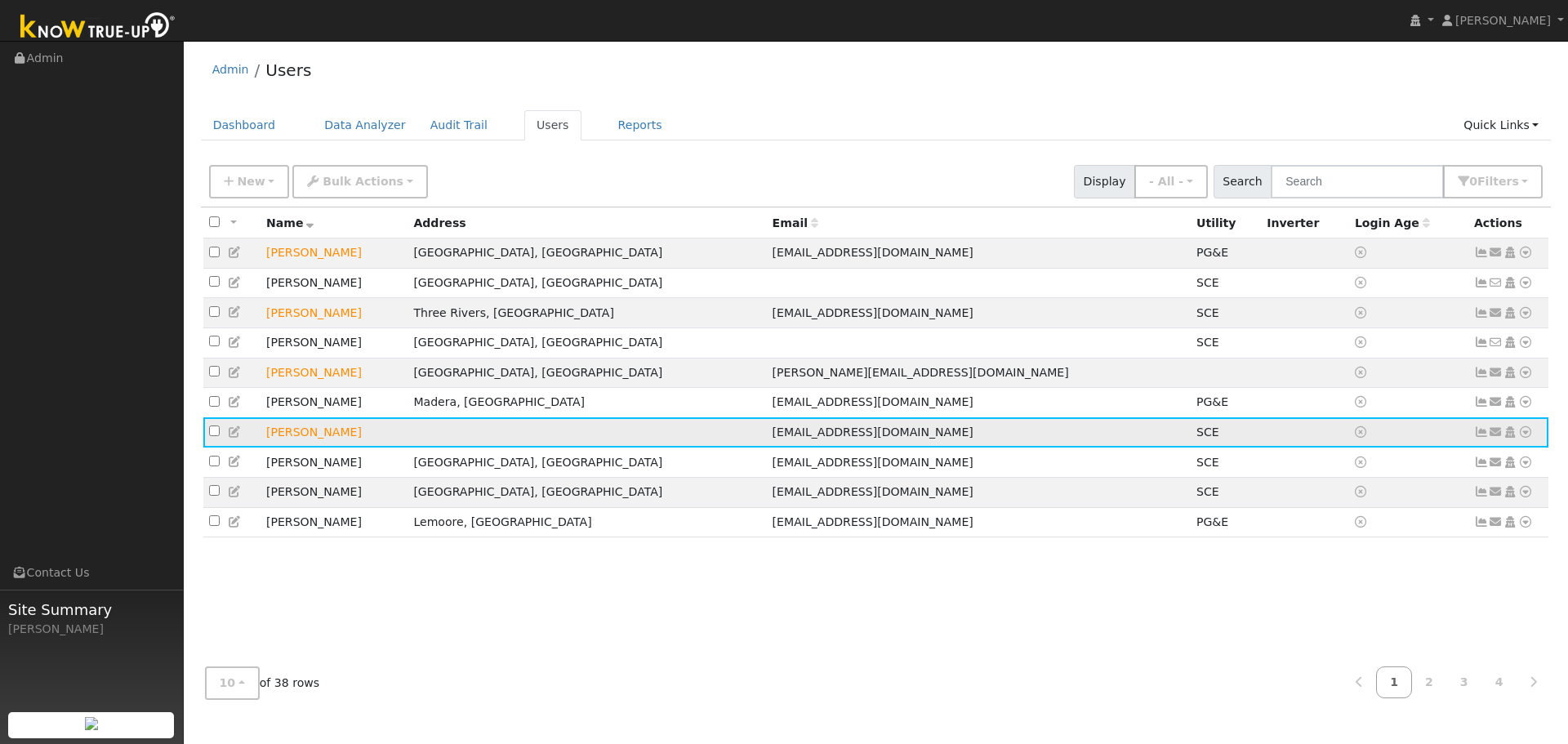
click at [1529, 438] on icon at bounding box center [1525, 432] width 14 height 11
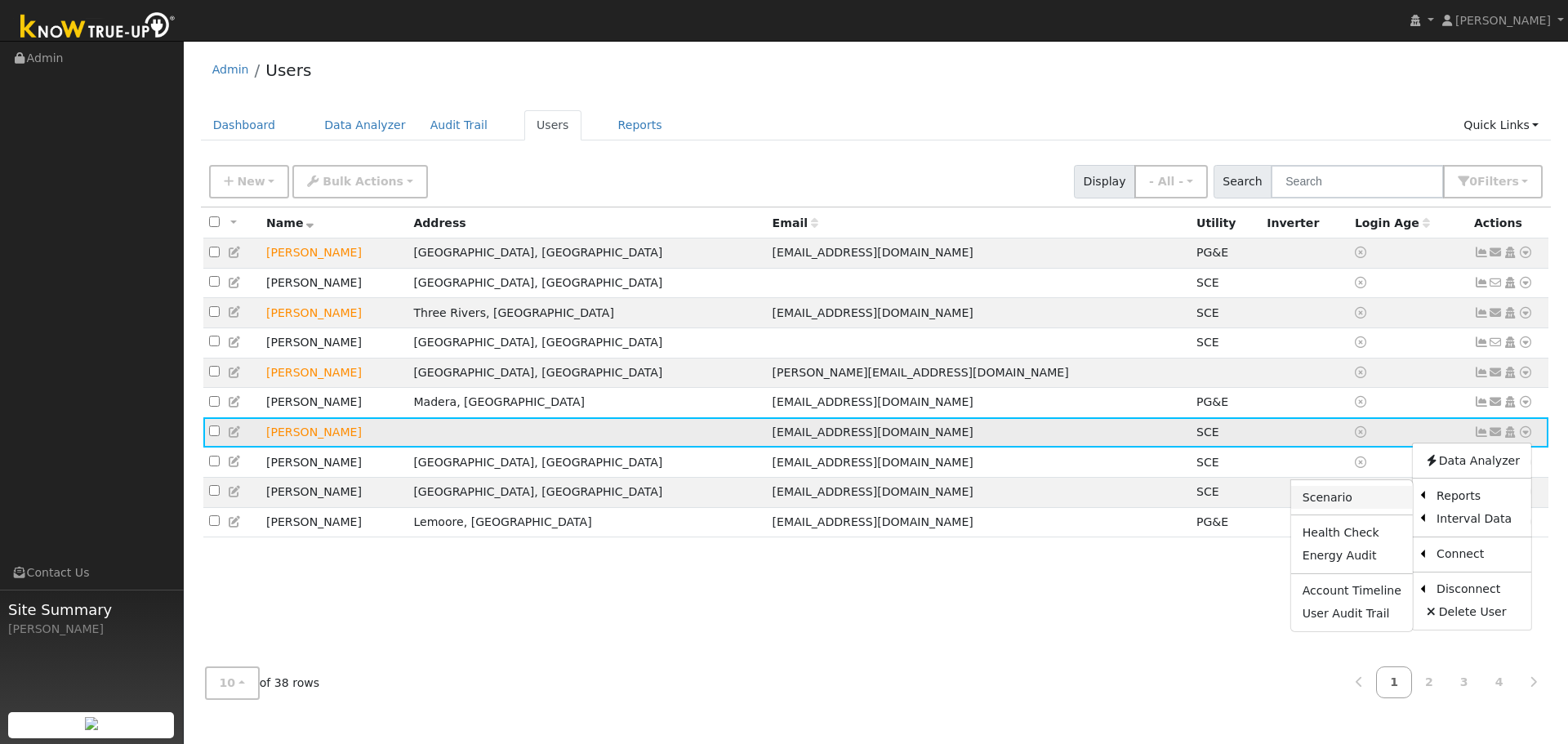
click at [1356, 509] on link "Scenario" at bounding box center [1351, 497] width 122 height 23
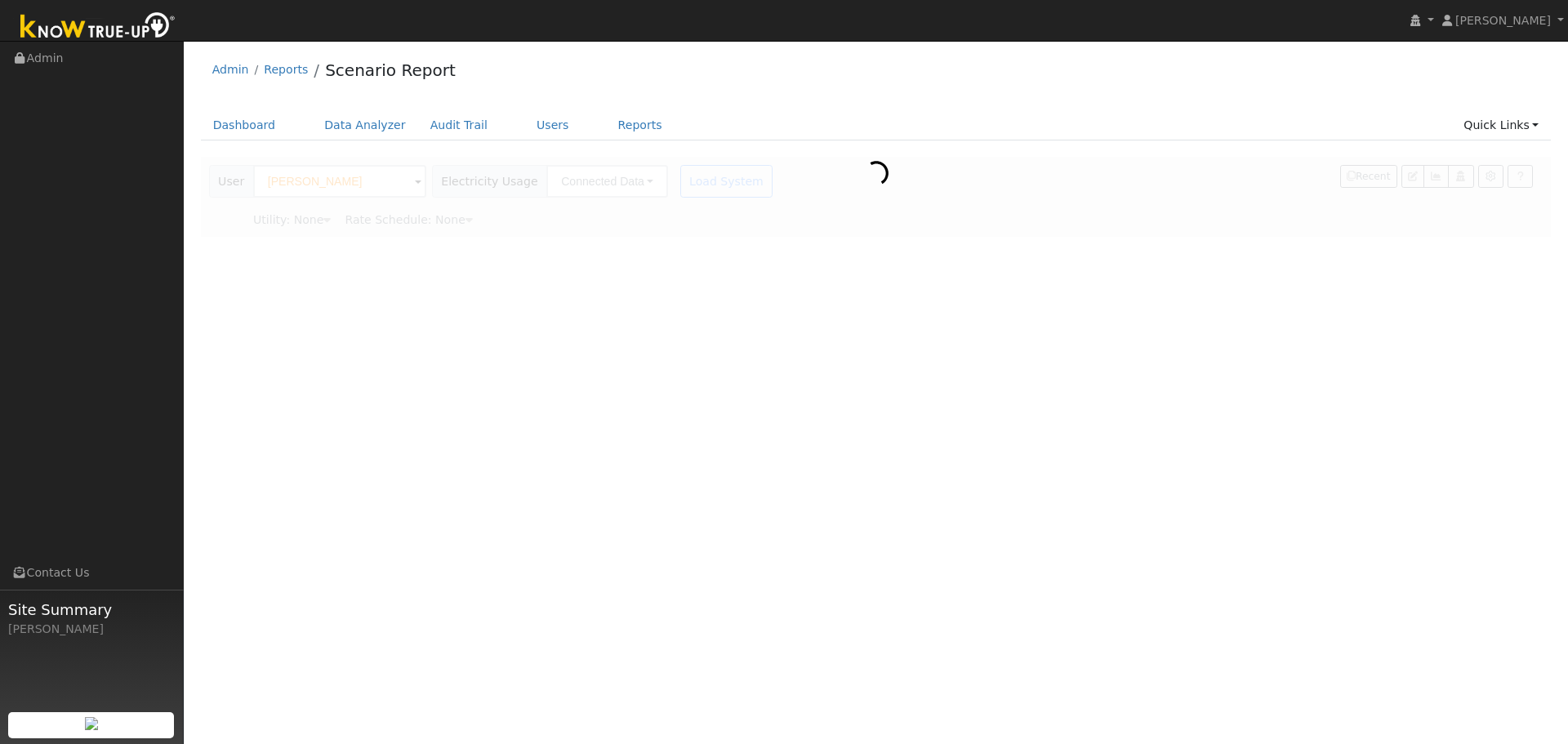
type input "Southern [US_STATE] Edison"
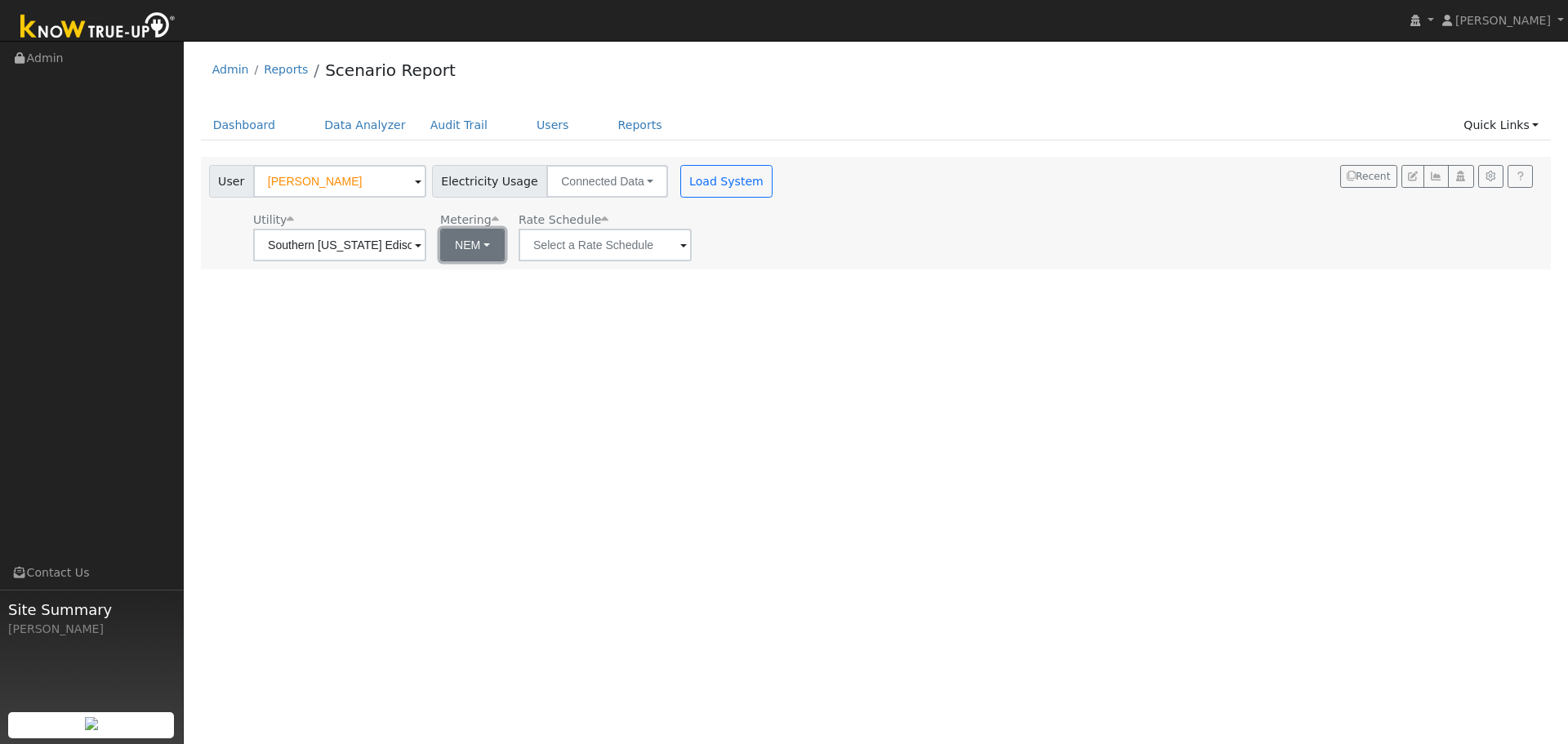
click at [473, 256] on button "NEM" at bounding box center [473, 245] width 65 height 32
click at [479, 306] on link "NBT" at bounding box center [495, 304] width 114 height 23
type input "TOU-D-PRIME"
click at [427, 256] on input "TOU-D-PRIME" at bounding box center [340, 245] width 173 height 32
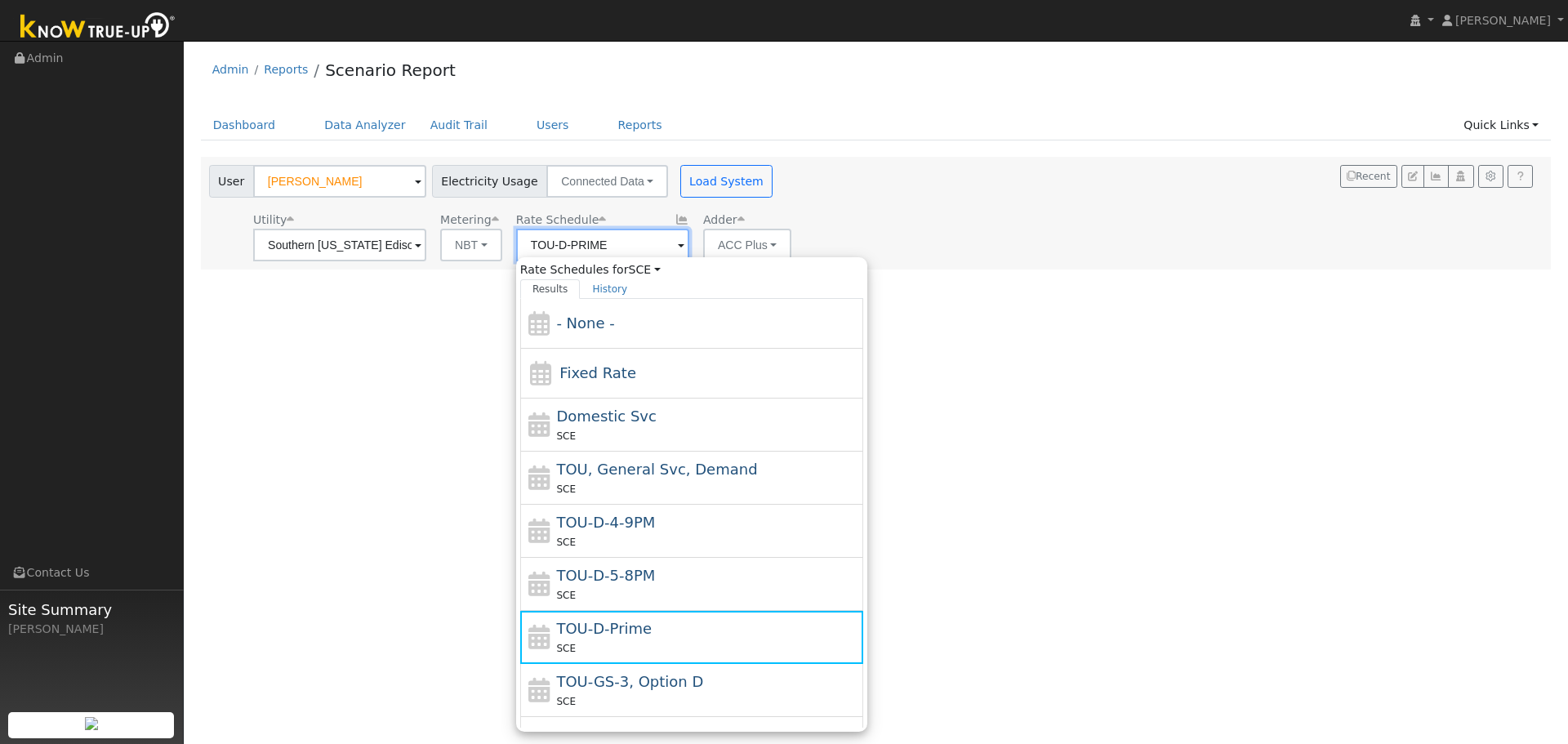
click at [427, 256] on input "TOU-D-PRIME" at bounding box center [340, 245] width 173 height 32
click at [719, 188] on button "Load System" at bounding box center [727, 181] width 93 height 32
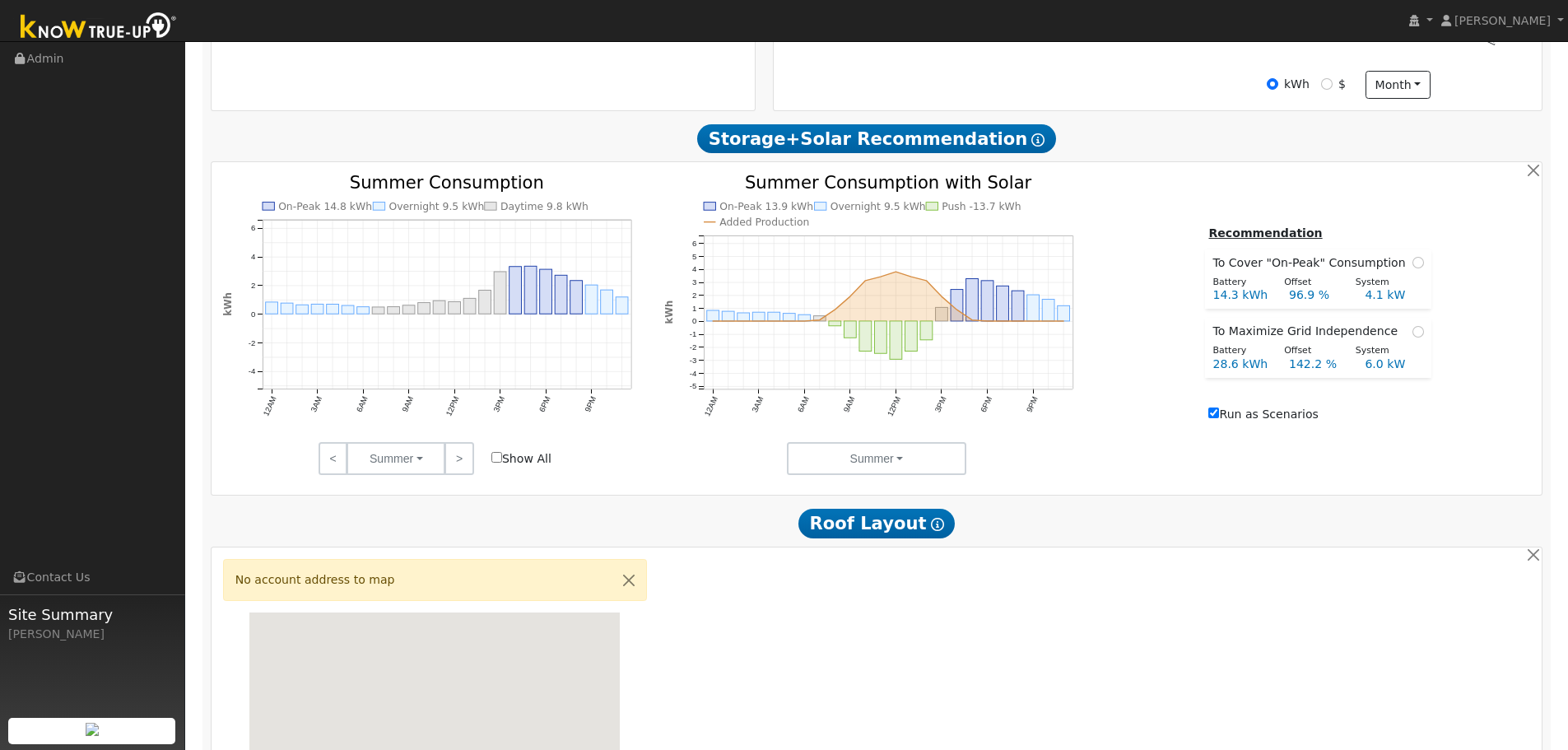
scroll to position [577, 0]
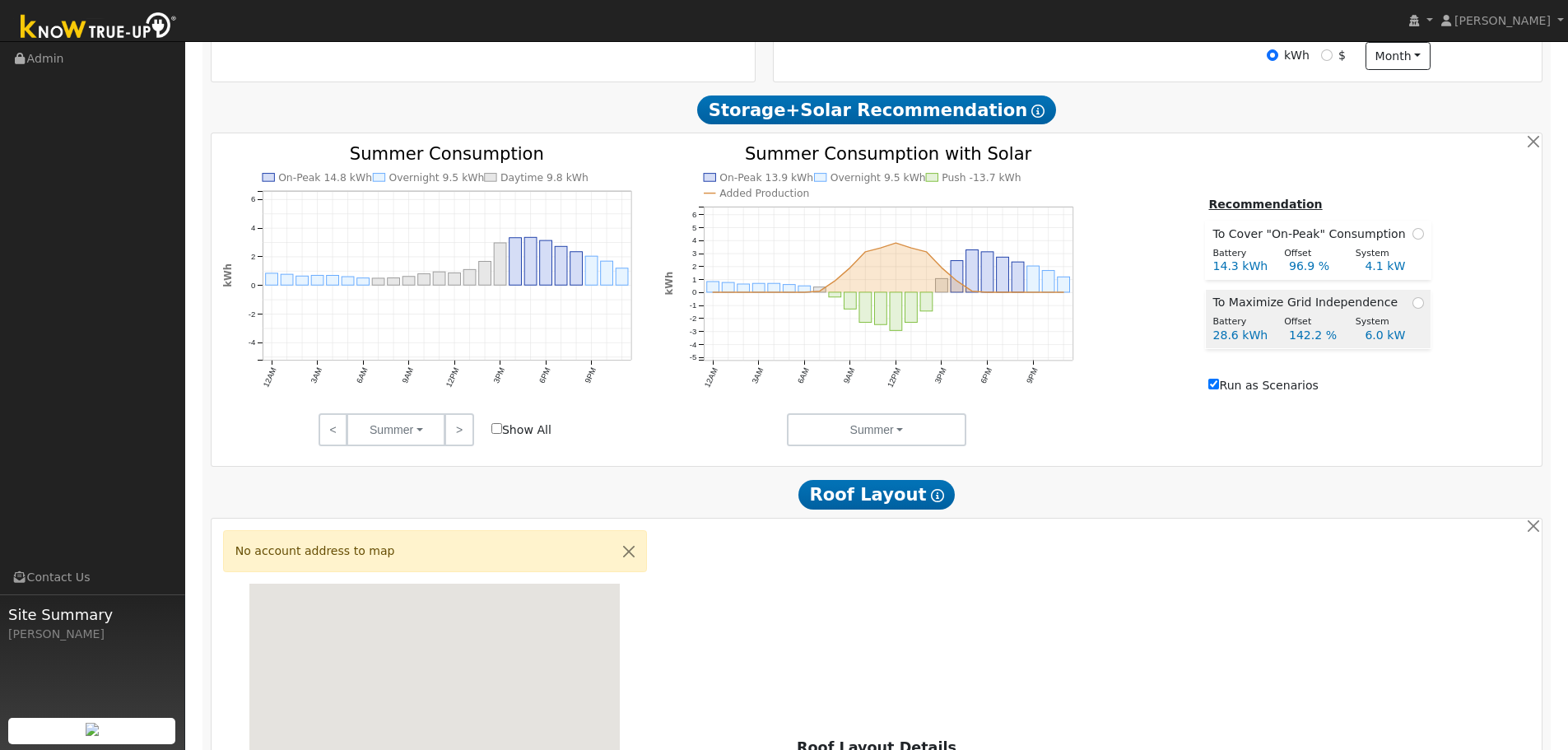
click at [1419, 310] on td "To Maximize Grid Independence" at bounding box center [1319, 301] width 224 height 22
radio input "true"
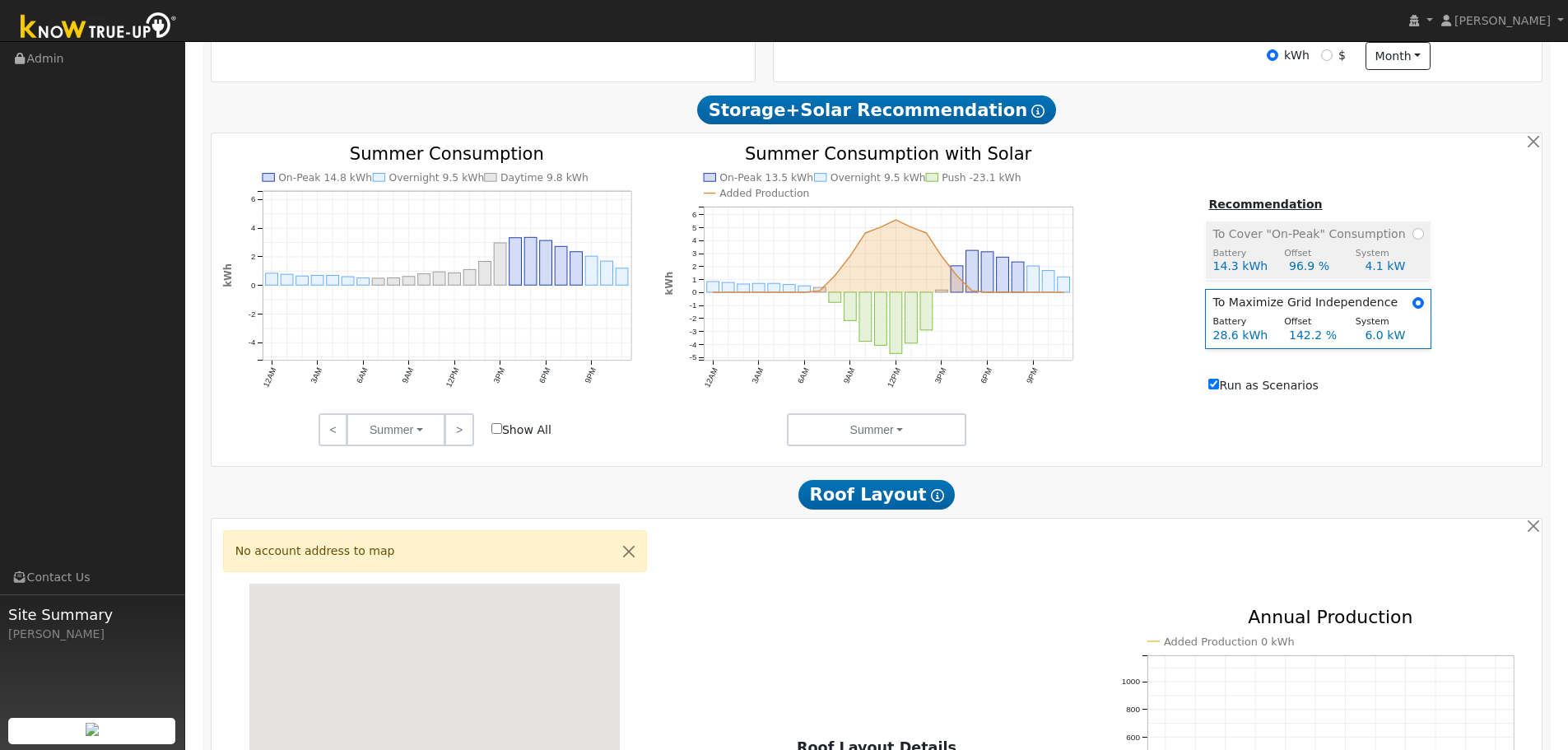
click at [1413, 243] on span at bounding box center [1418, 234] width 11 height 17
radio input "true"
radio input "false"
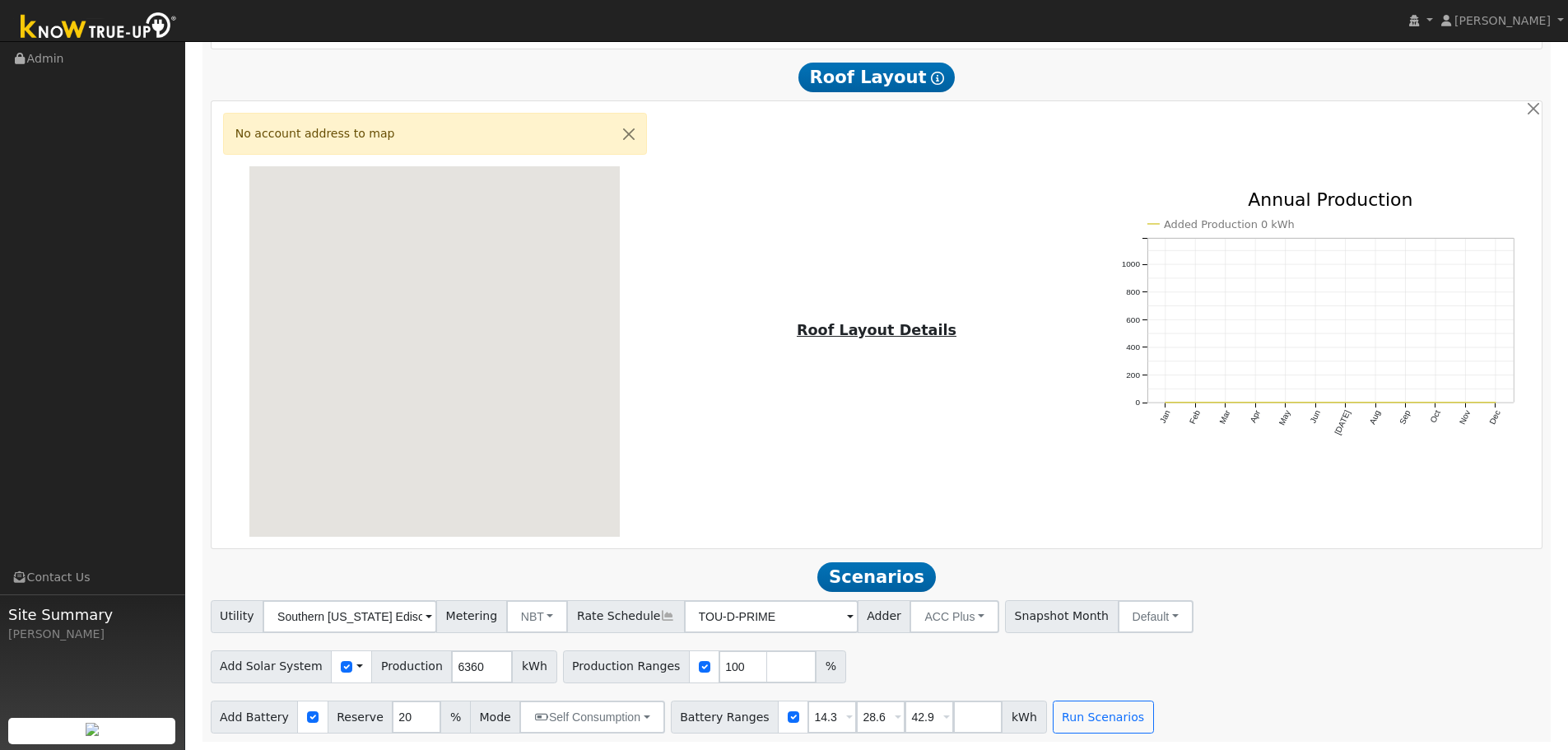
scroll to position [1002, 0]
click at [554, 614] on button "NBT" at bounding box center [537, 616] width 63 height 33
click at [554, 613] on button "NBT" at bounding box center [537, 616] width 63 height 33
click at [1060, 728] on button "Run Scenarios" at bounding box center [1104, 717] width 101 height 33
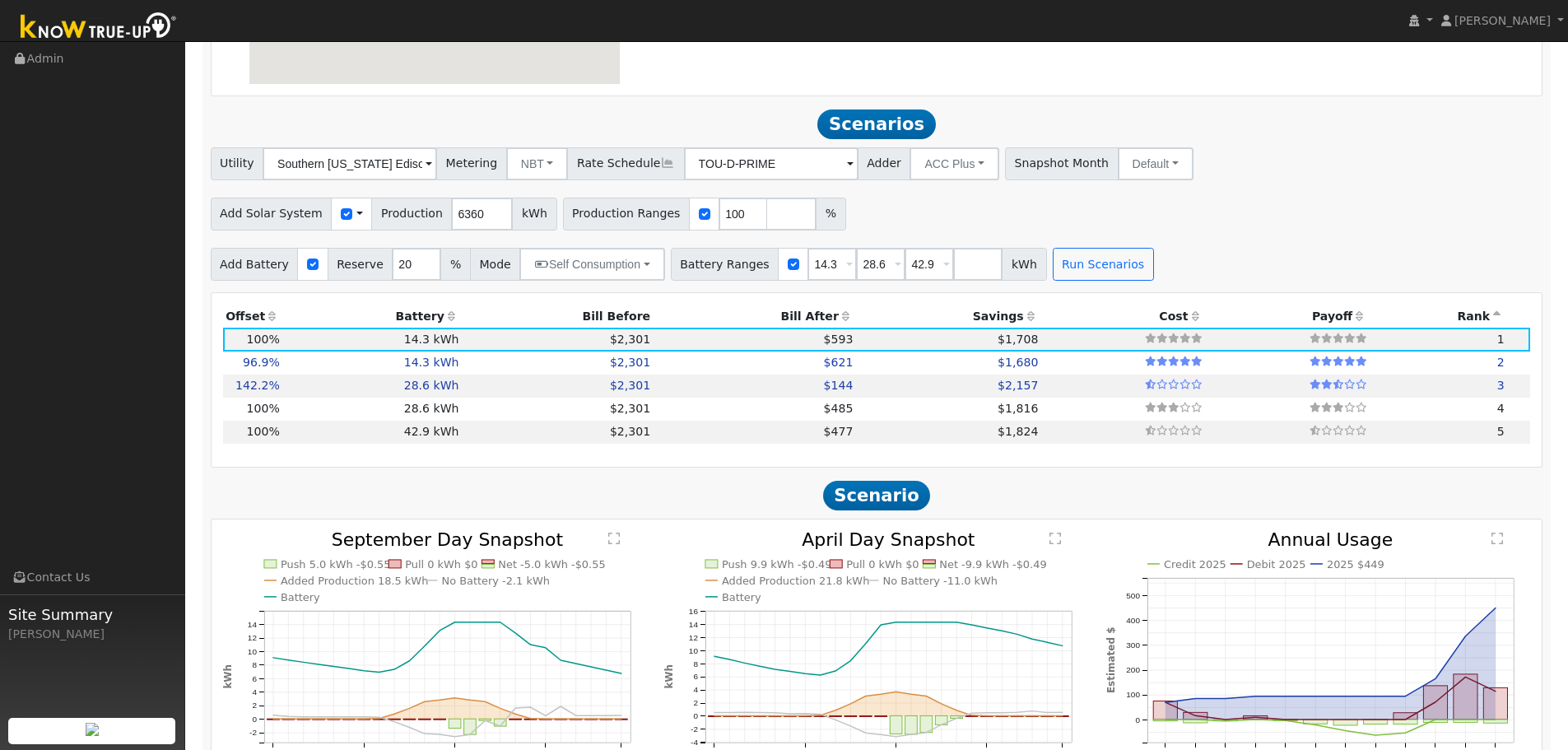
scroll to position [1514, 0]
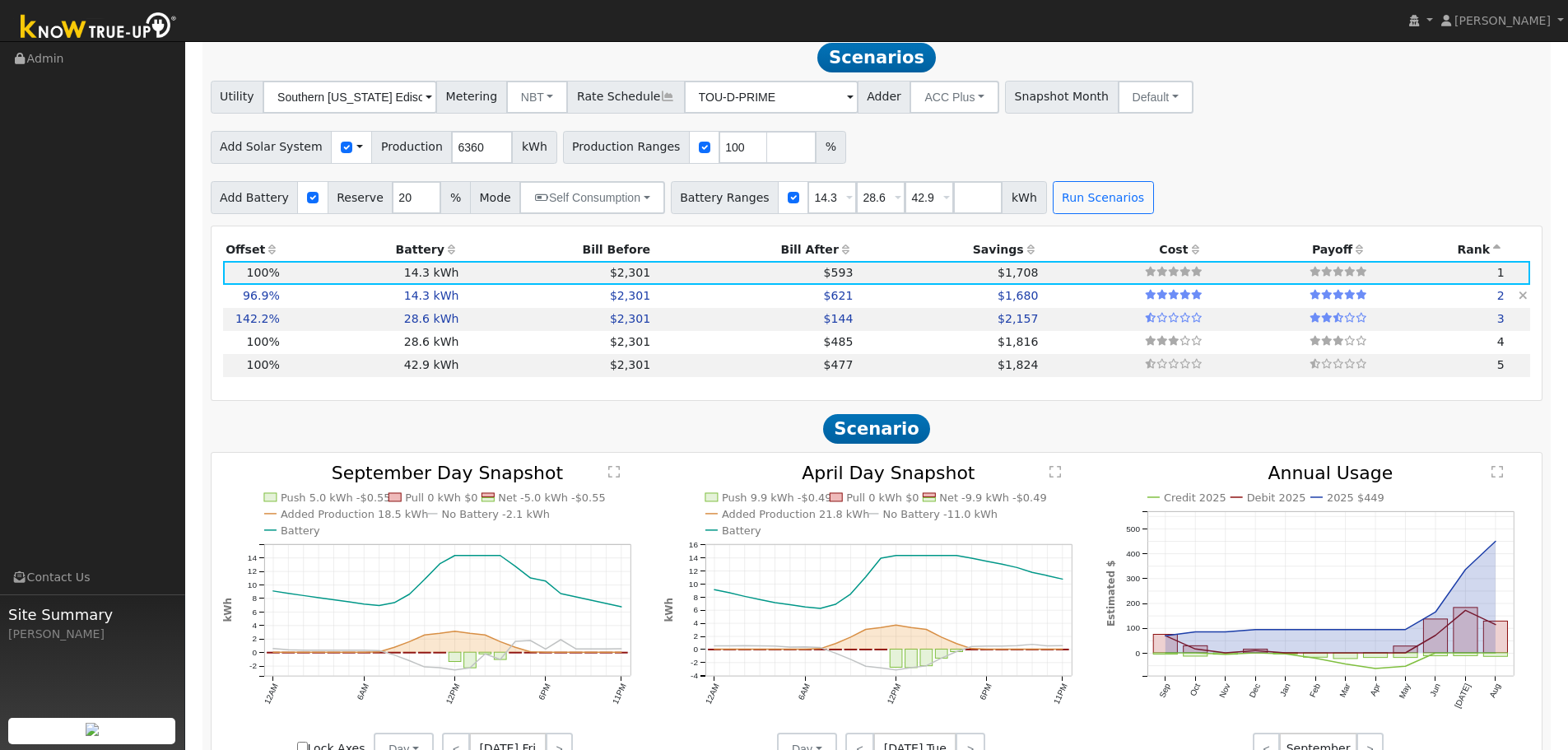
click at [1221, 308] on td at bounding box center [1289, 296] width 165 height 23
type input "4.1"
type input "$13,924"
type input "$5,829"
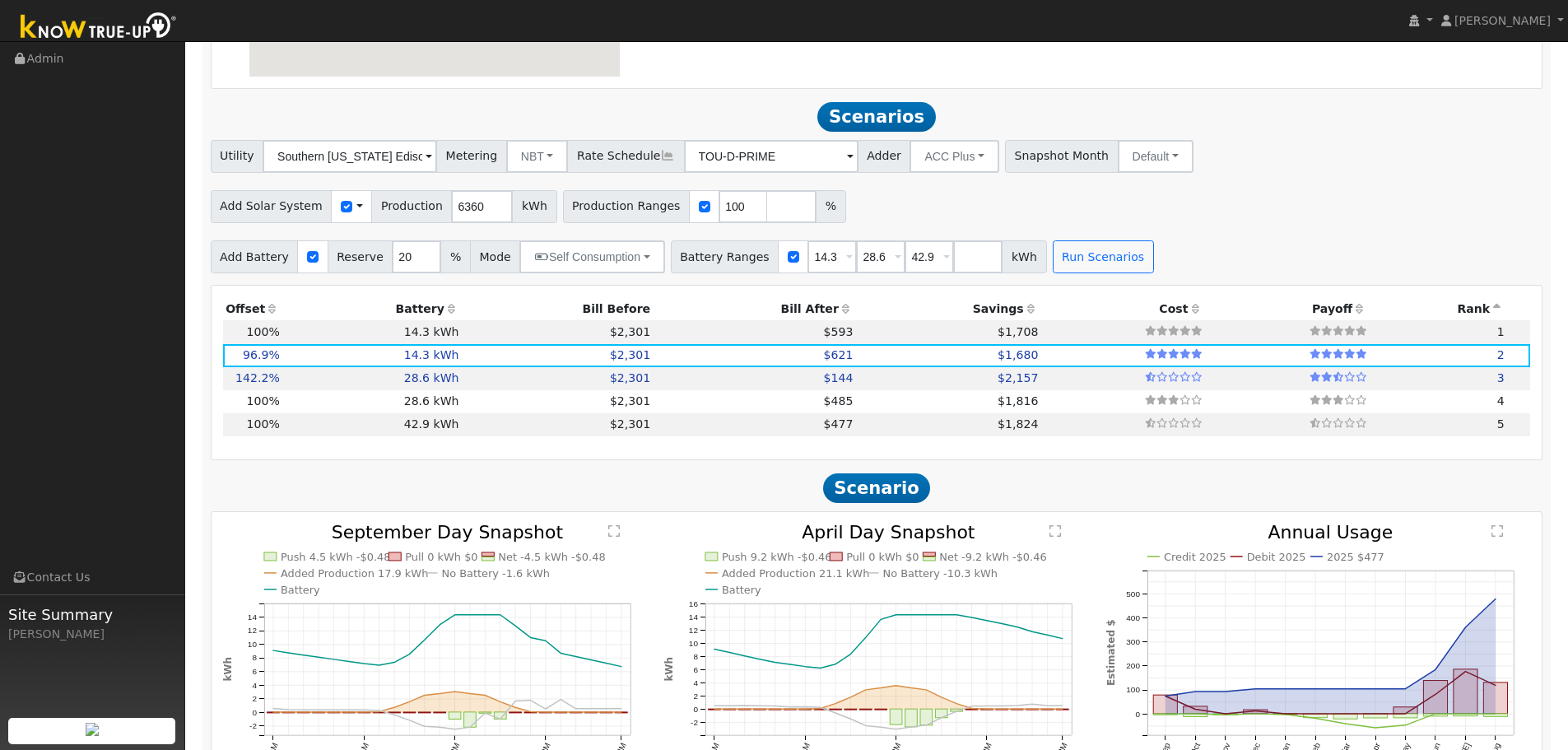
scroll to position [1431, 0]
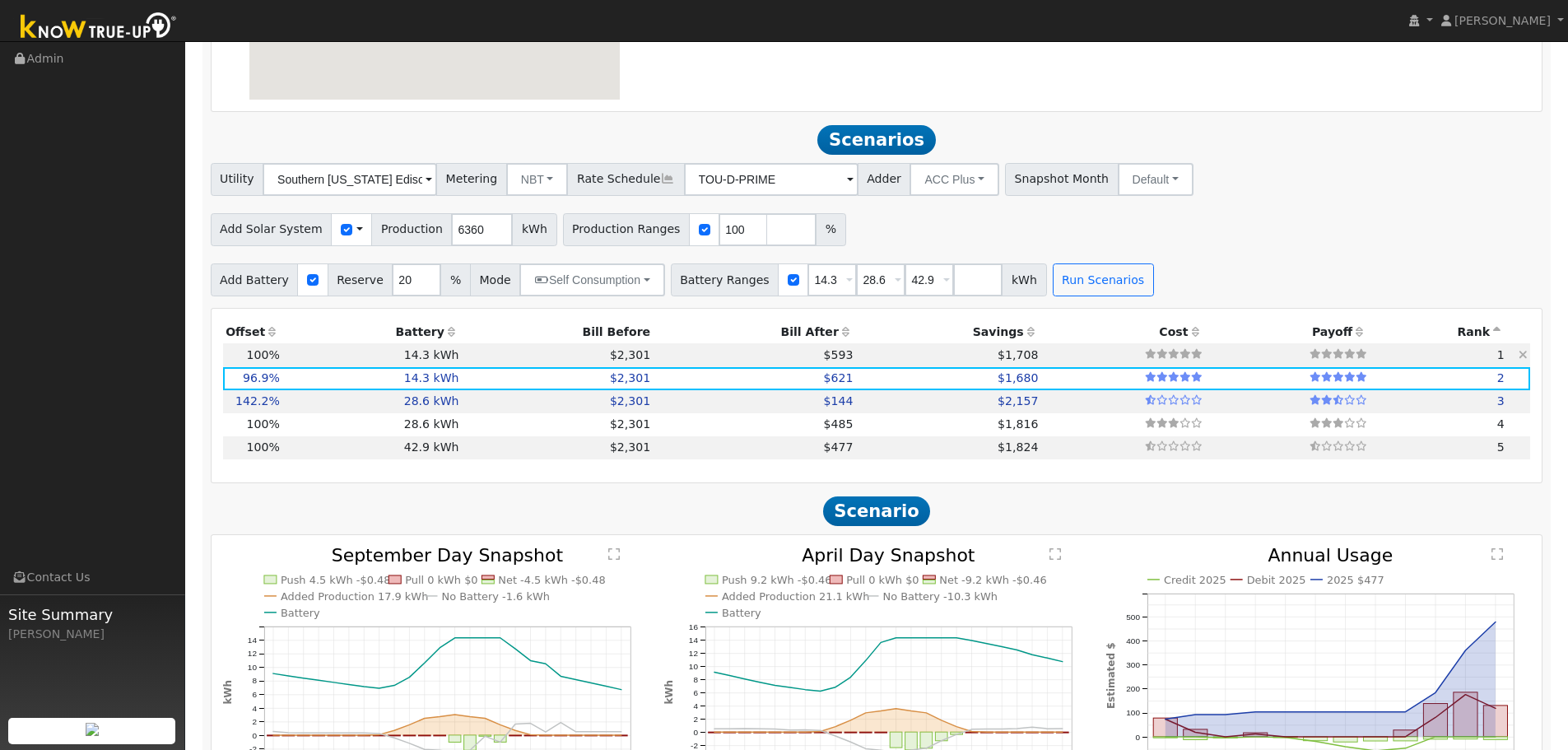
click at [700, 363] on td "$593" at bounding box center [755, 355] width 202 height 23
type input "4.2"
type input "$14,374"
type input "$5,964"
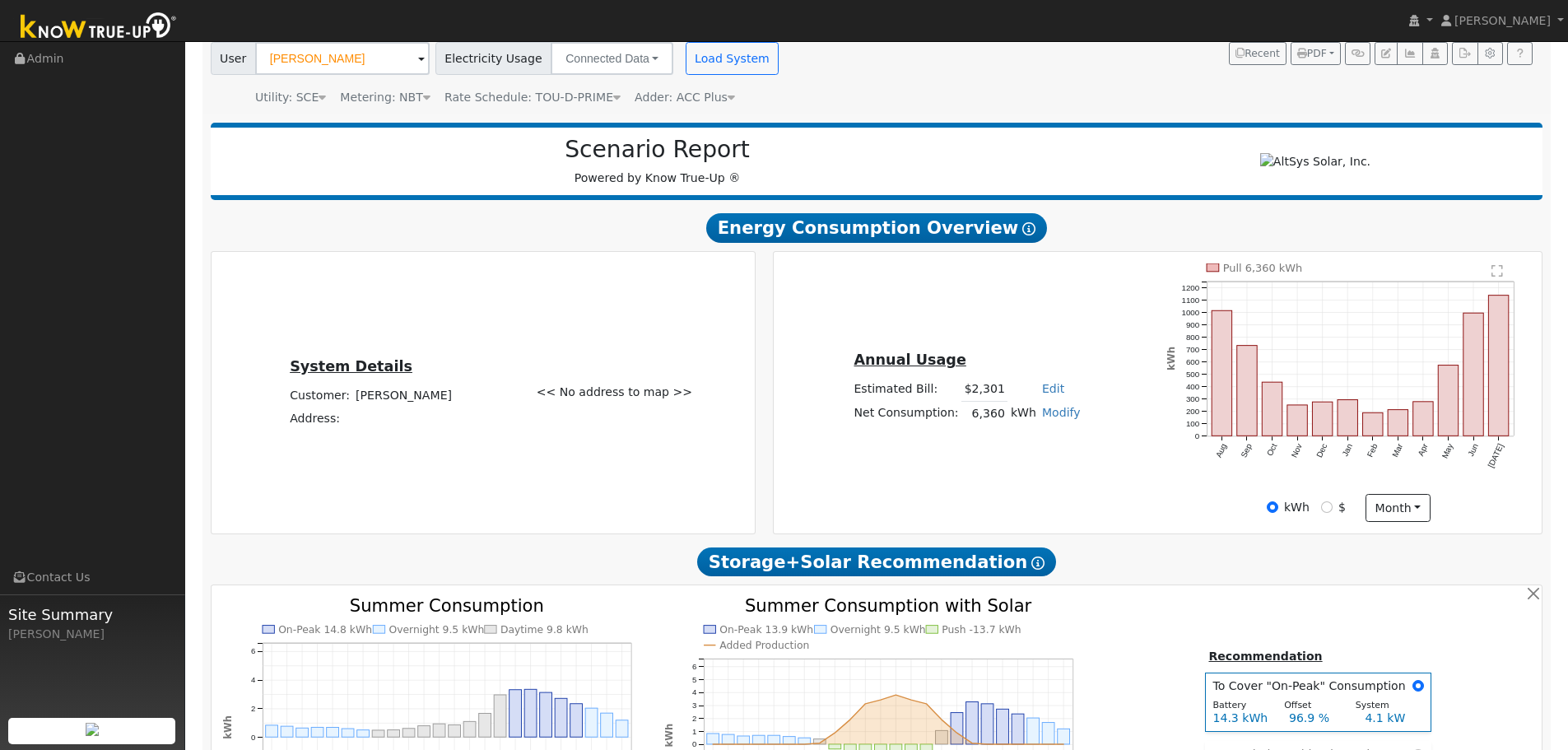
scroll to position [0, 0]
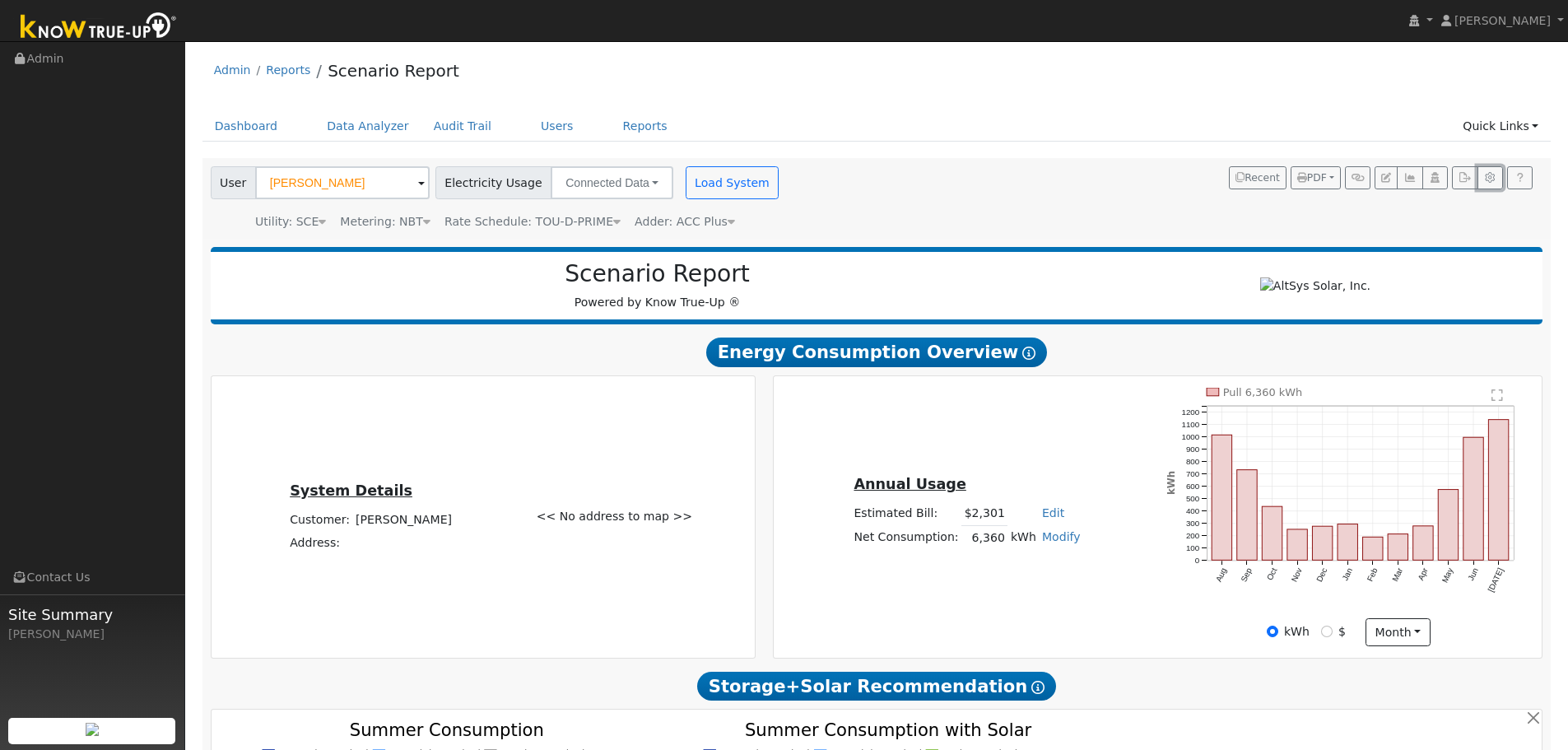
click at [1490, 179] on icon "button" at bounding box center [1490, 178] width 12 height 10
type input "20"
type input "3.39"
type input "5505"
type input "415"
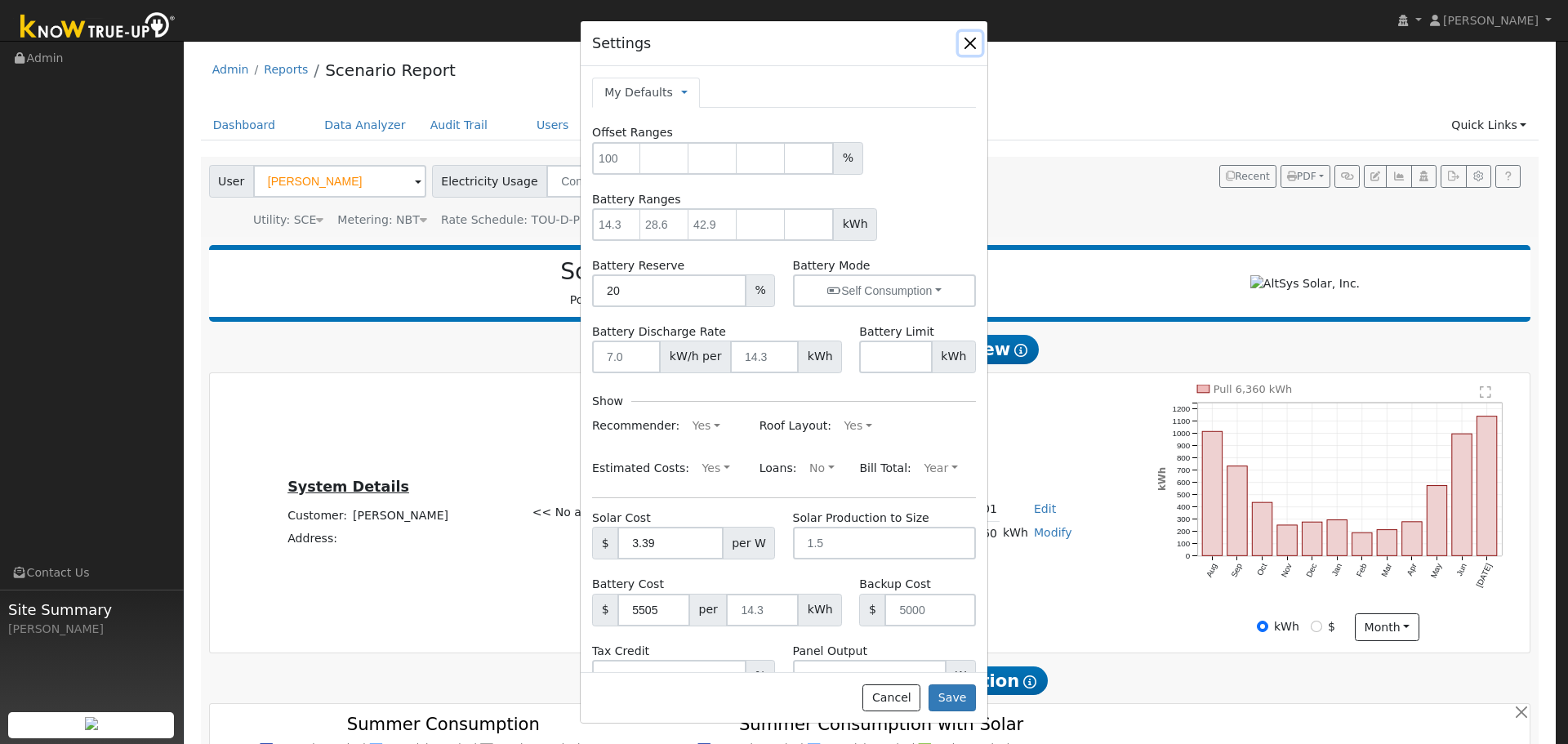
click at [965, 49] on button "button" at bounding box center [970, 43] width 23 height 23
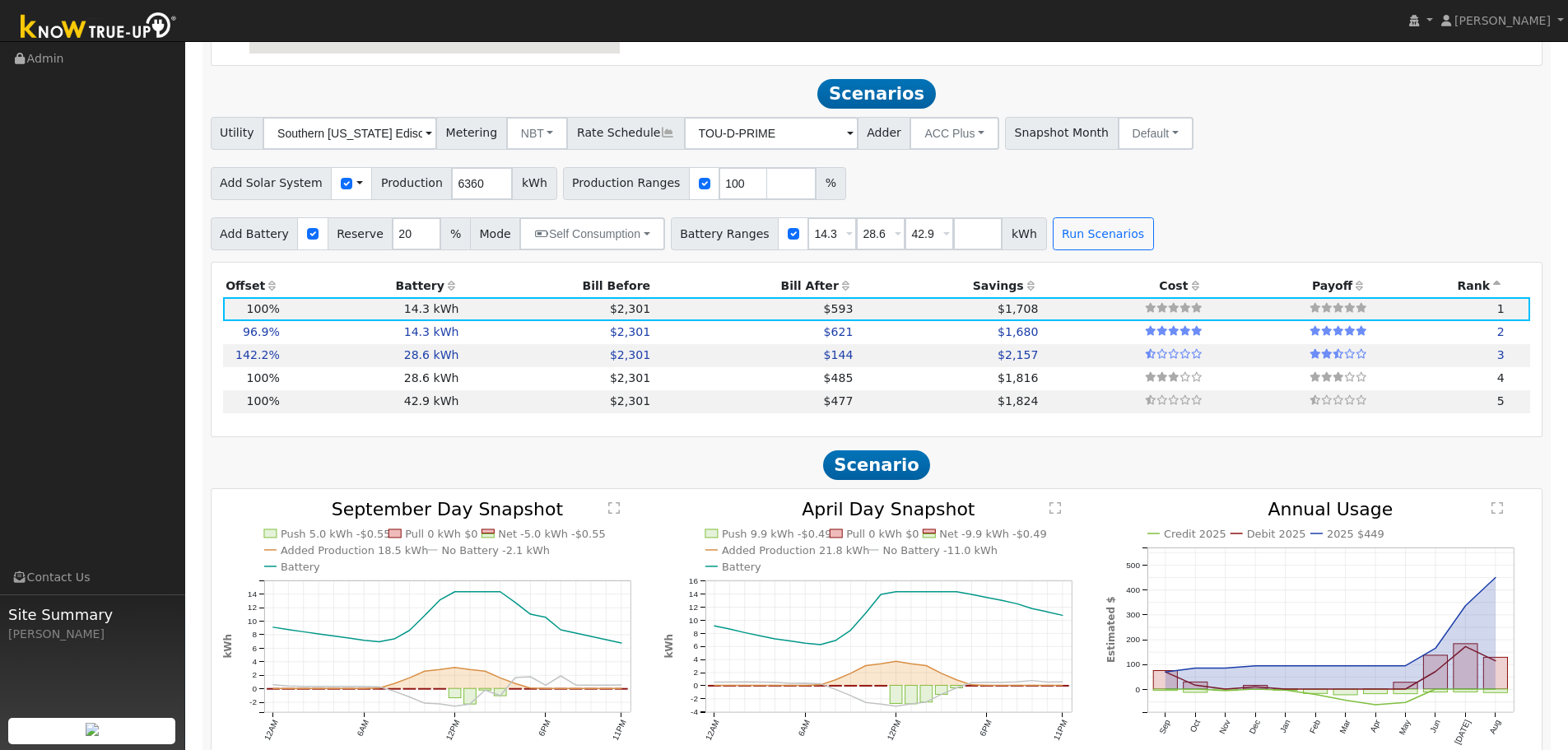
scroll to position [1269, 0]
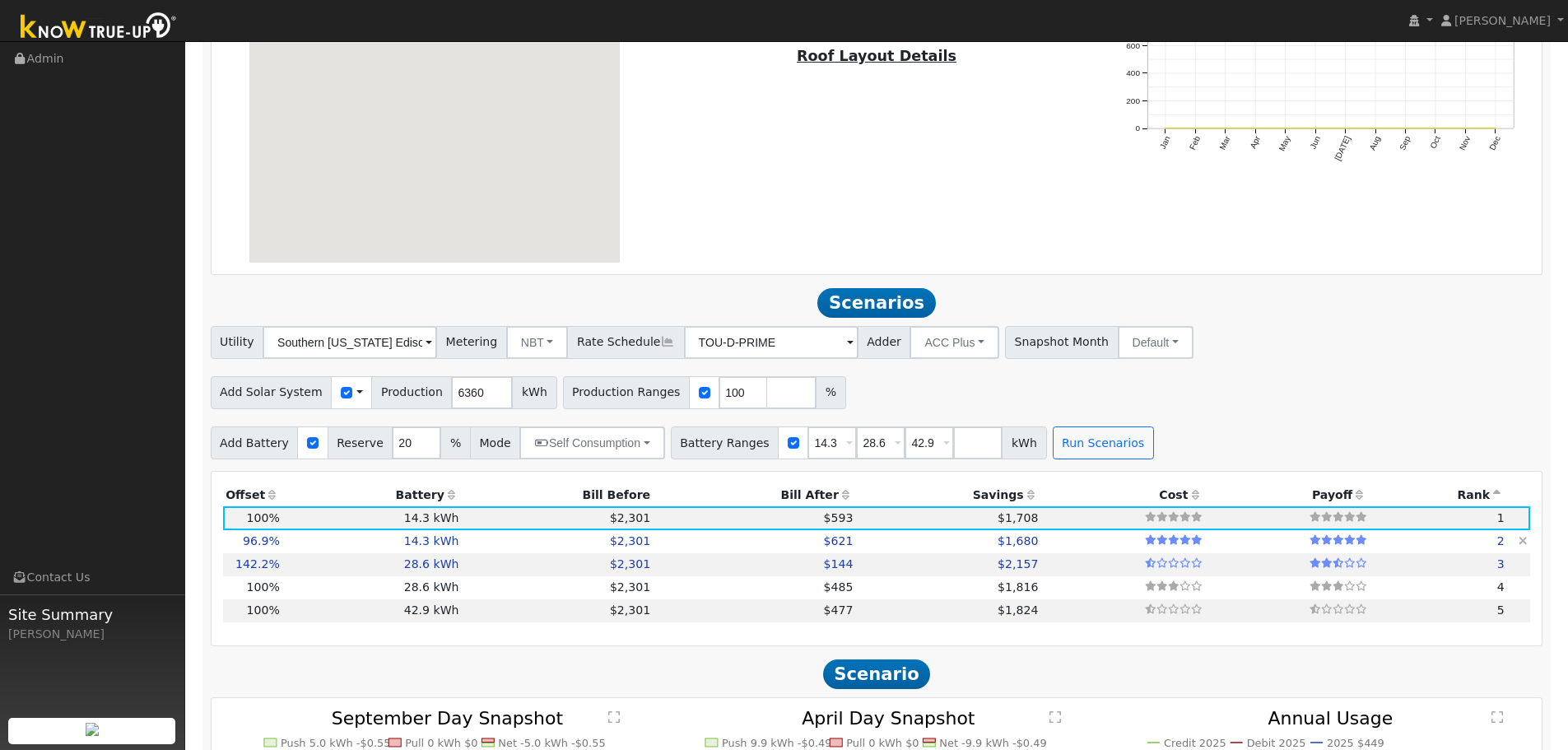
click at [369, 547] on td "14.3 kWh" at bounding box center [372, 542] width 179 height 23
type input "4.1"
type input "$13,924"
type input "$5,829"
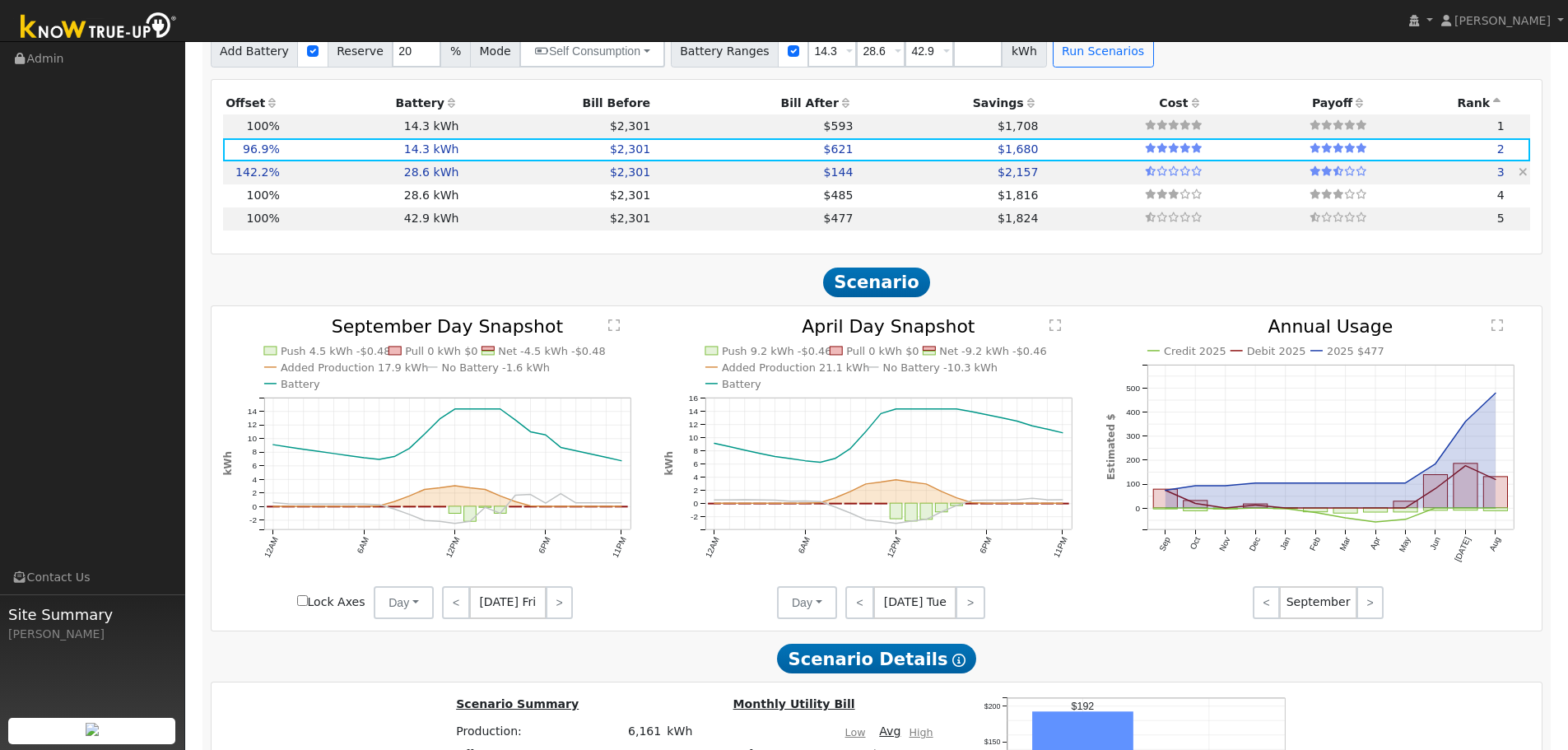
scroll to position [1433, 0]
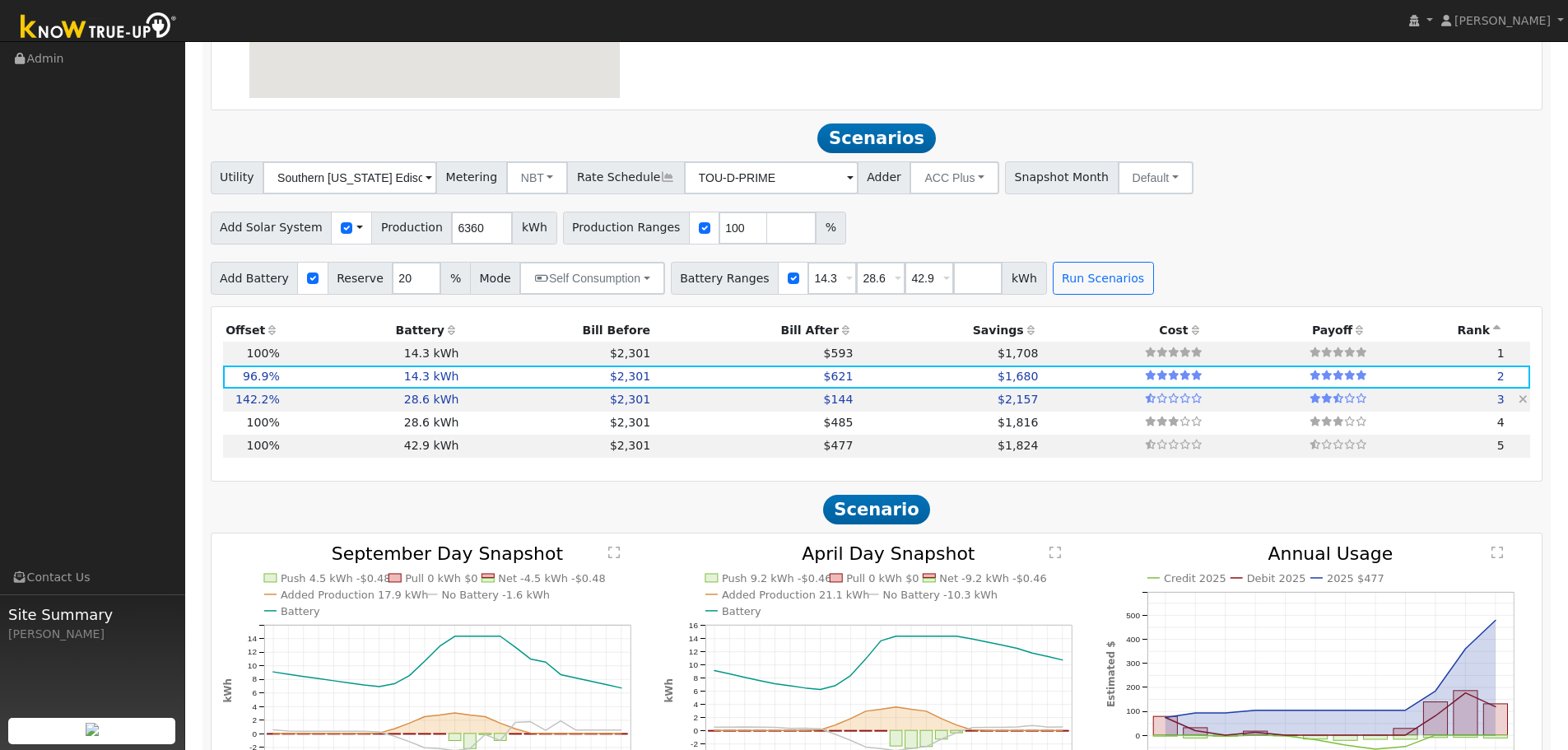
click at [827, 411] on td "$144" at bounding box center [755, 400] width 202 height 23
type input "6.0"
type input "$20,437"
type input "$11,010"
type input "$9,434"
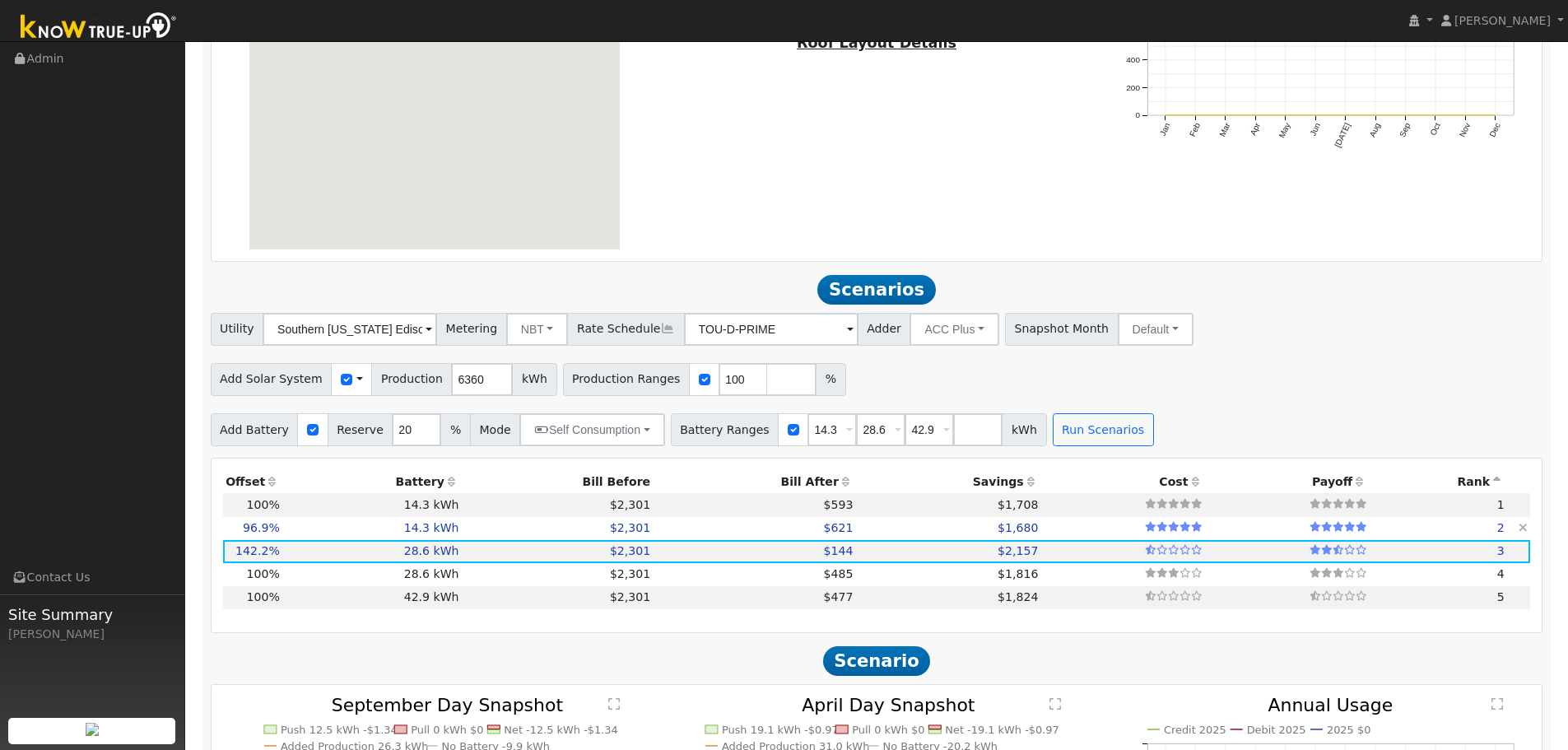
scroll to position [1269, 0]
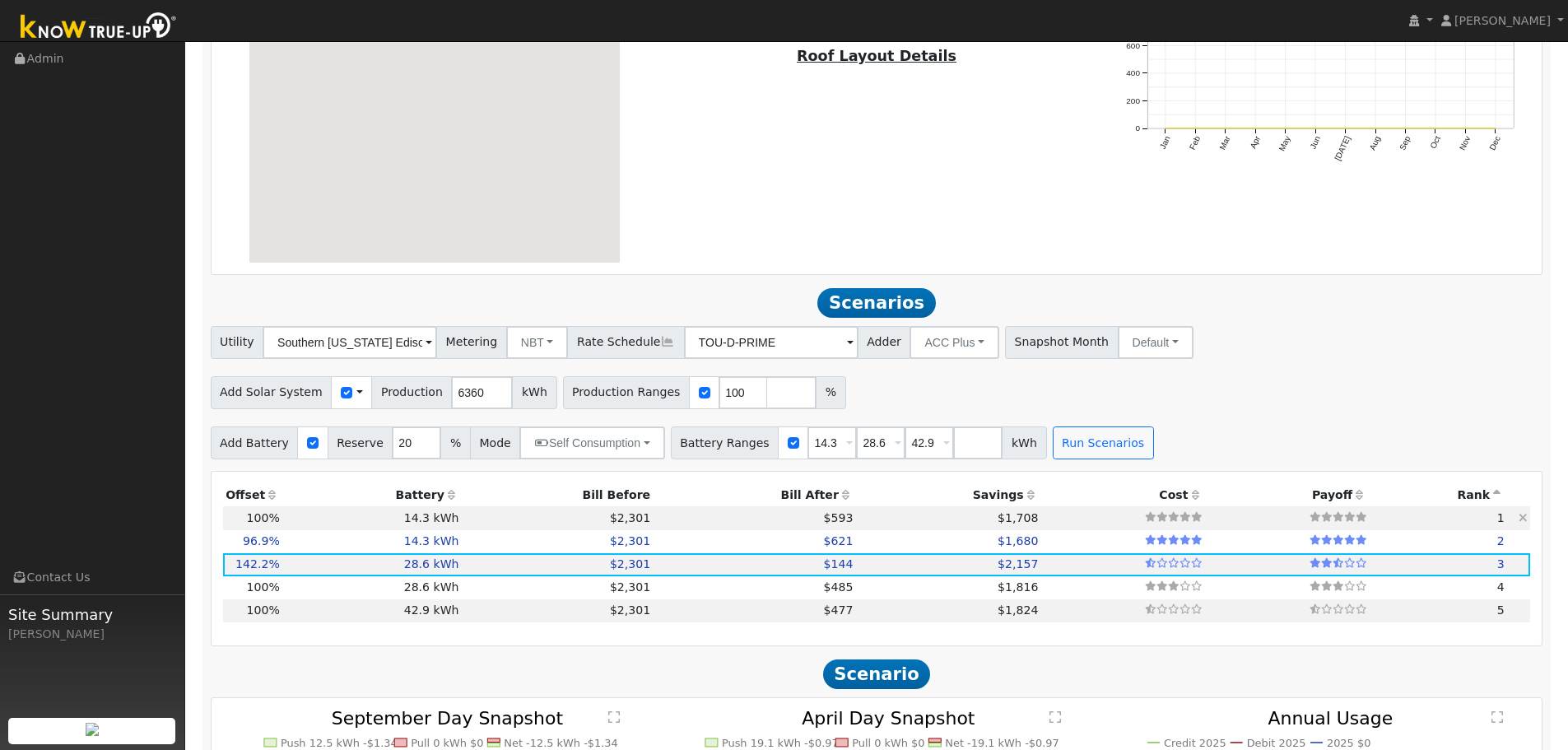
click at [699, 525] on td "$593" at bounding box center [755, 518] width 202 height 23
type input "4.2"
type input "$14,374"
type input "$5,505"
type input "$5,964"
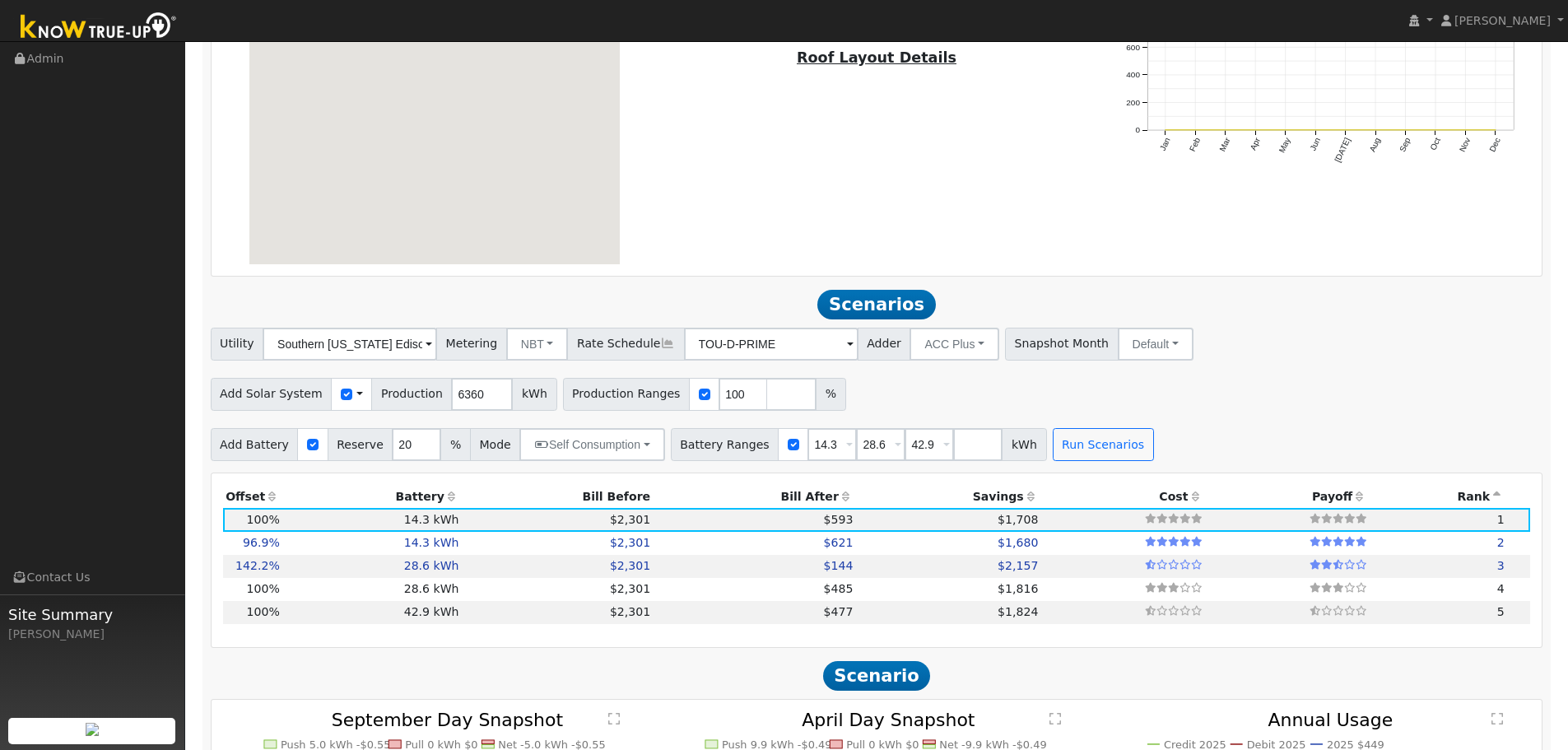
scroll to position [1433, 0]
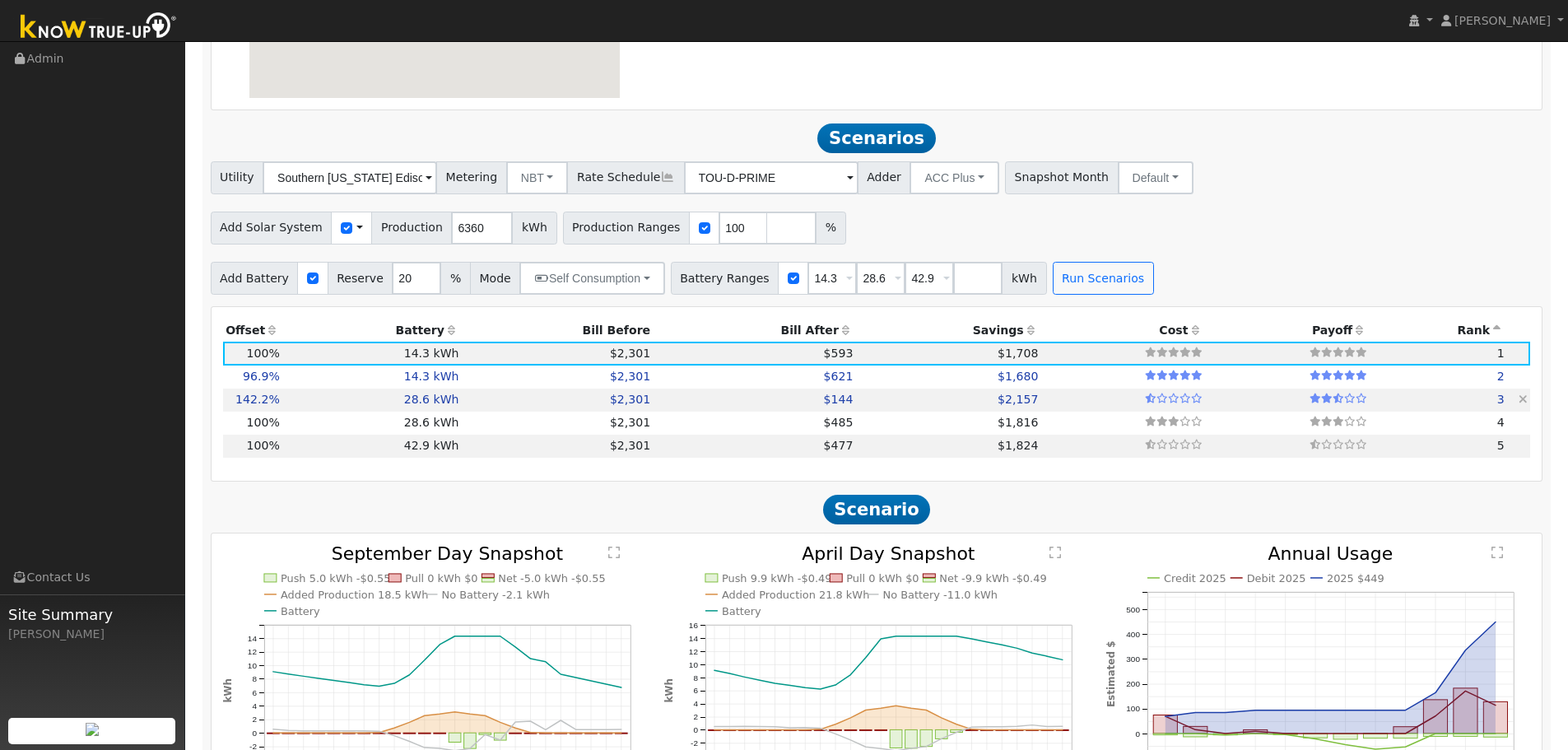
click at [565, 411] on td "$2,301" at bounding box center [558, 400] width 192 height 23
type input "6.0"
type input "$20,437"
type input "$11,010"
type input "$9,434"
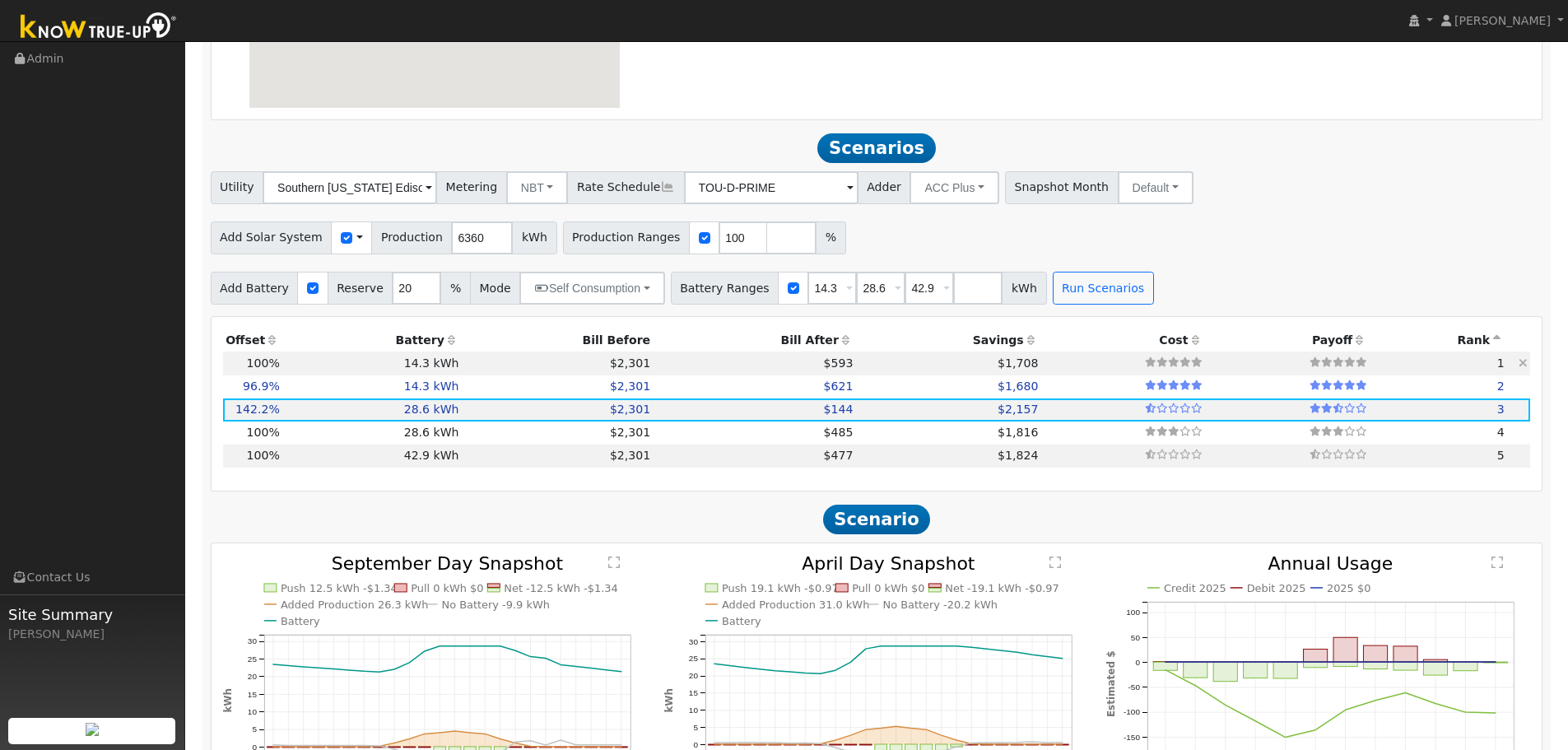
scroll to position [1351, 0]
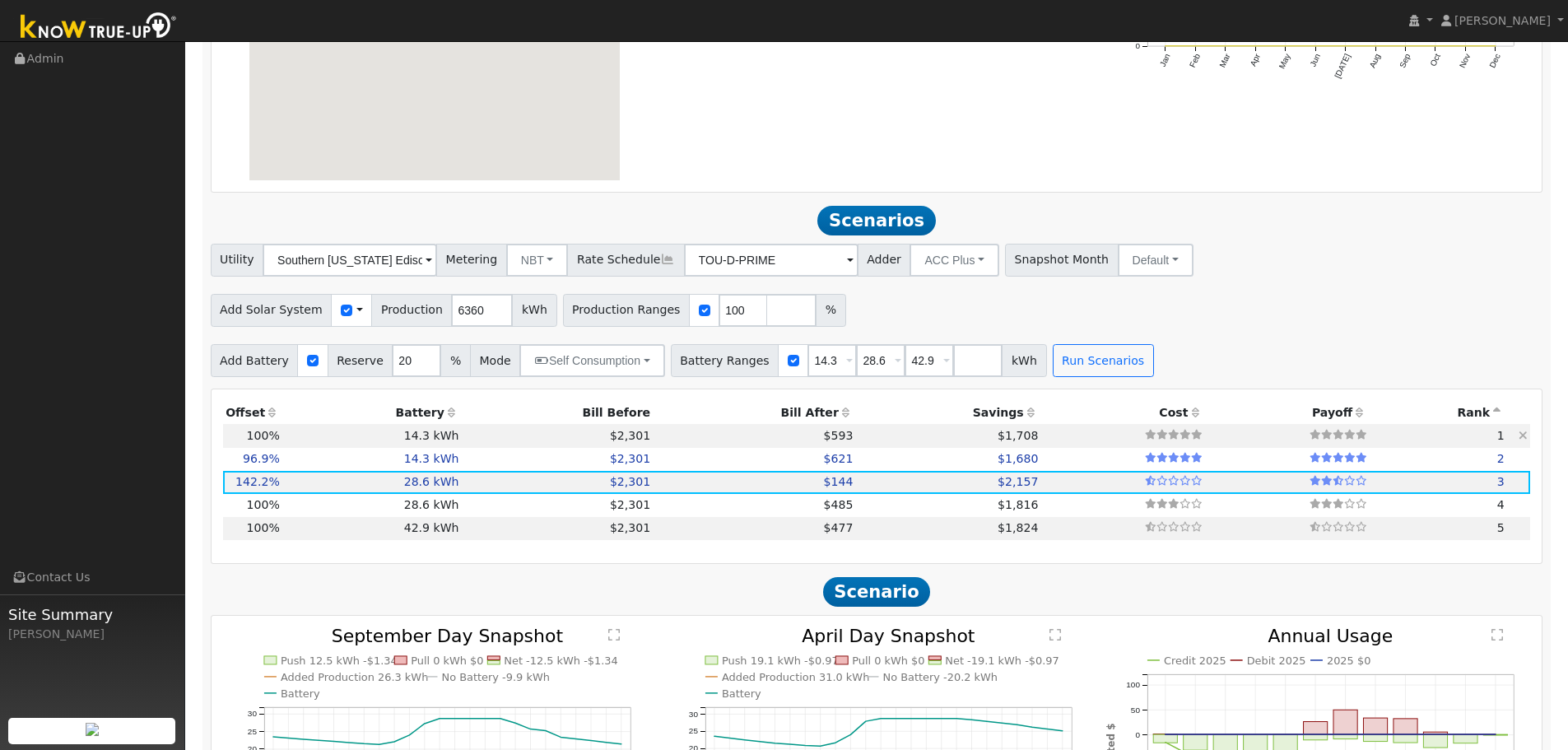
click at [462, 447] on td "$2,301" at bounding box center [558, 435] width 192 height 23
type input "4.2"
type input "$14,374"
type input "$5,505"
type input "$5,964"
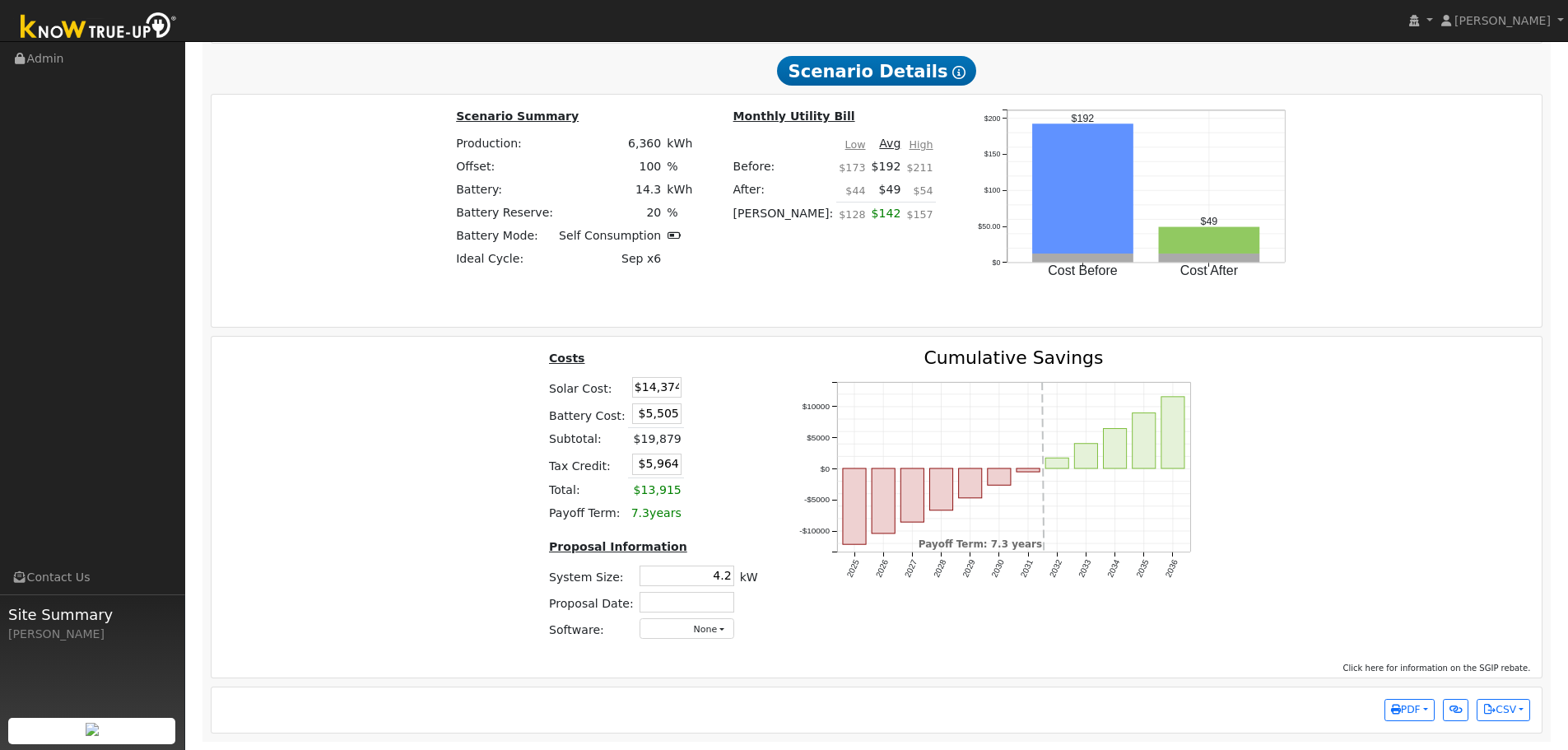
scroll to position [2175, 0]
